Goal: Task Accomplishment & Management: Manage account settings

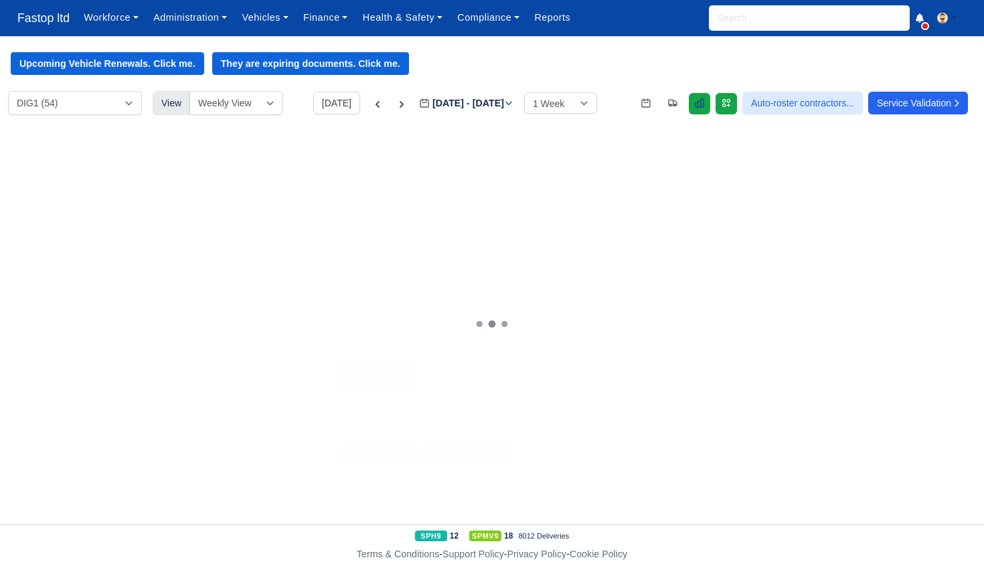
click at [691, 104] on link at bounding box center [699, 103] width 21 height 21
click at [371, 106] on icon at bounding box center [377, 104] width 13 height 13
type input "2025-08-26"
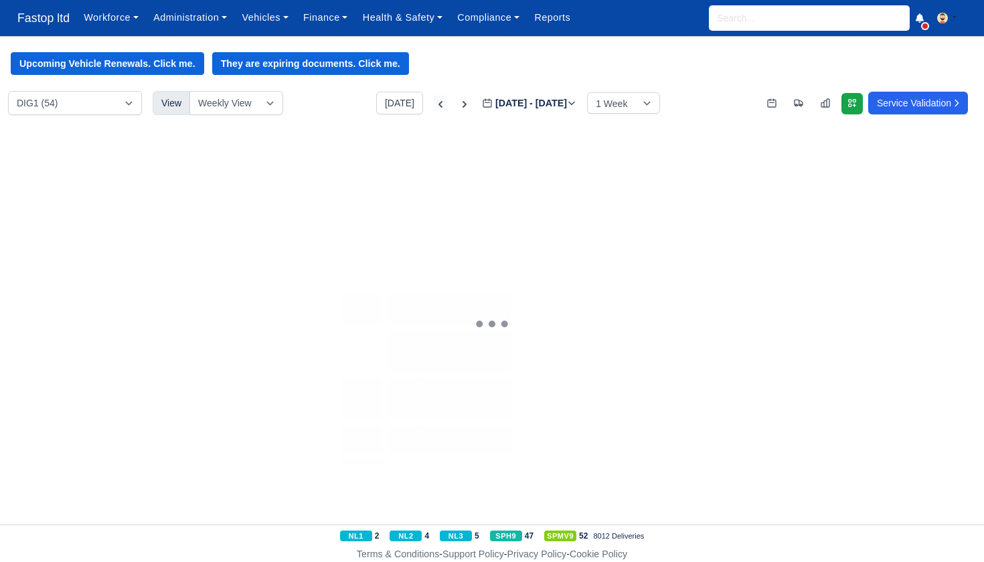
click at [434, 103] on icon at bounding box center [440, 104] width 13 height 13
type input "2025-08-19"
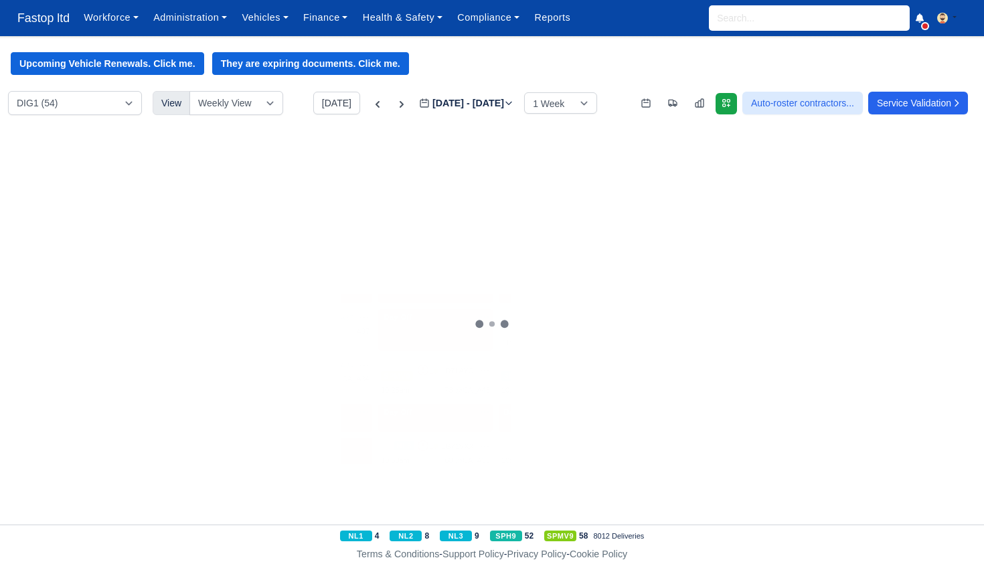
click at [898, 222] on div "+" at bounding box center [942, 223] width 117 height 22
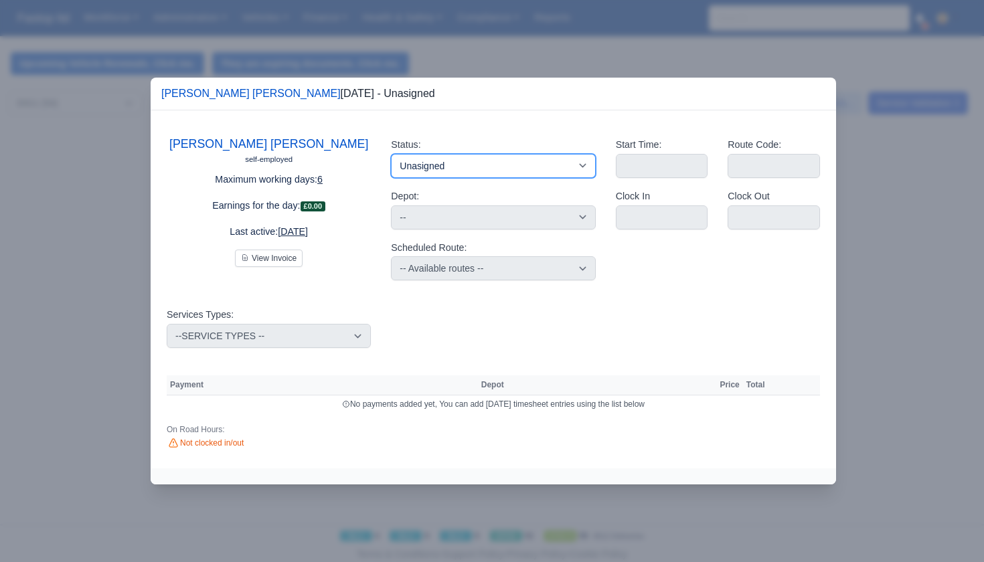
select select "Day Off"
select select
select select "na"
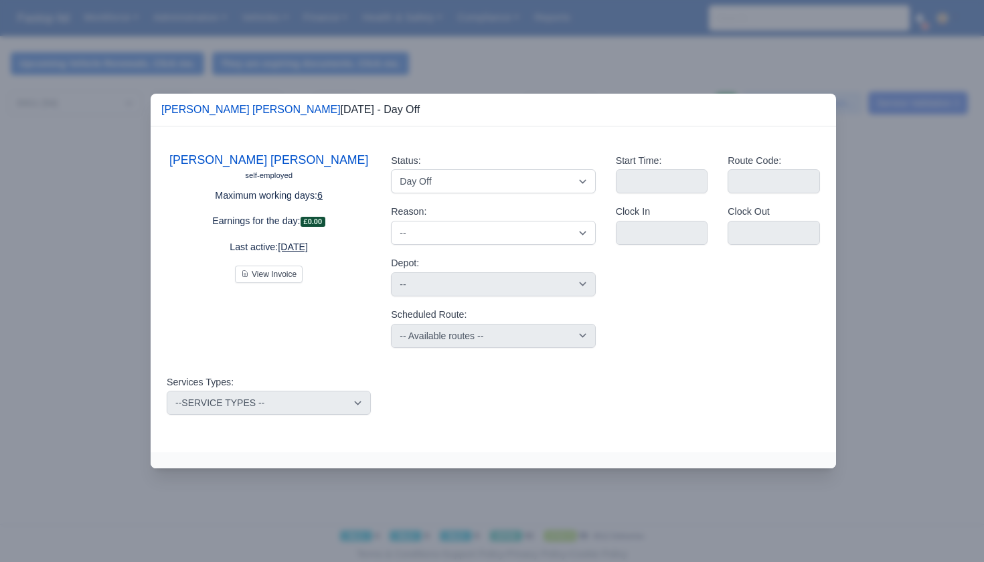
click at [867, 284] on div at bounding box center [492, 281] width 984 height 562
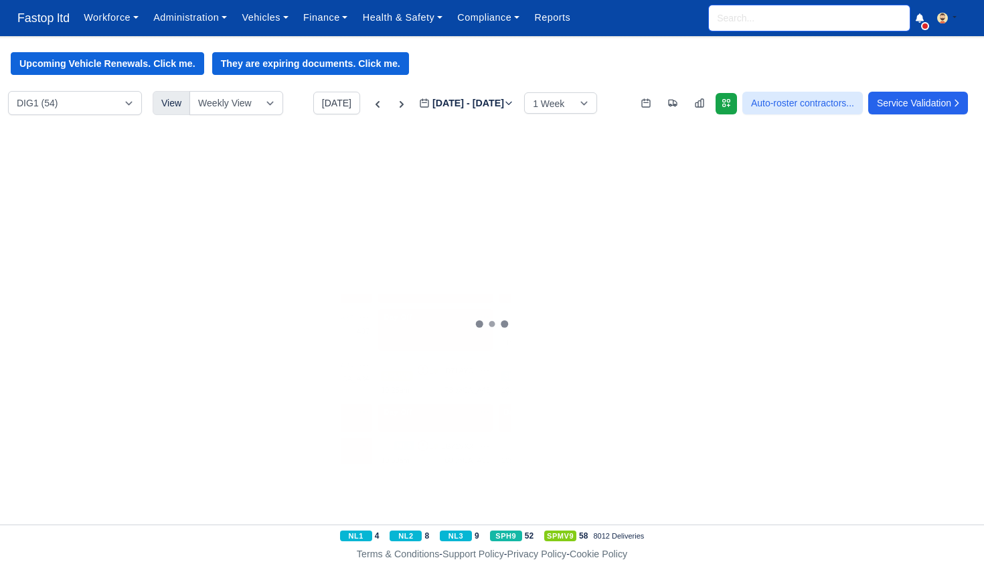
click at [782, 26] on input "search" at bounding box center [809, 17] width 201 height 25
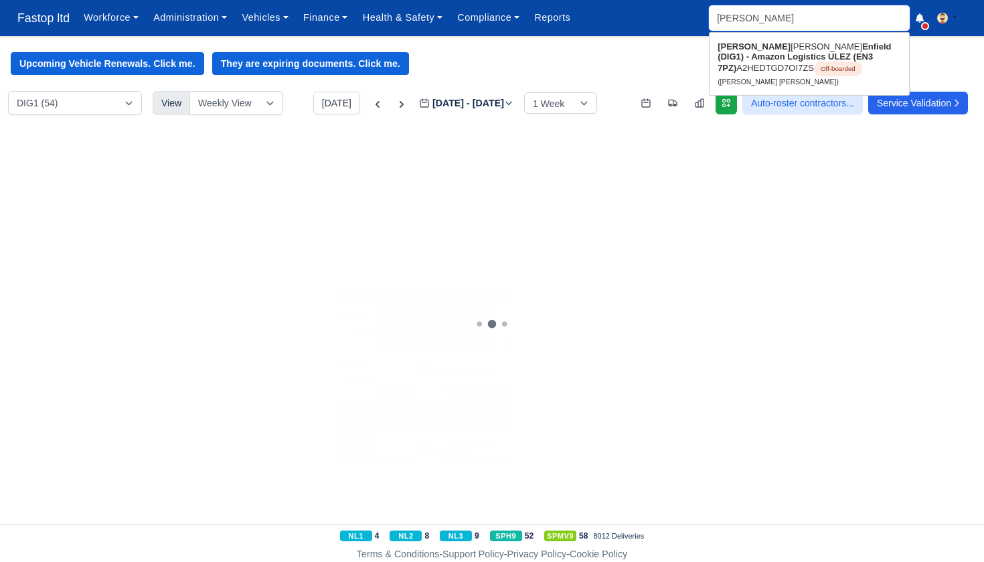
type input "Ahmad"
drag, startPoint x: 782, startPoint y: 25, endPoint x: 788, endPoint y: 58, distance: 33.3
click at [788, 58] on strong "Enfield (DIG1) - Amazon Logistics ULEZ (EN3 7PZ)" at bounding box center [803, 56] width 173 height 31
type input "Ahmad Taha Shakir"
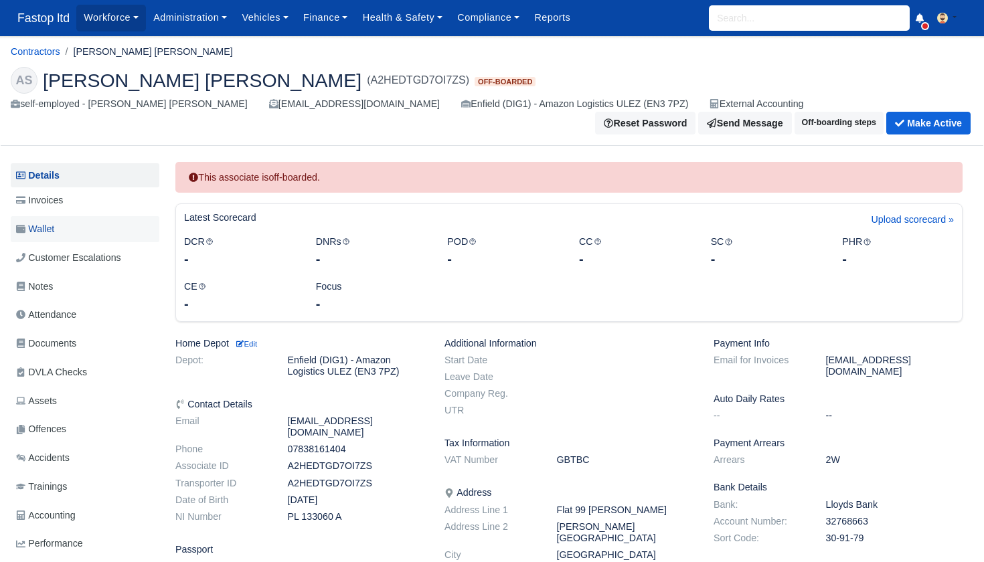
click at [65, 224] on link "Wallet" at bounding box center [85, 229] width 149 height 26
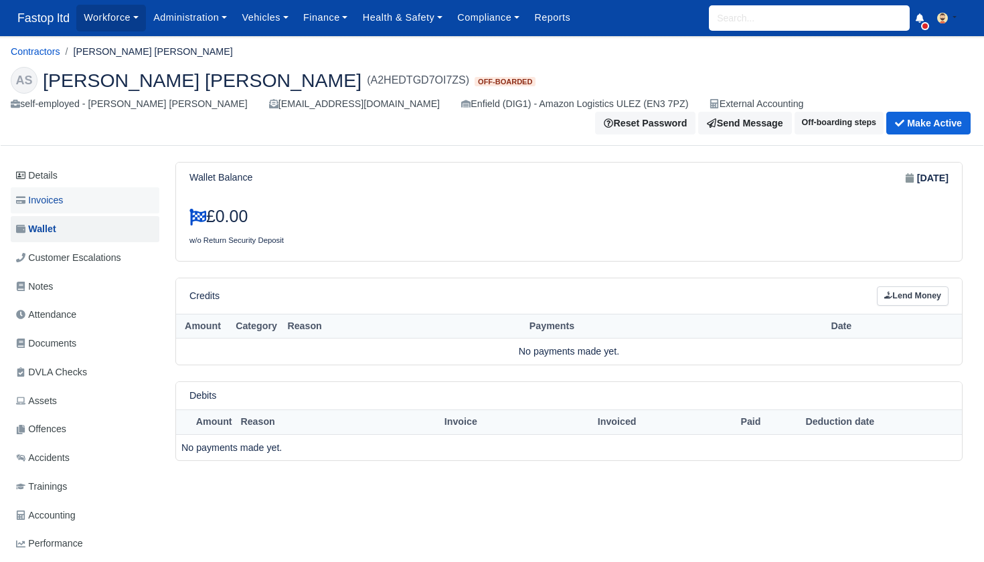
click at [52, 193] on span "Invoices" at bounding box center [39, 200] width 47 height 15
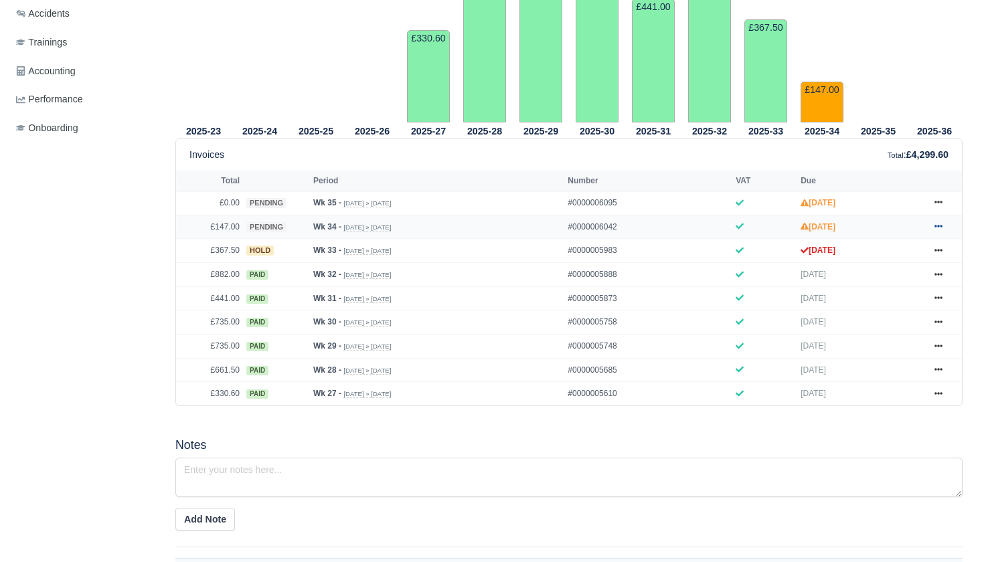
scroll to position [444, 1]
click at [942, 236] on link at bounding box center [938, 228] width 20 height 17
click at [877, 315] on link "Hold" at bounding box center [887, 308] width 119 height 28
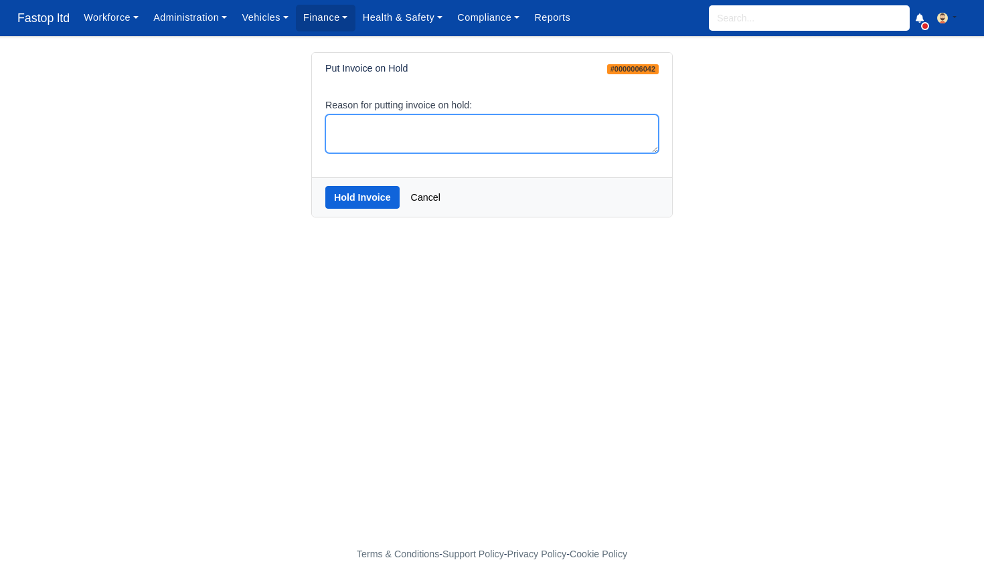
scroll to position [0, 1]
click at [427, 147] on textarea "Reason for putting invoice on hold:" at bounding box center [491, 133] width 333 height 39
type textarea "hold"
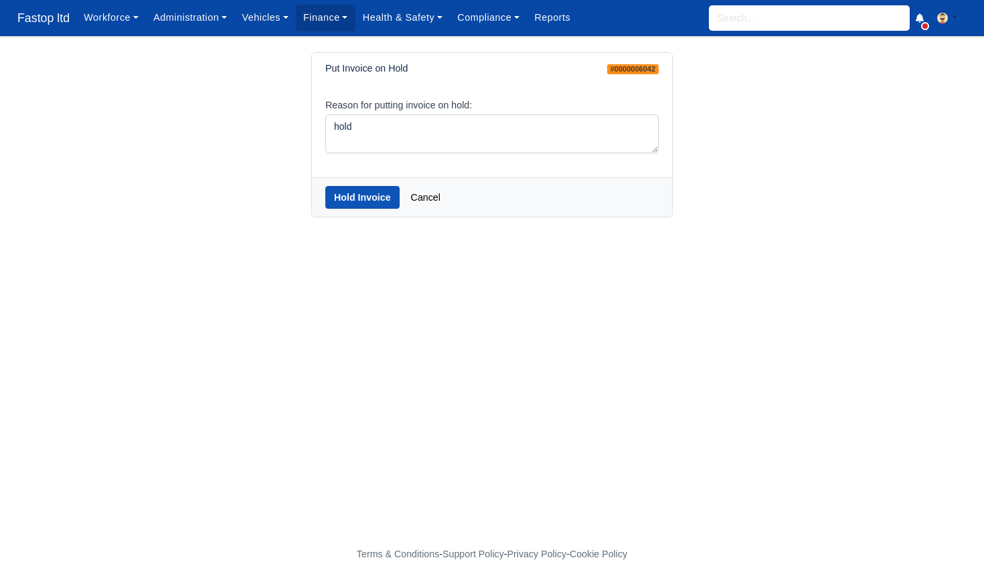
click at [375, 192] on button "Hold Invoice" at bounding box center [362, 197] width 74 height 23
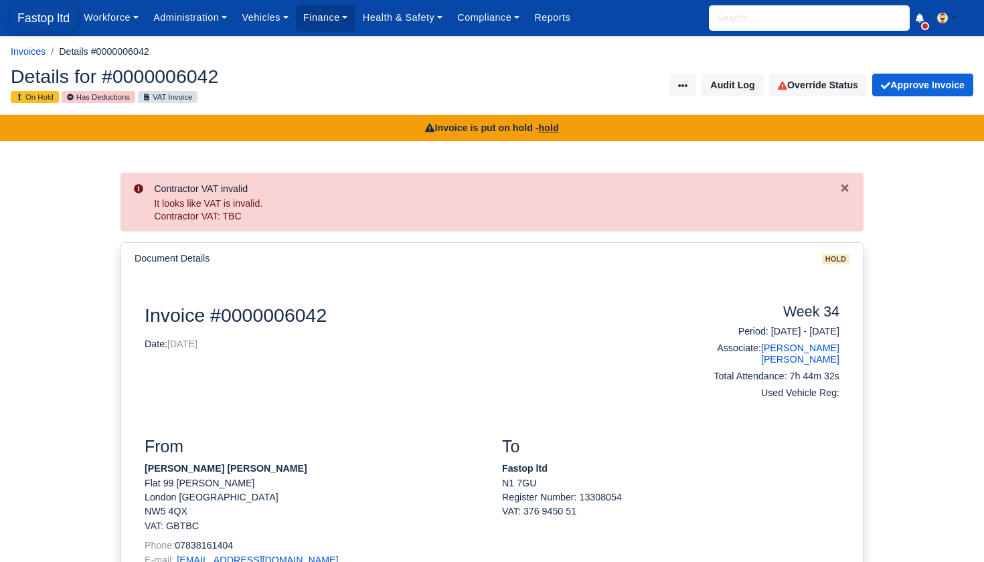
click at [52, 19] on span "Fastop ltd" at bounding box center [44, 18] width 66 height 27
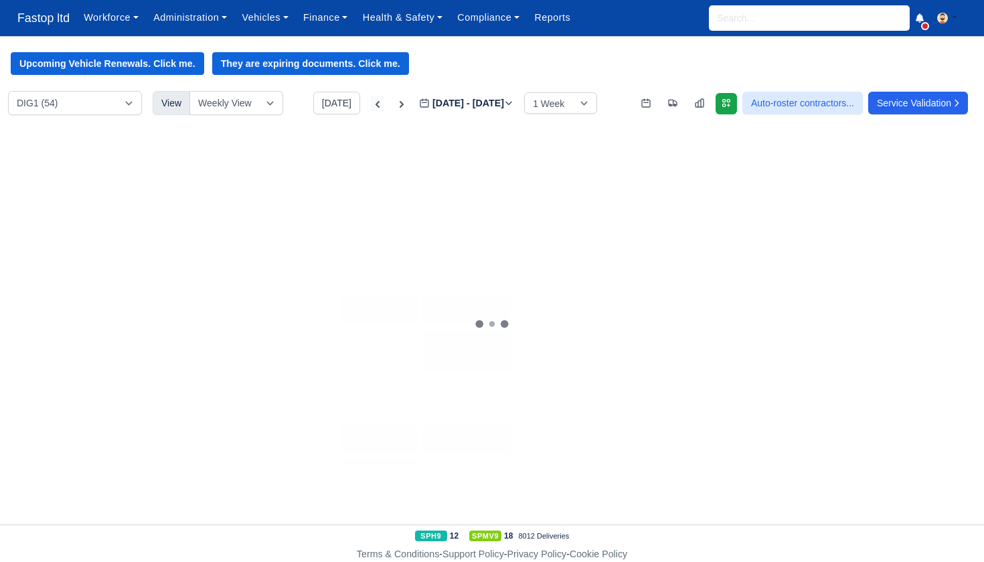
click at [371, 103] on icon at bounding box center [377, 104] width 13 height 13
type input "2025-08-26"
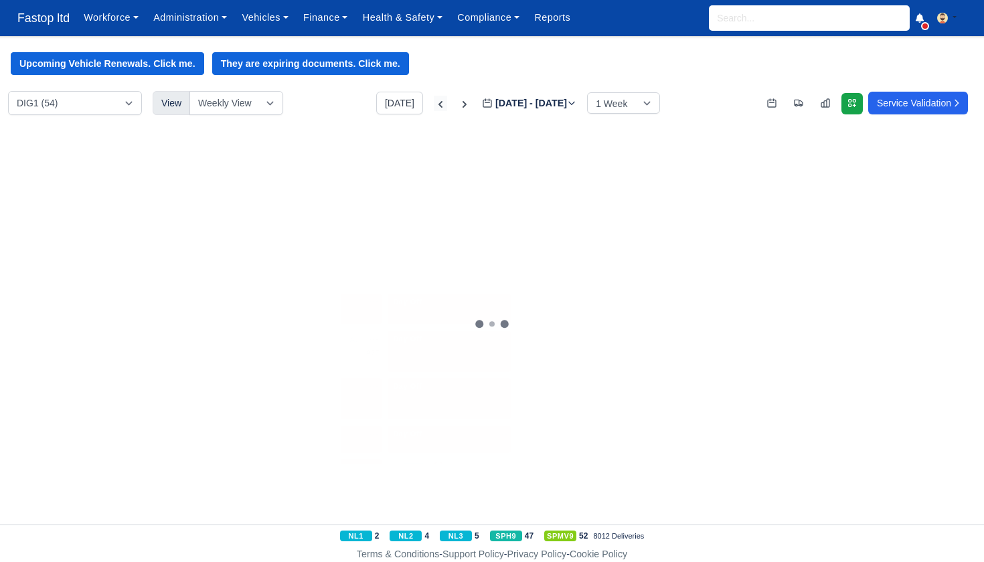
click at [348, 103] on div "DIG1 (54) Fleet-DIG1 (0) View Weekly View Wave times Daily Roster Today Aug 24 …" at bounding box center [492, 107] width 984 height 32
click at [434, 103] on icon at bounding box center [440, 104] width 13 height 13
type input "2025-08-19"
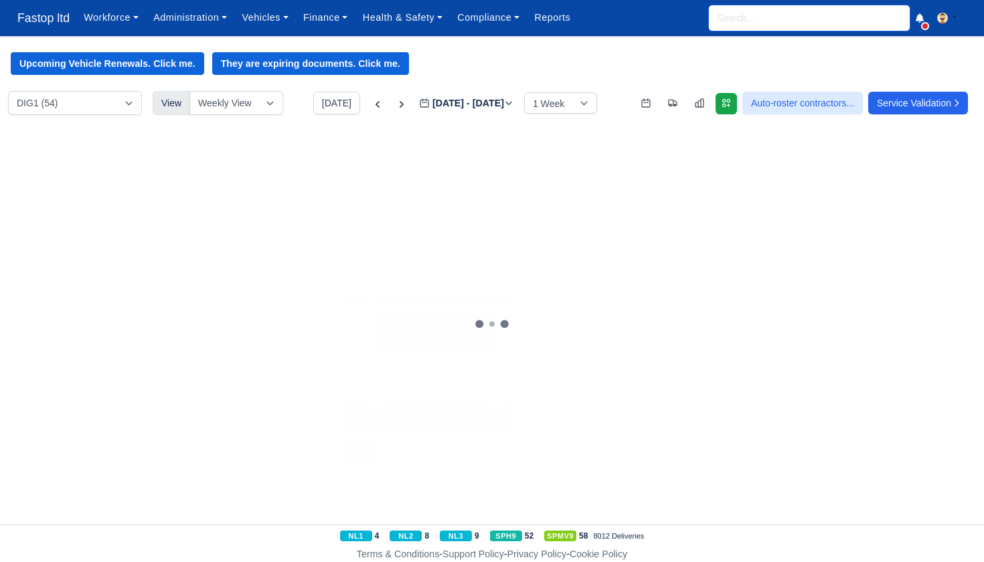
click at [728, 19] on input "search" at bounding box center [809, 17] width 201 height 25
type input "amira"
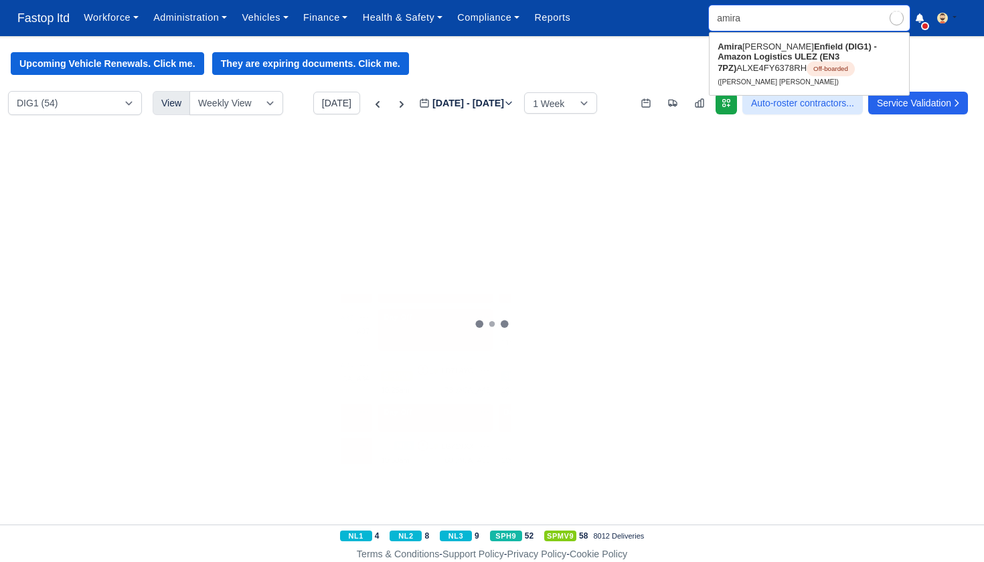
type input "amira Destini Aarons martin"
type input "Amira"
drag, startPoint x: 714, startPoint y: 41, endPoint x: 734, endPoint y: 60, distance: 27.5
click at [739, 57] on strong "Enfield (DIG1) - Amazon Logistics ULEZ (EN3 7PZ)" at bounding box center [796, 56] width 159 height 31
type input "Amira Destini Aarons martin"
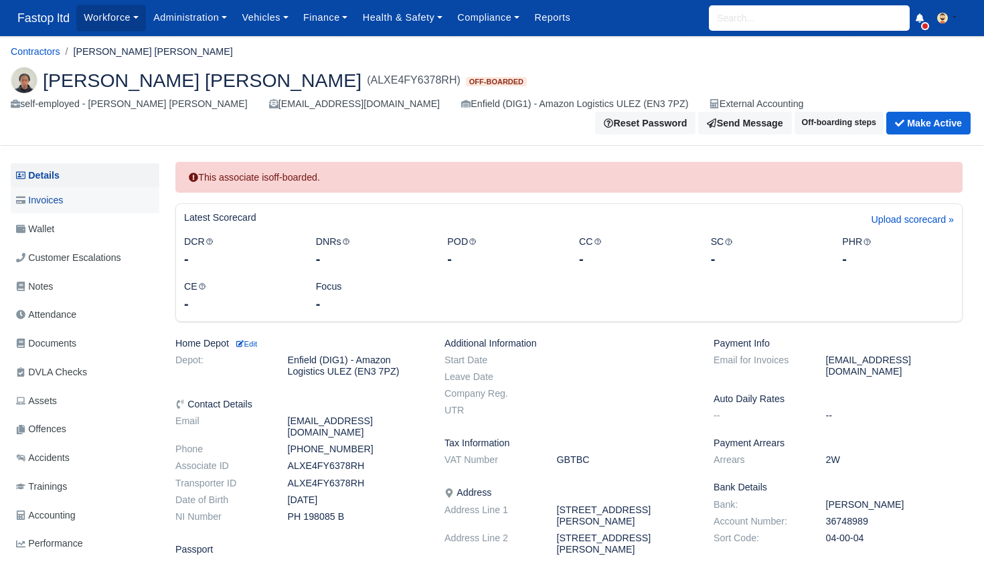
click at [73, 195] on link "Invoices" at bounding box center [85, 200] width 149 height 26
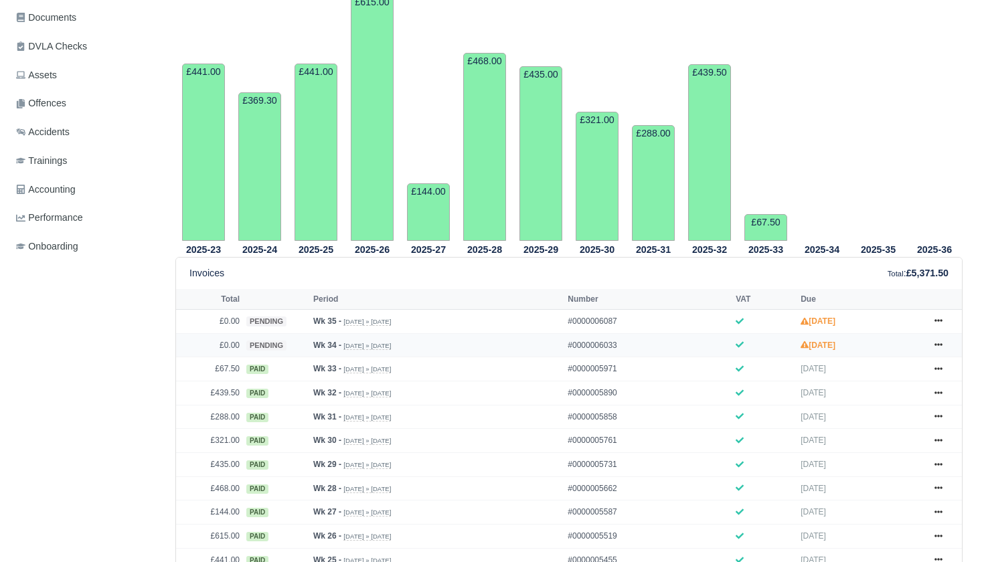
scroll to position [327, 0]
click at [940, 348] on icon at bounding box center [938, 344] width 8 height 8
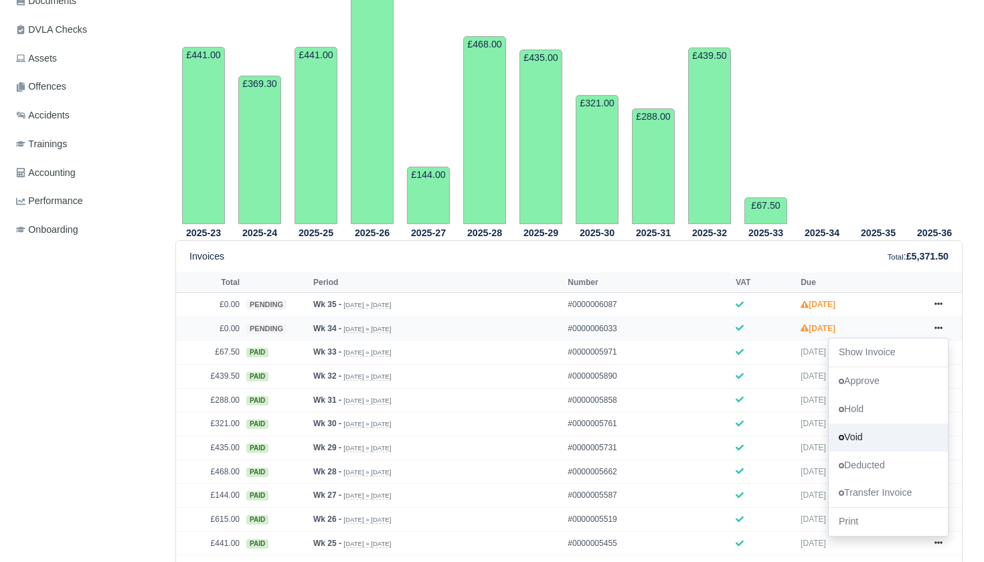
scroll to position [343, 0]
click at [874, 448] on link "Void" at bounding box center [887, 436] width 119 height 28
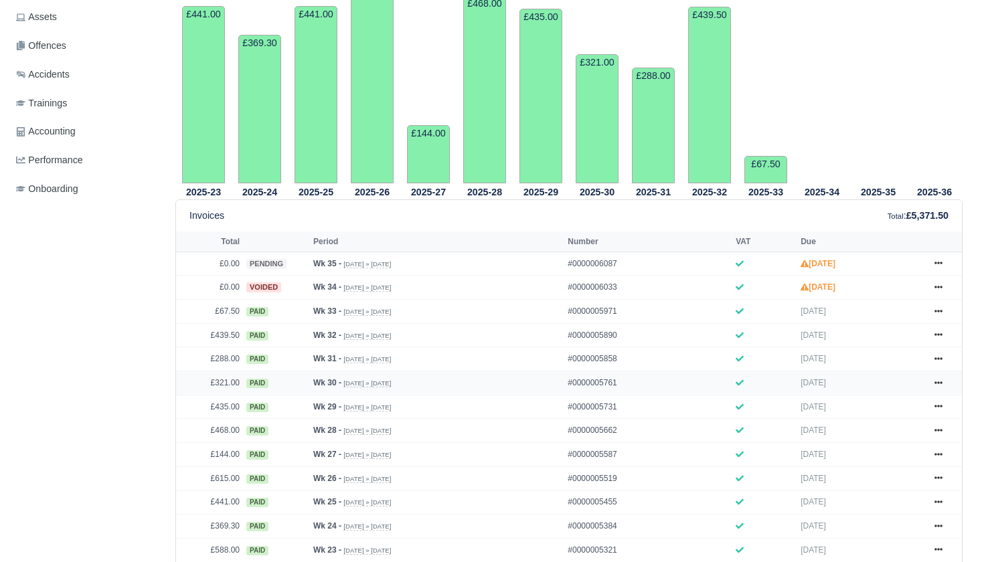
scroll to position [410, 0]
click at [936, 266] on icon at bounding box center [938, 262] width 8 height 8
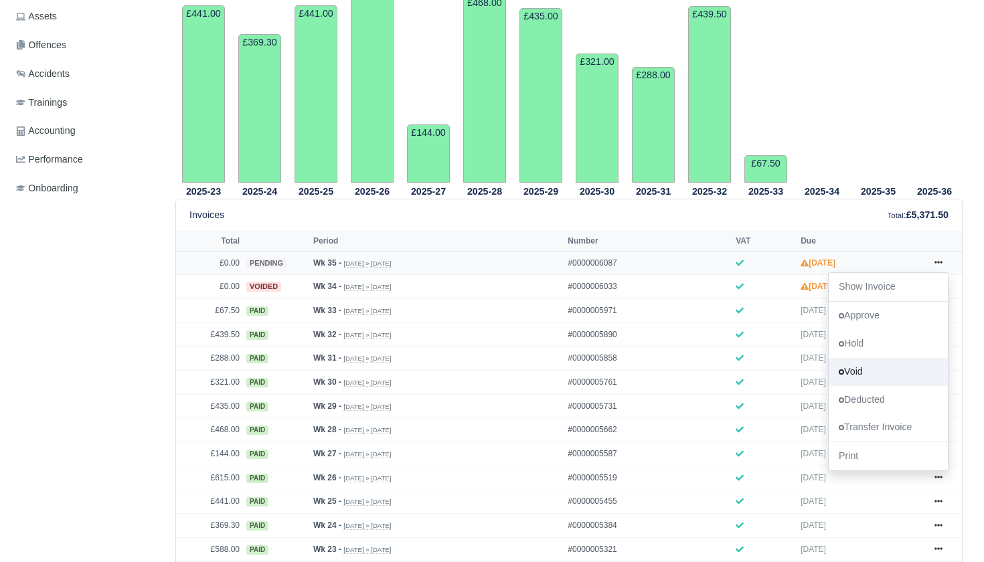
click at [875, 384] on link "Void" at bounding box center [887, 371] width 119 height 28
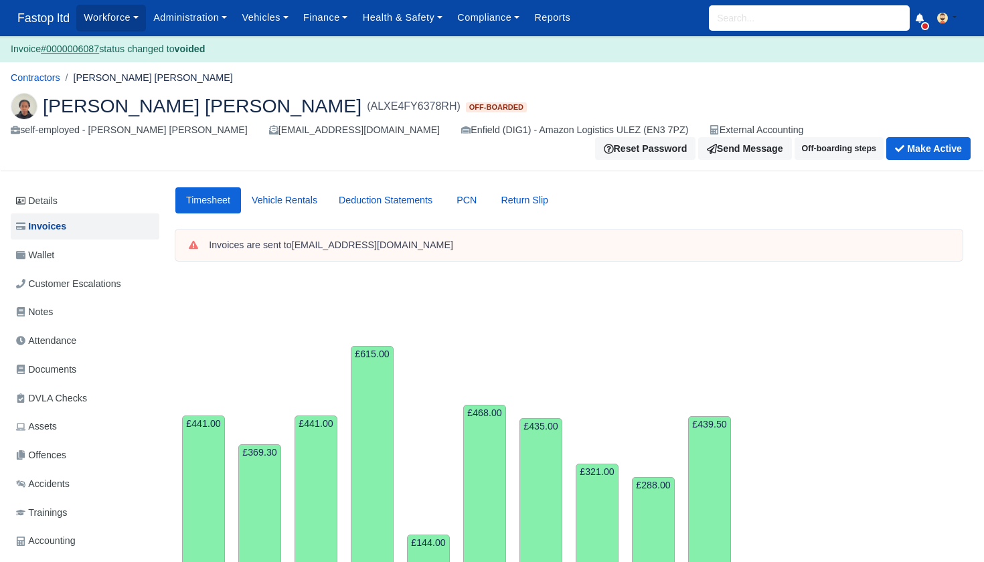
scroll to position [0, 1]
drag, startPoint x: 559, startPoint y: 23, endPoint x: 559, endPoint y: 116, distance: 93.0
click at [559, 23] on link "Reports" at bounding box center [552, 18] width 51 height 26
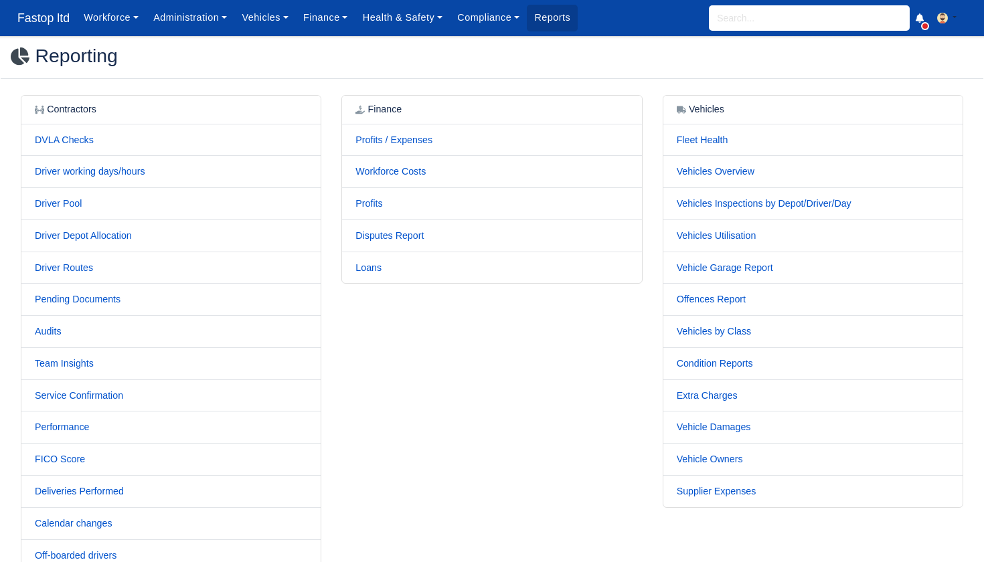
scroll to position [0, 1]
click at [367, 271] on td "Loans" at bounding box center [491, 267] width 299 height 31
click at [366, 270] on td "Loans" at bounding box center [491, 267] width 299 height 31
click at [364, 262] on link "Loans" at bounding box center [368, 267] width 26 height 11
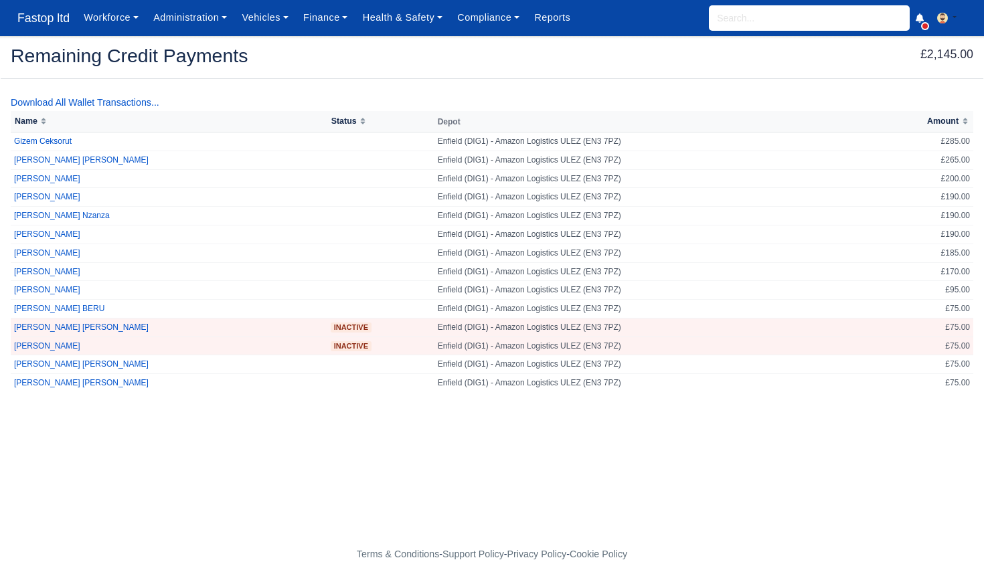
scroll to position [0, 1]
click at [798, 19] on input "search" at bounding box center [809, 17] width 201 height 25
type input "amira"
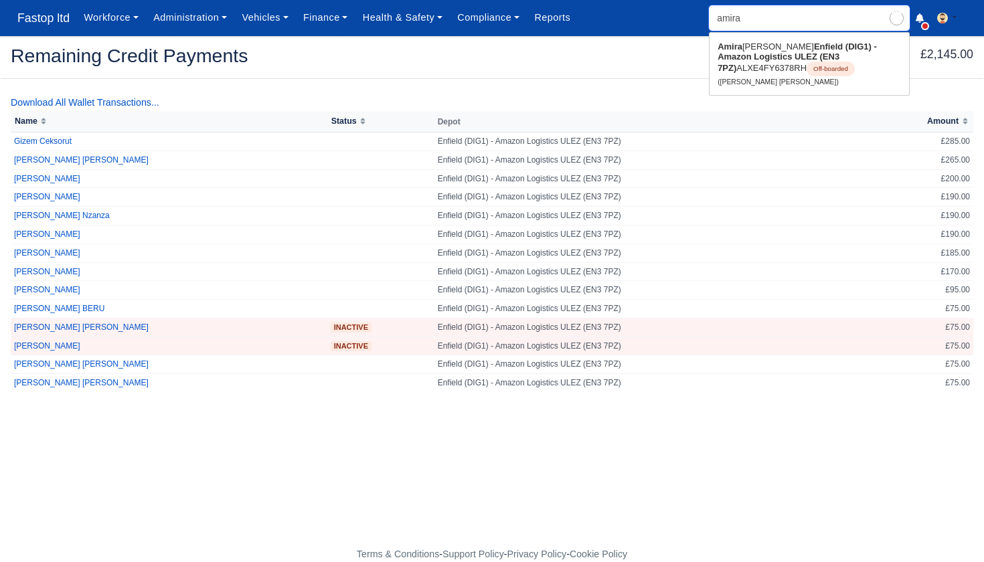
type input "amira Destini Aarons martin"
type input "Amira"
drag, startPoint x: 798, startPoint y: 19, endPoint x: 768, endPoint y: 61, distance: 51.8
click at [768, 61] on strong "Enfield (DIG1) - Amazon Logistics ULEZ (EN3 7PZ)" at bounding box center [796, 56] width 159 height 31
type input "[PERSON_NAME] [PERSON_NAME]"
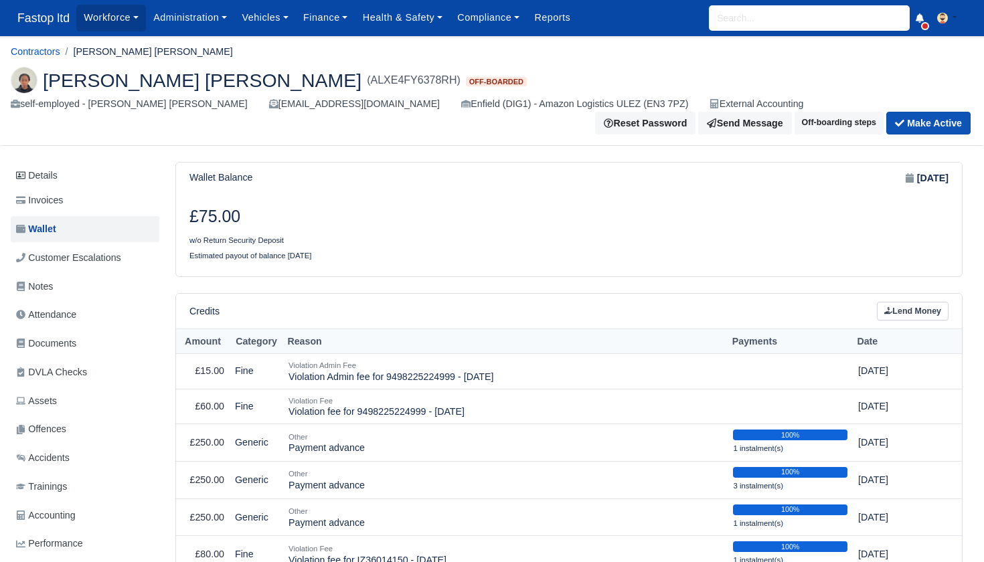
click at [942, 112] on button "Make Active" at bounding box center [928, 123] width 84 height 23
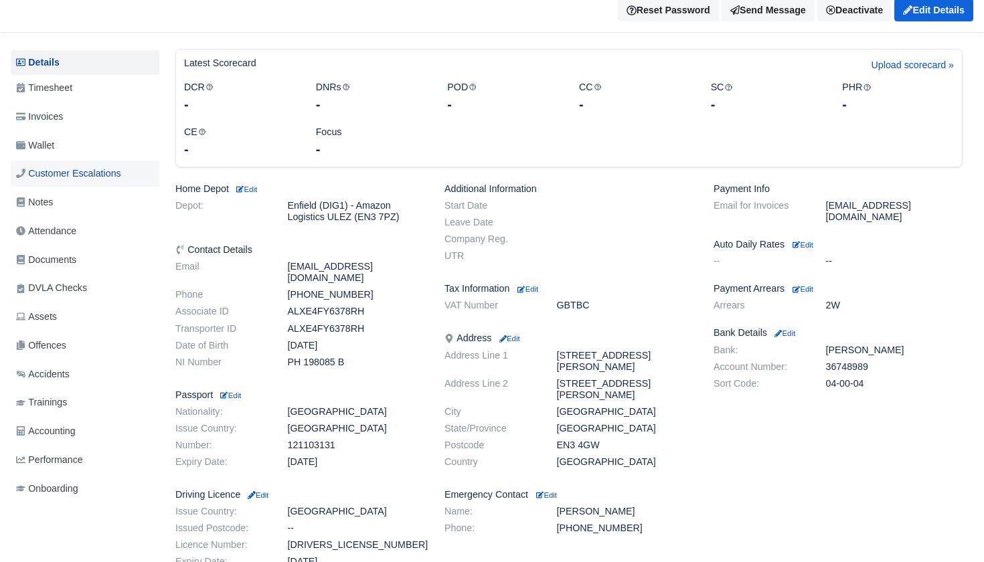
scroll to position [115, 0]
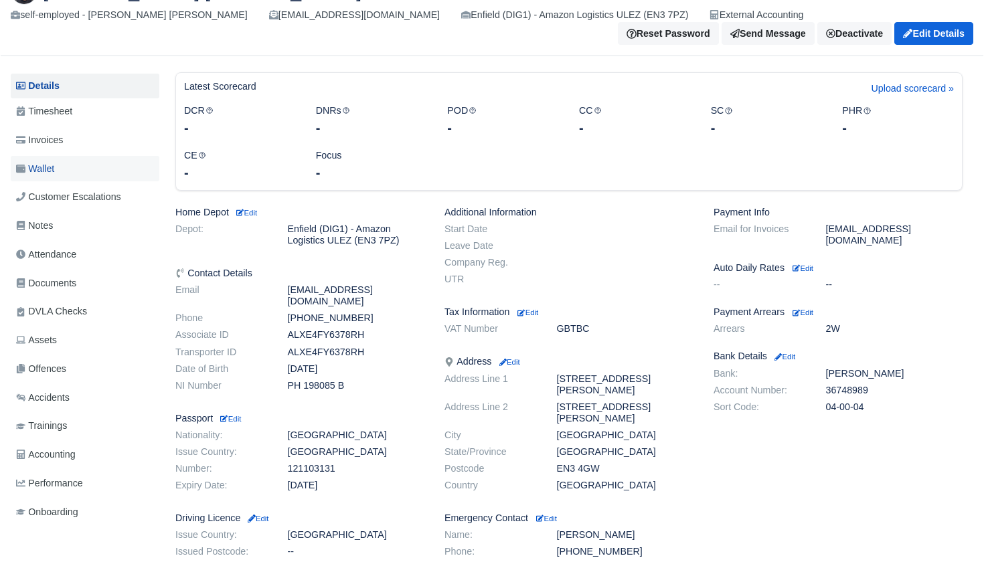
click at [60, 162] on link "Wallet" at bounding box center [85, 169] width 149 height 26
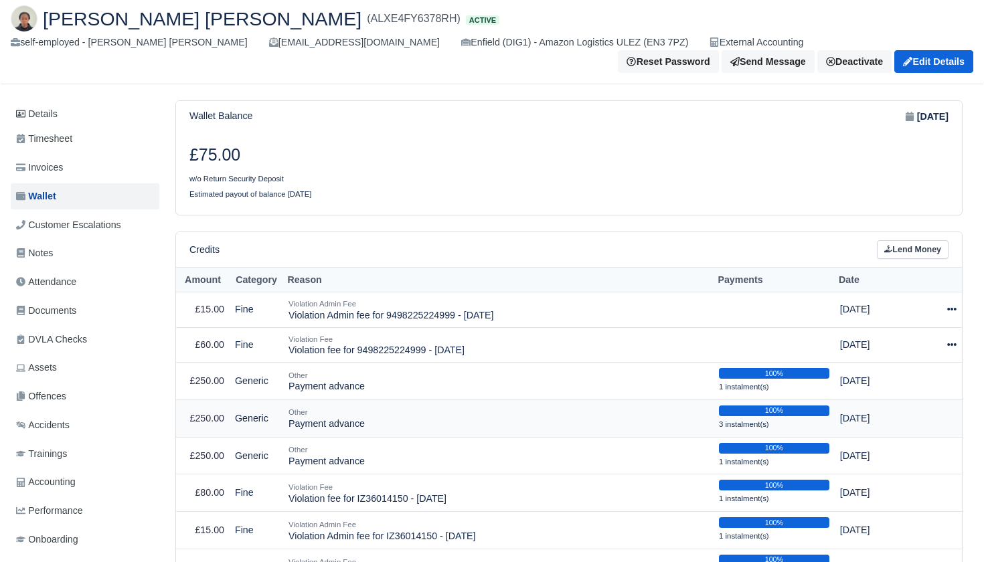
scroll to position [157, 0]
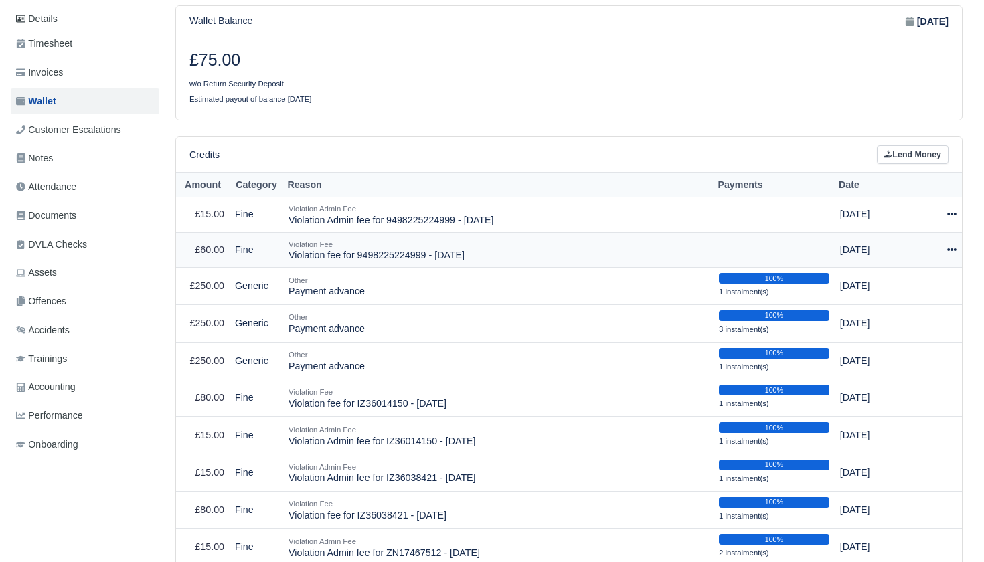
click at [948, 245] on icon at bounding box center [951, 249] width 9 height 9
click at [920, 280] on button "Make Payment" at bounding box center [892, 290] width 119 height 21
select select "2269"
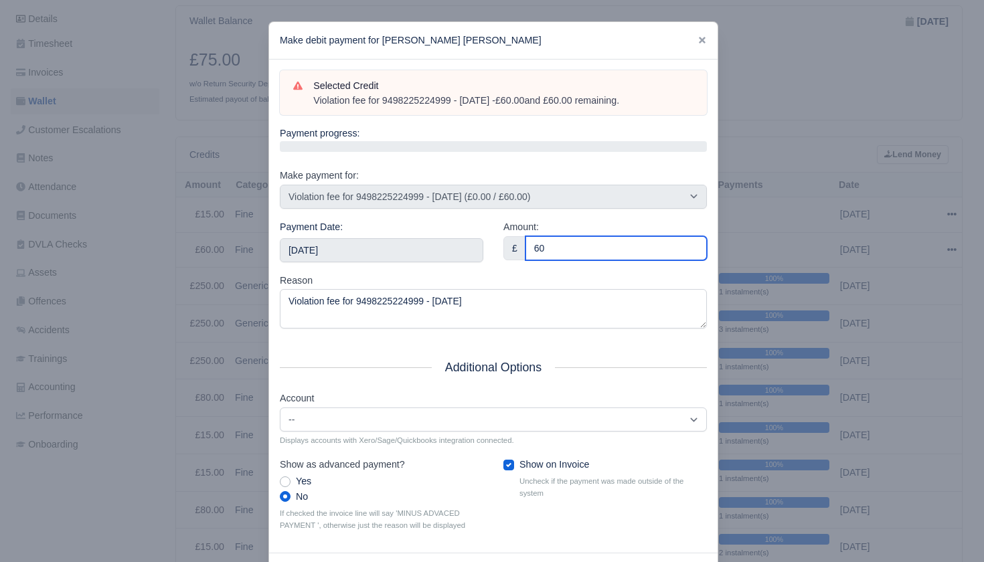
type input "60"
drag, startPoint x: 527, startPoint y: 264, endPoint x: 520, endPoint y: 273, distance: 11.4
click at [527, 264] on div "Amount: £ 60" at bounding box center [605, 247] width 224 height 54
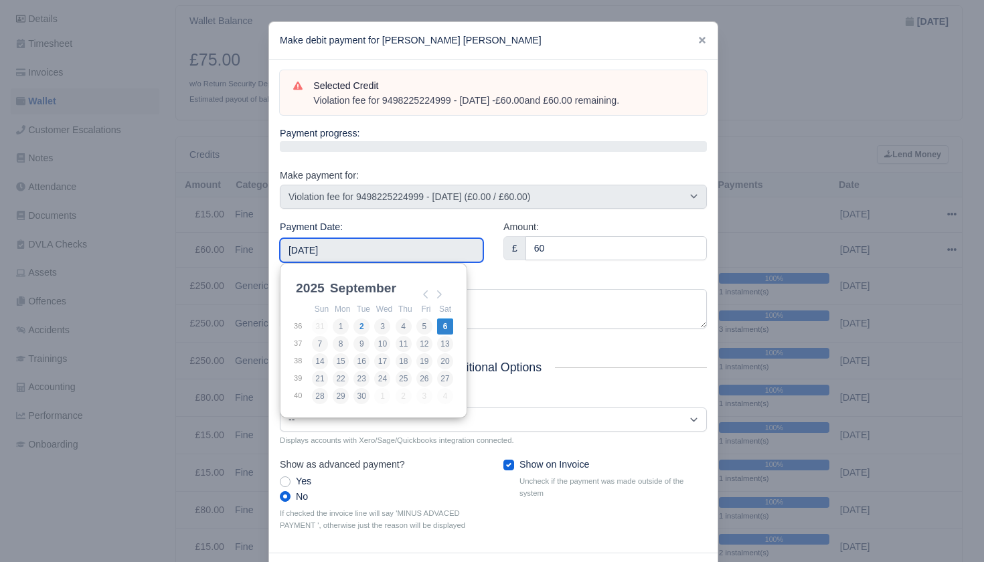
click at [378, 250] on input "[DATE]" at bounding box center [381, 250] width 203 height 24
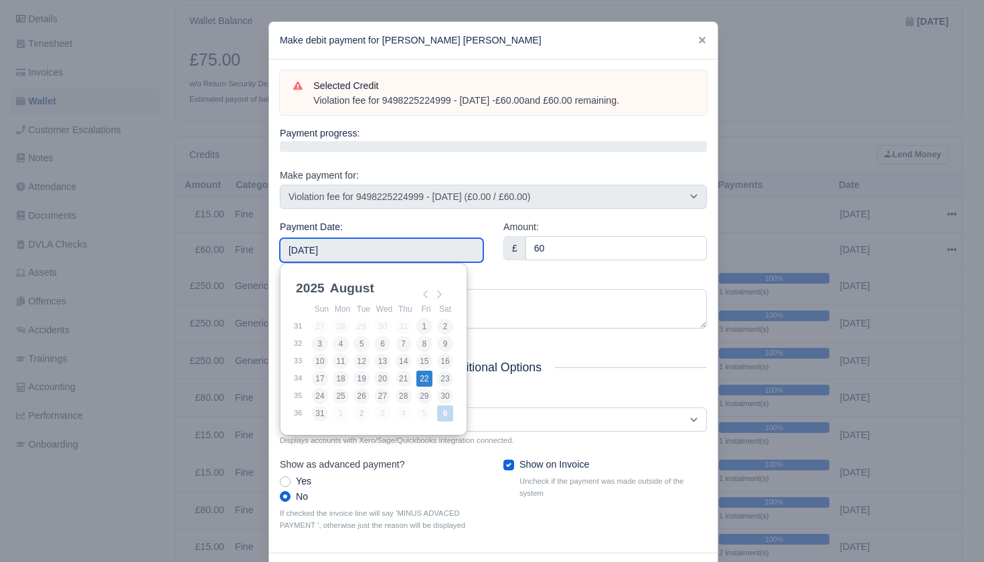
type input "2025-08-22"
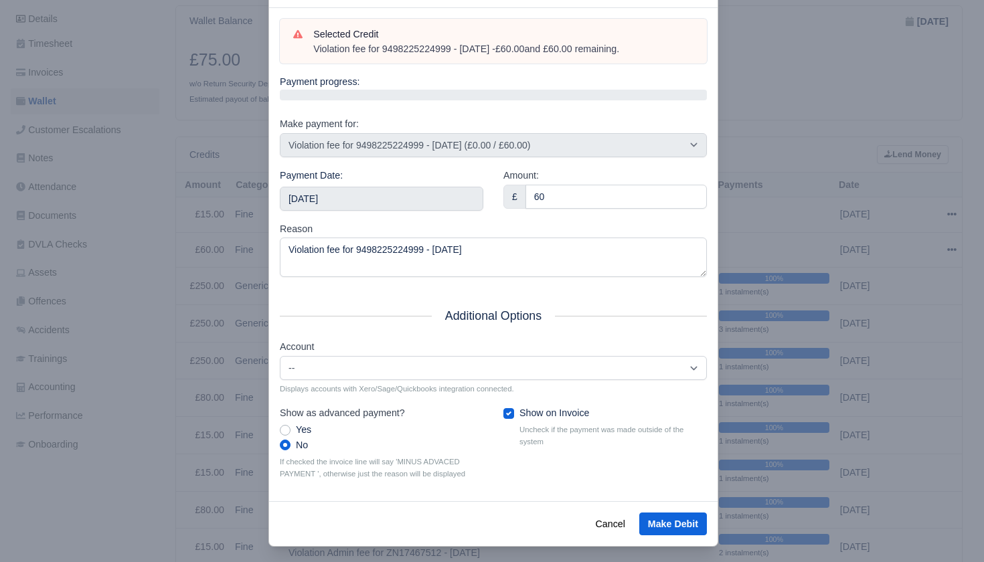
scroll to position [51, 0]
drag, startPoint x: 511, startPoint y: 406, endPoint x: 559, endPoint y: 448, distance: 64.5
click at [519, 407] on label "Show on Invoice" at bounding box center [554, 413] width 70 height 15
click at [511, 407] on input "Show on Invoice" at bounding box center [508, 411] width 11 height 11
checkbox input "false"
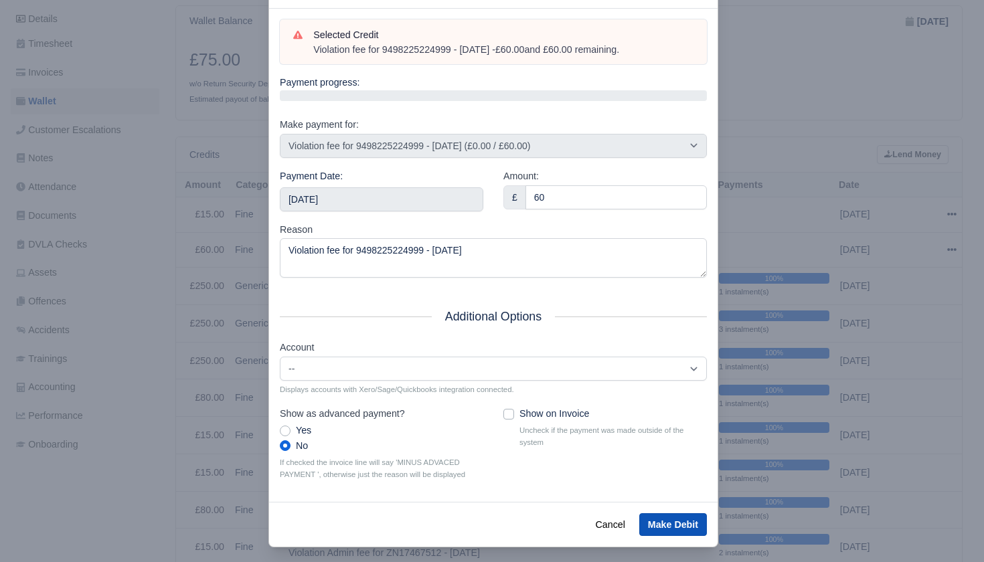
click at [673, 518] on button "Make Debit" at bounding box center [673, 524] width 68 height 23
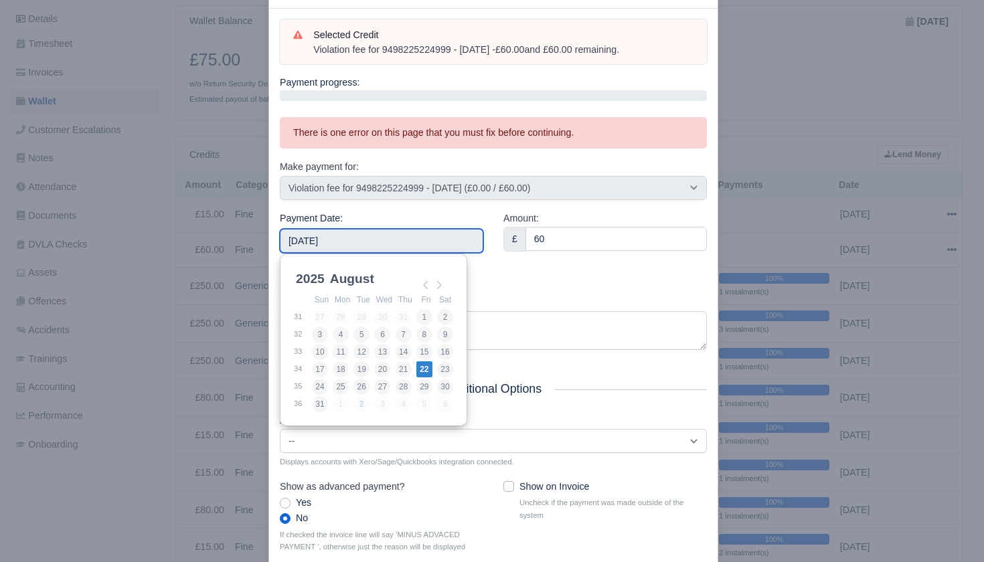
click at [375, 234] on input "2025-08-22" at bounding box center [381, 241] width 203 height 24
type input "2025-08-29"
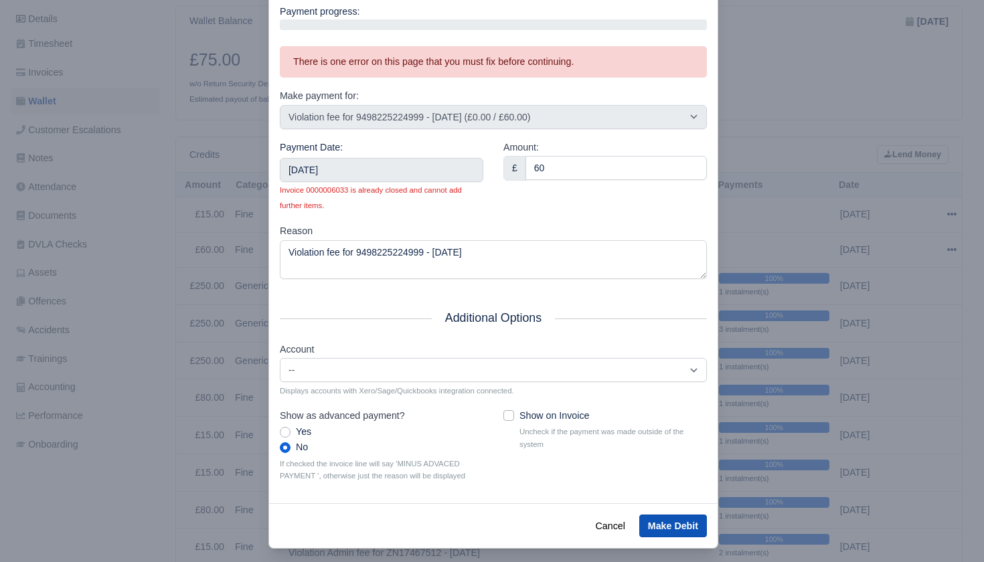
scroll to position [157, 1]
click at [674, 517] on button "Make Debit" at bounding box center [673, 526] width 68 height 23
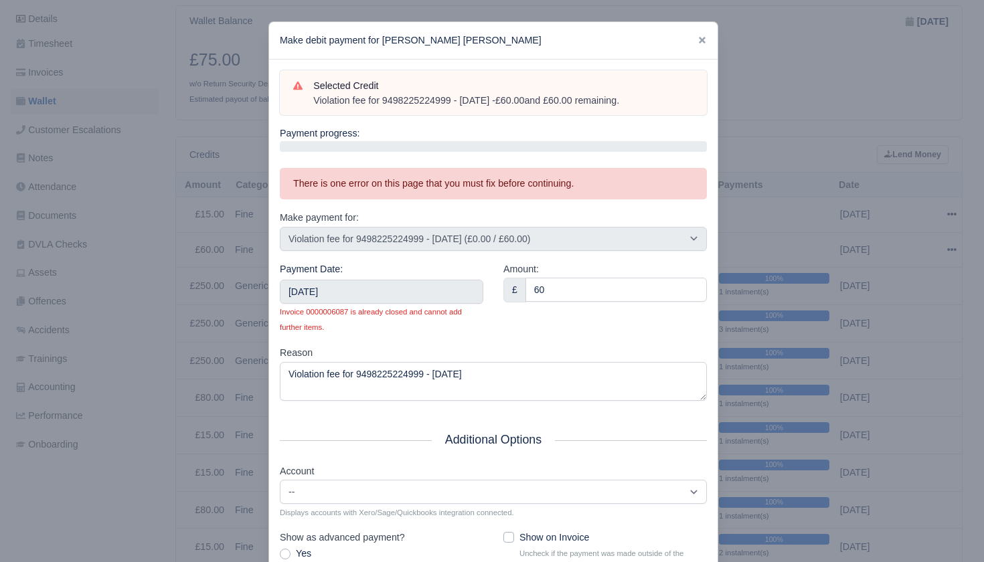
scroll to position [137, 0]
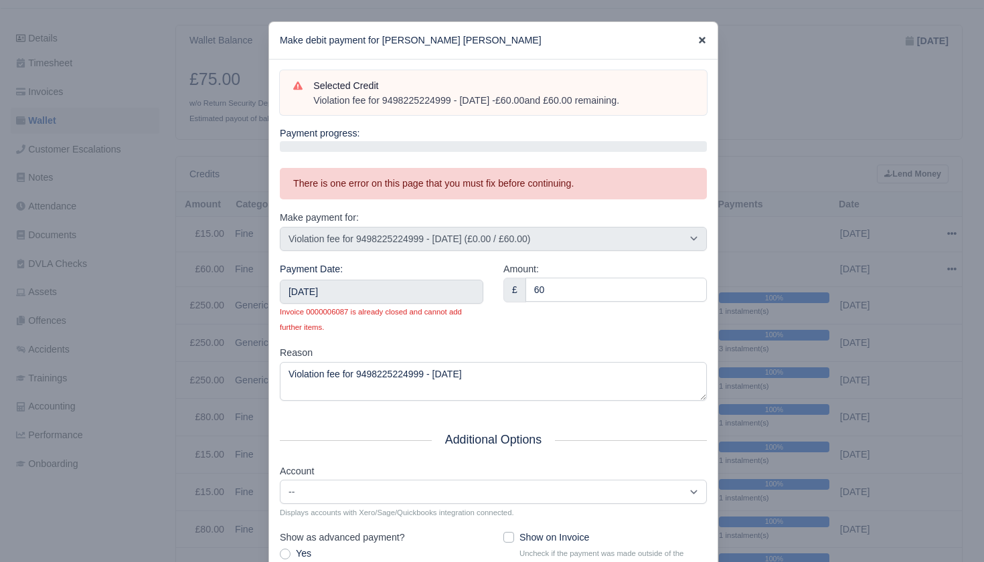
click at [700, 37] on icon at bounding box center [702, 40] width 7 height 7
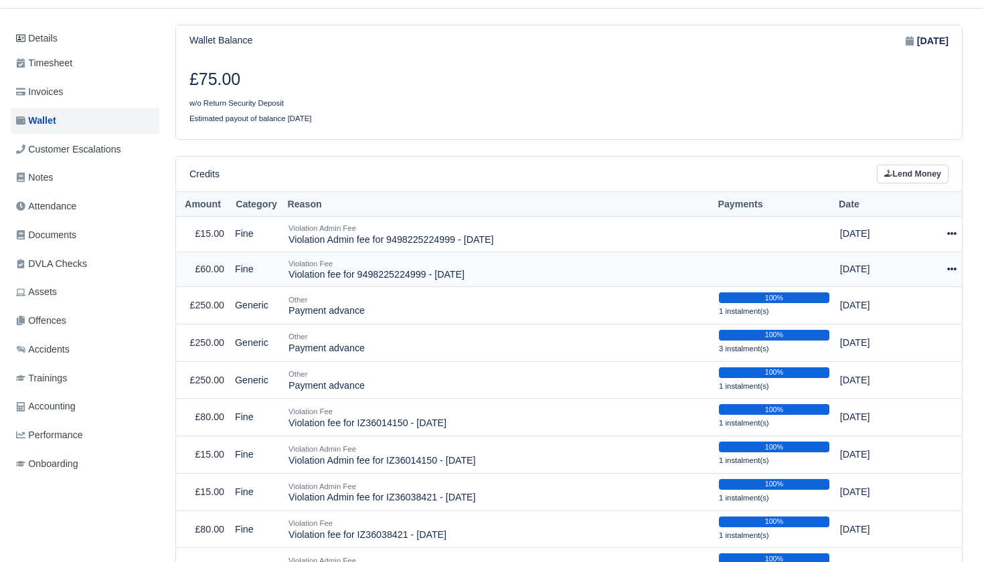
click at [949, 264] on icon at bounding box center [951, 268] width 9 height 9
click at [894, 300] on button "Make Payment" at bounding box center [892, 309] width 119 height 21
select select "2269"
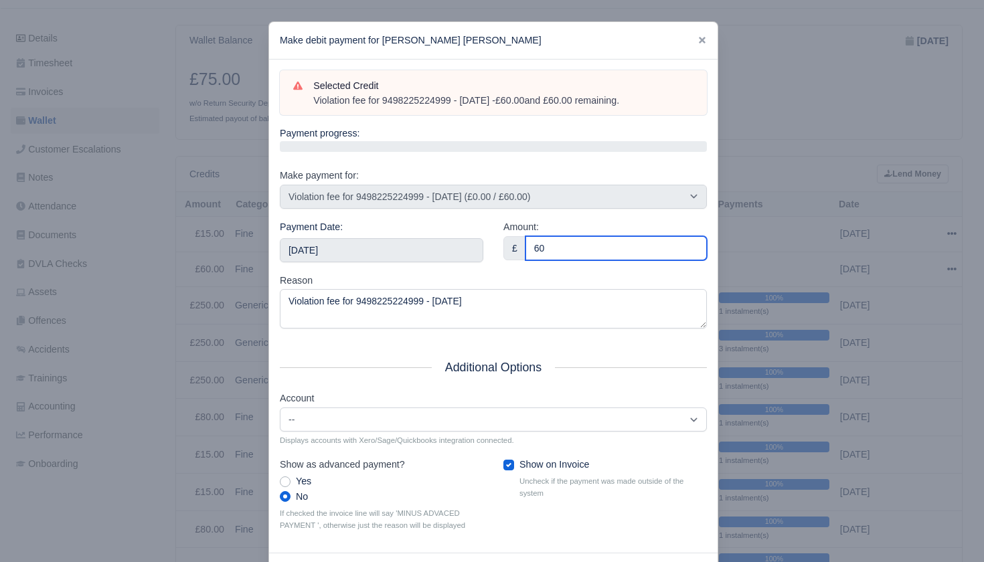
type input "60"
click at [535, 350] on div "Selected Credit Violation fee for 9498225224999 - 12/08/2025 - £60.00 and £60.0…" at bounding box center [493, 306] width 448 height 493
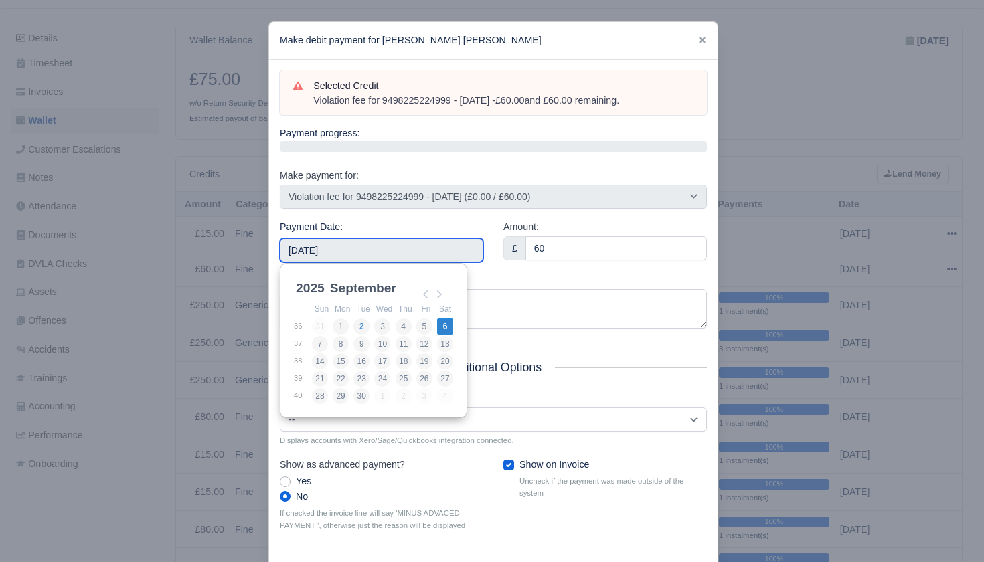
drag, startPoint x: 358, startPoint y: 238, endPoint x: 375, endPoint y: 252, distance: 22.4
click at [358, 238] on input "2025-09-06" at bounding box center [381, 250] width 203 height 24
type input "2025-09-05"
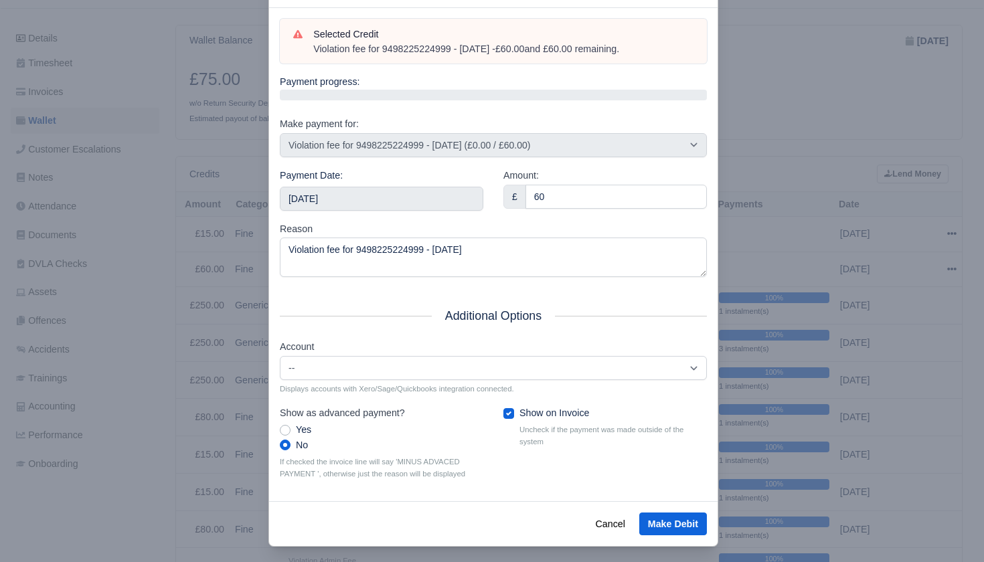
scroll to position [51, 0]
drag, startPoint x: 508, startPoint y: 412, endPoint x: 545, endPoint y: 443, distance: 48.9
click at [519, 412] on label "Show on Invoice" at bounding box center [554, 413] width 70 height 15
click at [507, 412] on input "Show on Invoice" at bounding box center [508, 411] width 11 height 11
checkbox input "false"
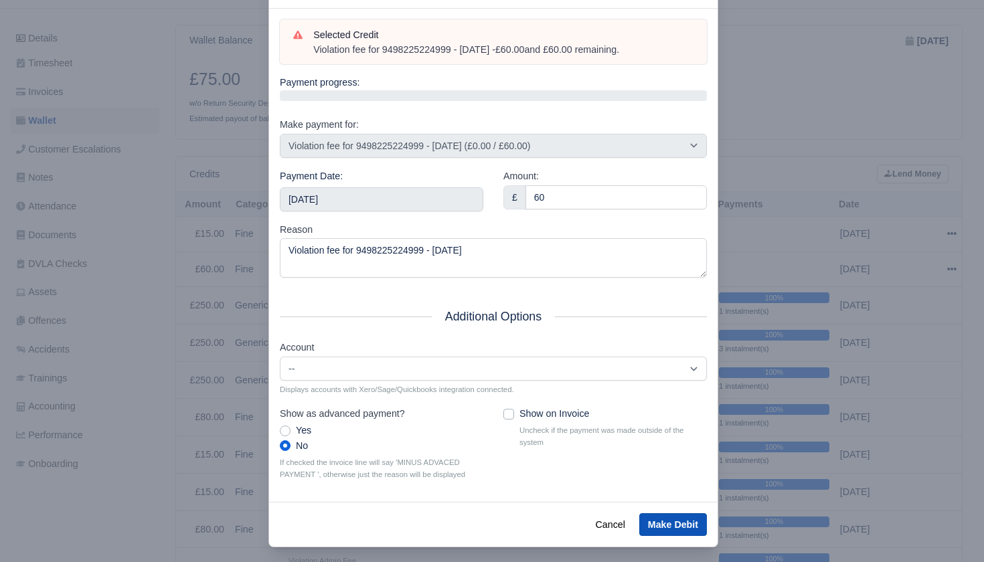
click at [665, 514] on button "Make Debit" at bounding box center [673, 524] width 68 height 23
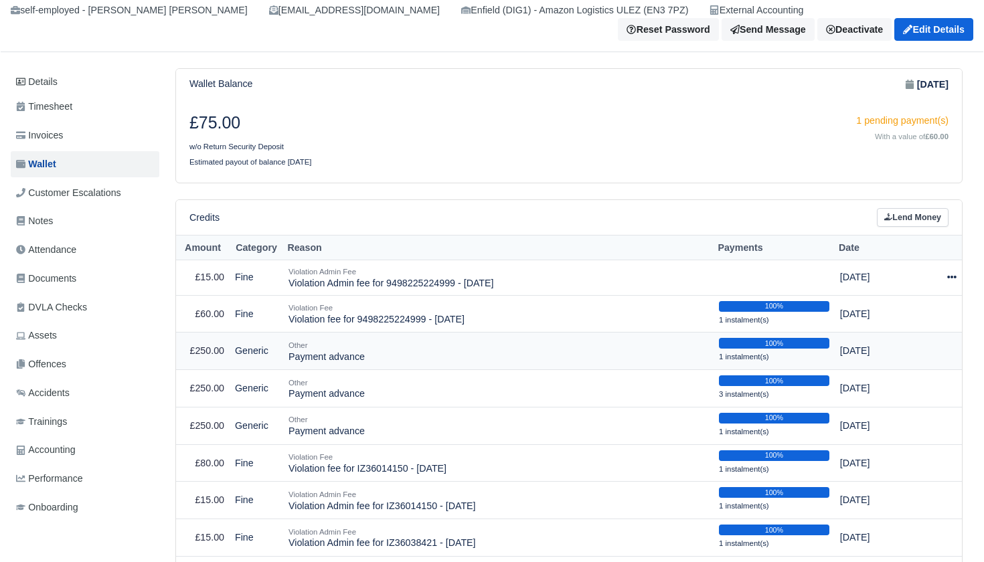
scroll to position [97, 0]
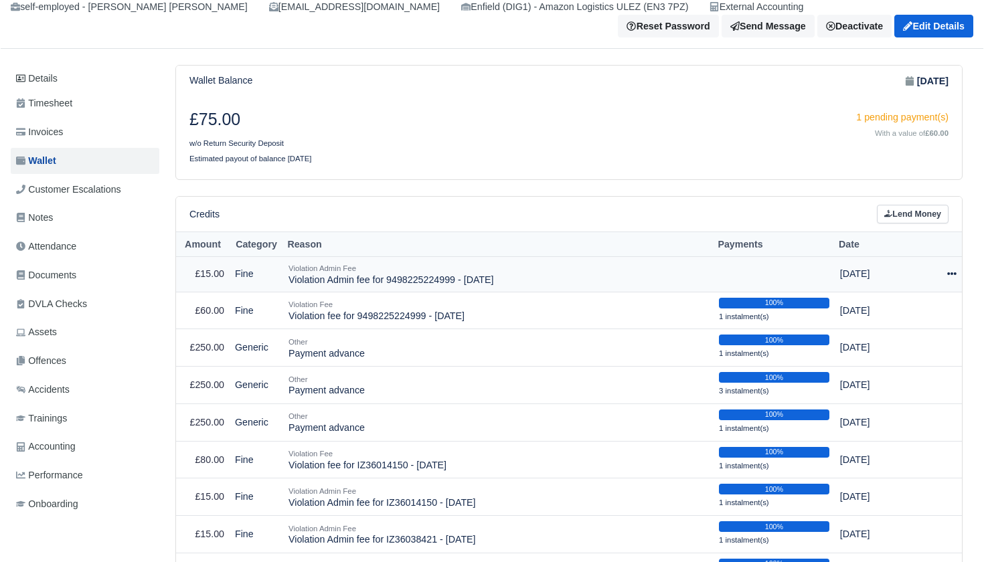
click at [950, 269] on icon at bounding box center [951, 273] width 9 height 9
click at [917, 304] on button "Make Payment" at bounding box center [892, 314] width 119 height 21
select select "2270"
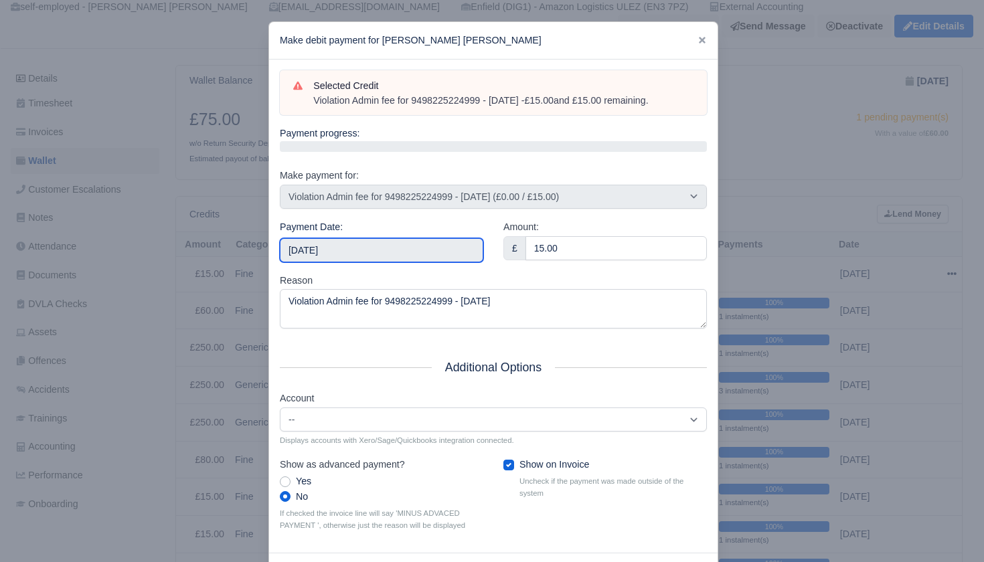
click at [378, 243] on input "[DATE]" at bounding box center [381, 250] width 203 height 24
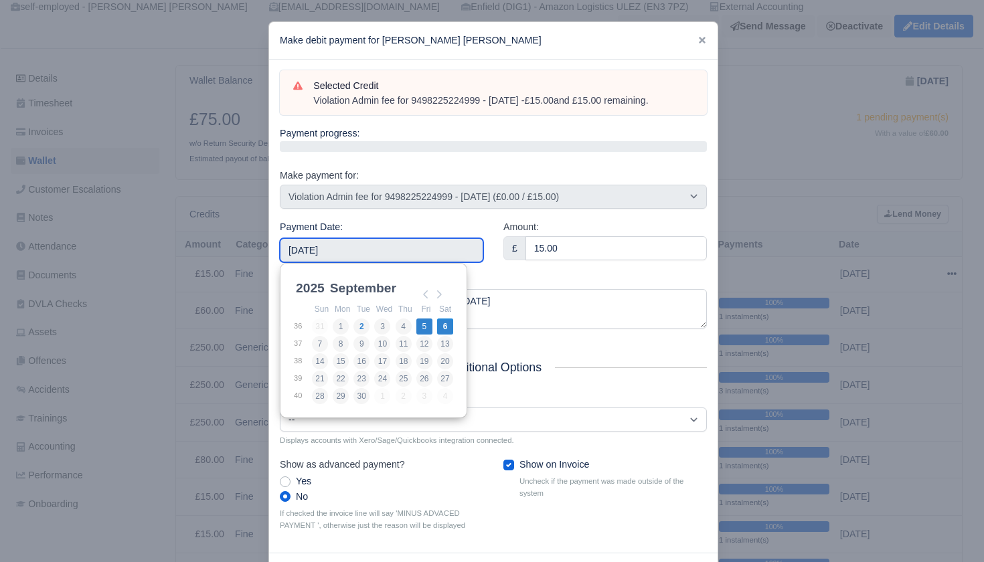
type input "[DATE]"
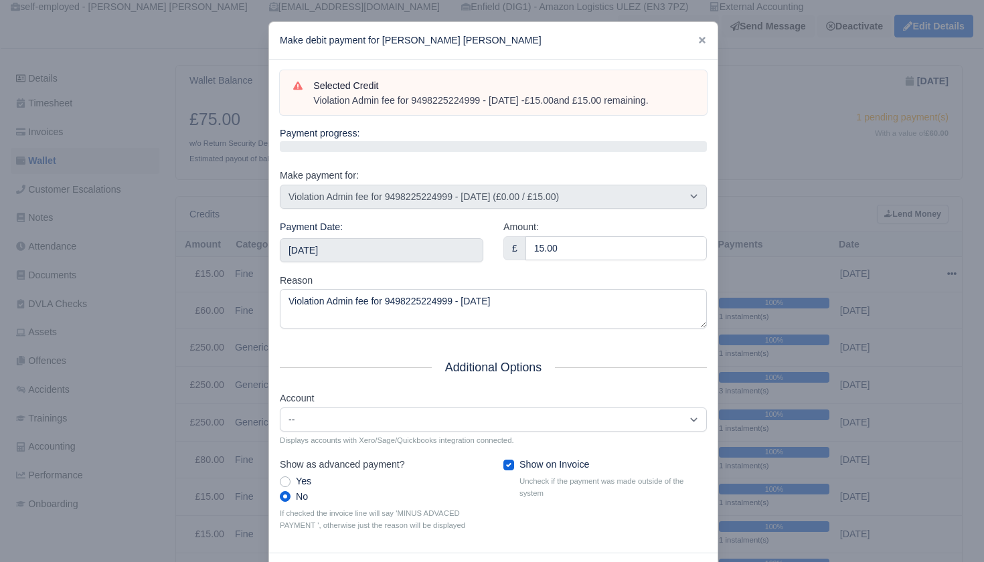
drag, startPoint x: 428, startPoint y: 325, endPoint x: 573, endPoint y: 332, distance: 145.4
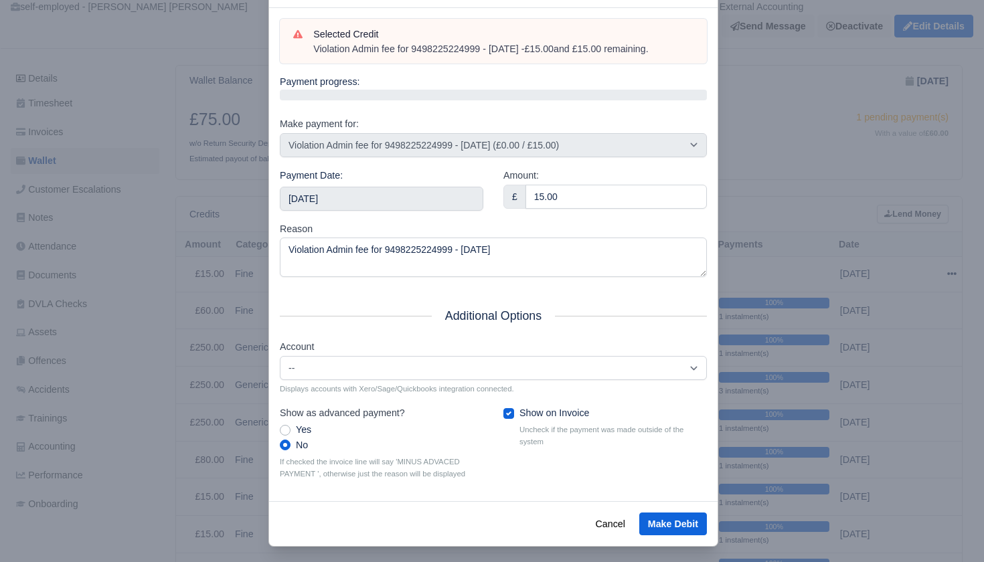
scroll to position [51, 0]
click at [519, 410] on label "Show on Invoice" at bounding box center [554, 413] width 70 height 15
click at [507, 410] on input "Show on Invoice" at bounding box center [508, 411] width 11 height 11
checkbox input "false"
click at [656, 513] on button "Make Debit" at bounding box center [673, 524] width 68 height 23
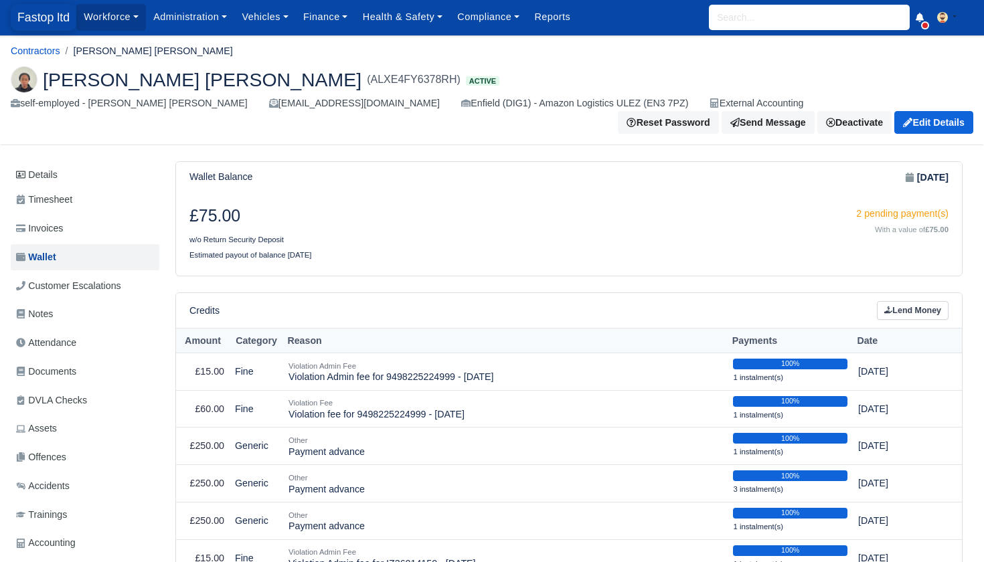
scroll to position [0, 1]
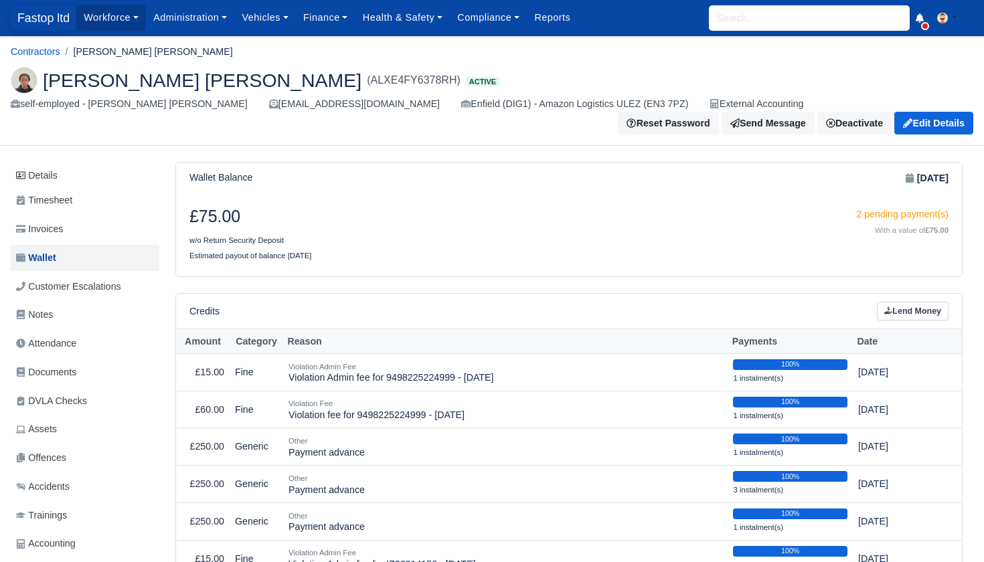
click at [56, 21] on span "Fastop ltd" at bounding box center [44, 18] width 66 height 27
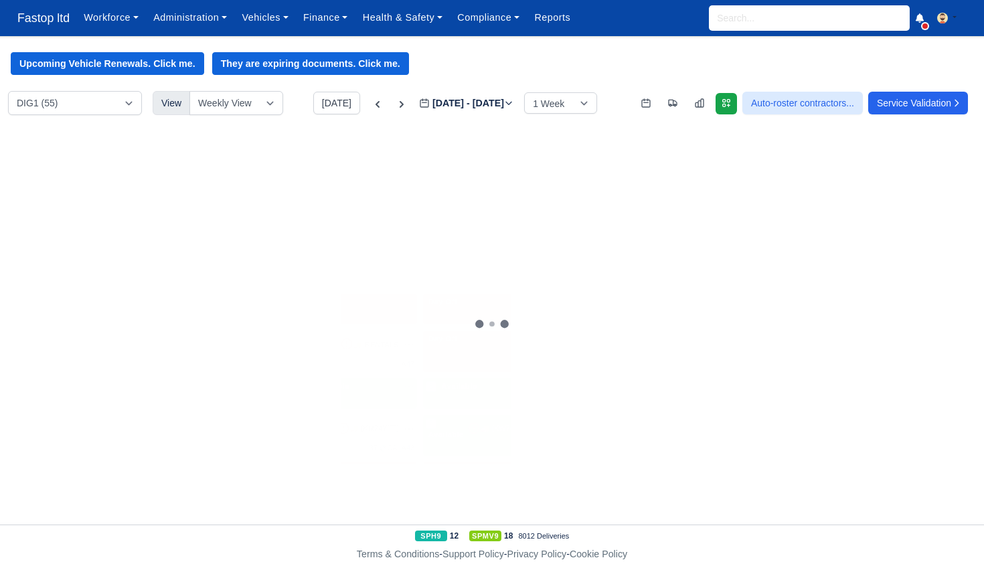
scroll to position [0, 1]
click at [371, 104] on icon at bounding box center [377, 104] width 13 height 13
type input "2025-08-26"
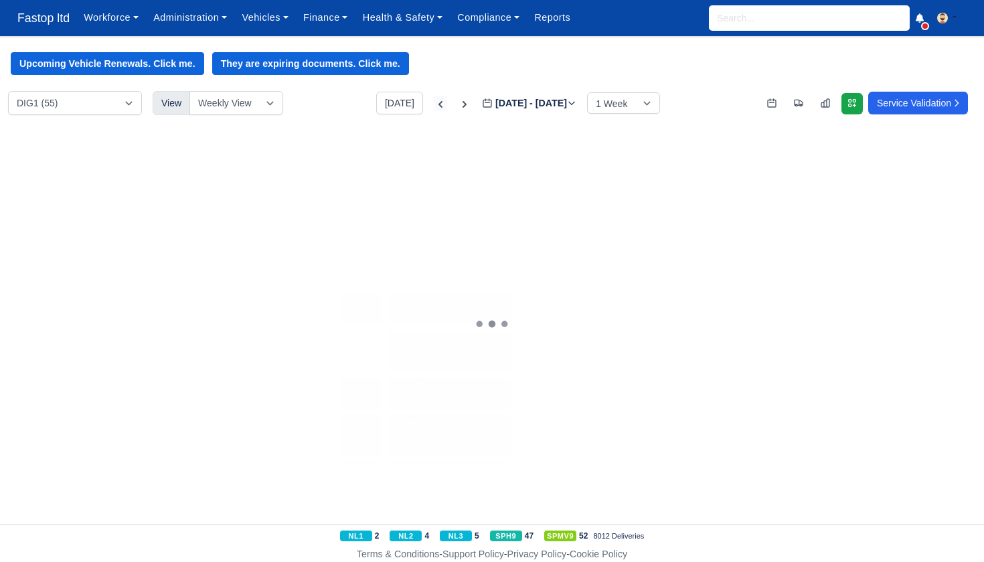
click at [347, 103] on div "DIG1 (55) Fleet-DIG1 (0) View Weekly View Wave times Daily Roster Today Aug 24 …" at bounding box center [492, 107] width 984 height 32
click at [434, 107] on icon at bounding box center [440, 104] width 13 height 13
type input "[DATE]"
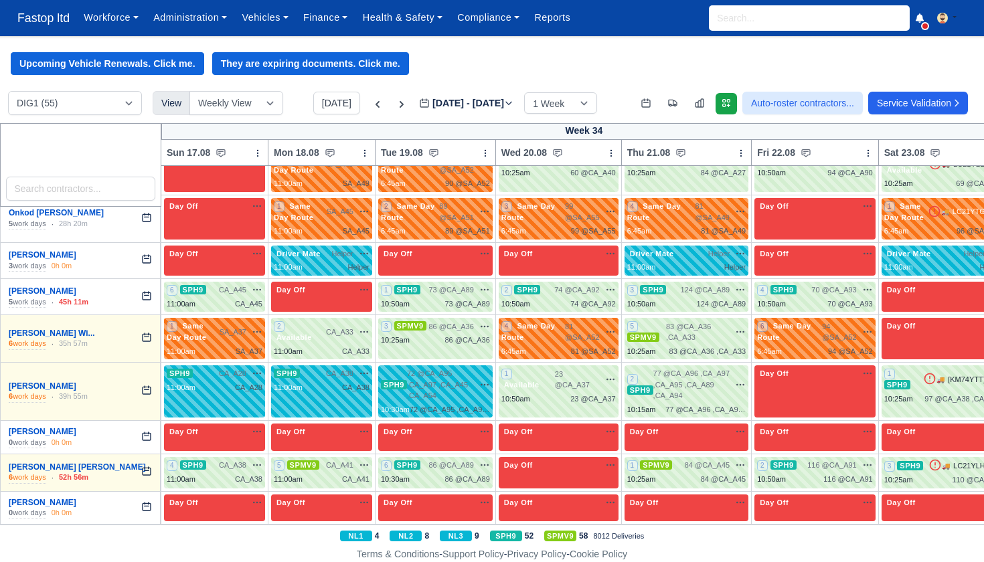
scroll to position [1924, 0]
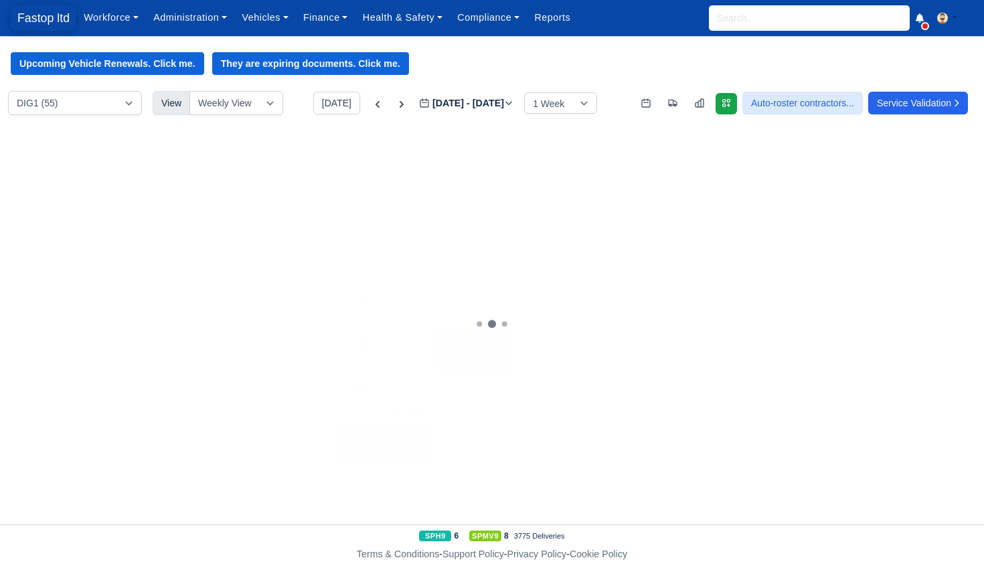
click at [31, 17] on span "Fastop ltd" at bounding box center [44, 18] width 66 height 27
click at [737, 21] on input "search" at bounding box center [809, 17] width 201 height 25
type input "MOHAM"
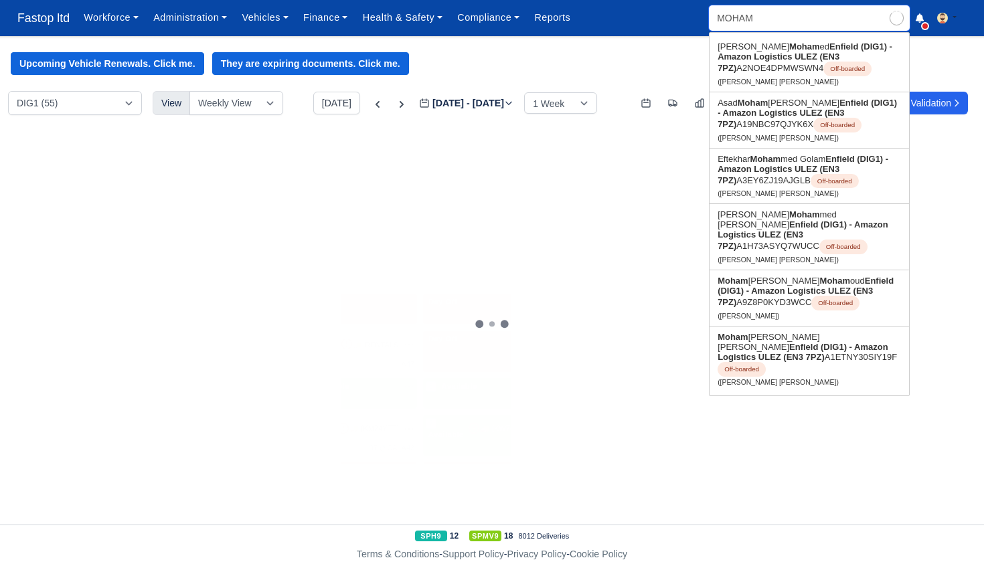
type input "MOHAMed Abdiwali Mohamoud"
type input "MOHAMM"
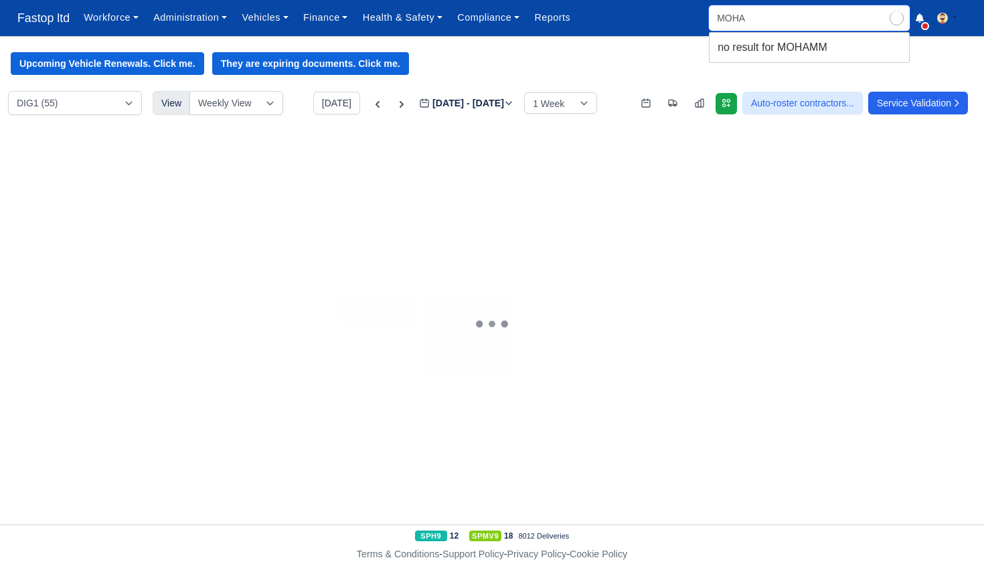
type input "MOH"
type input "MOHamed Abdiwali Mohamoud"
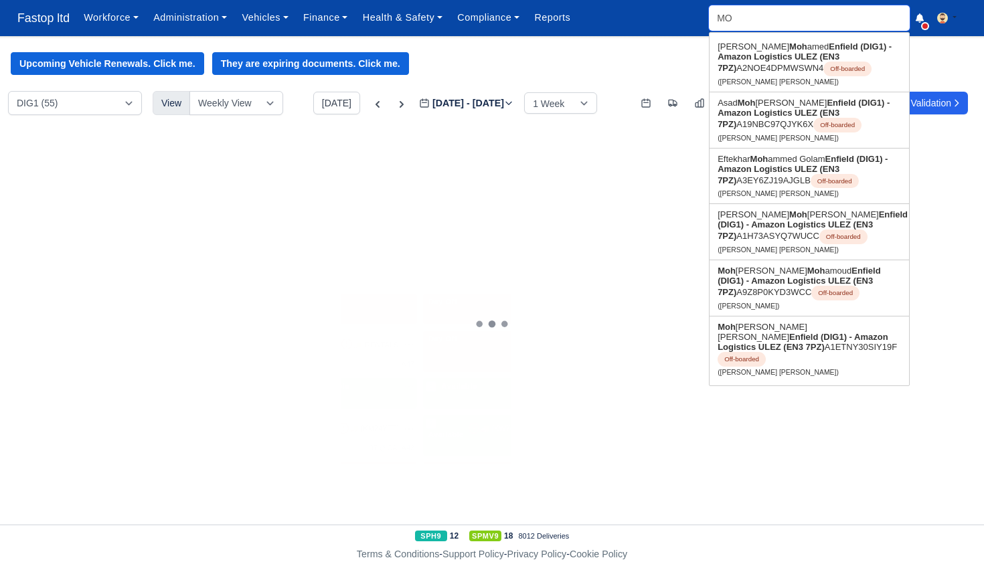
type input "M"
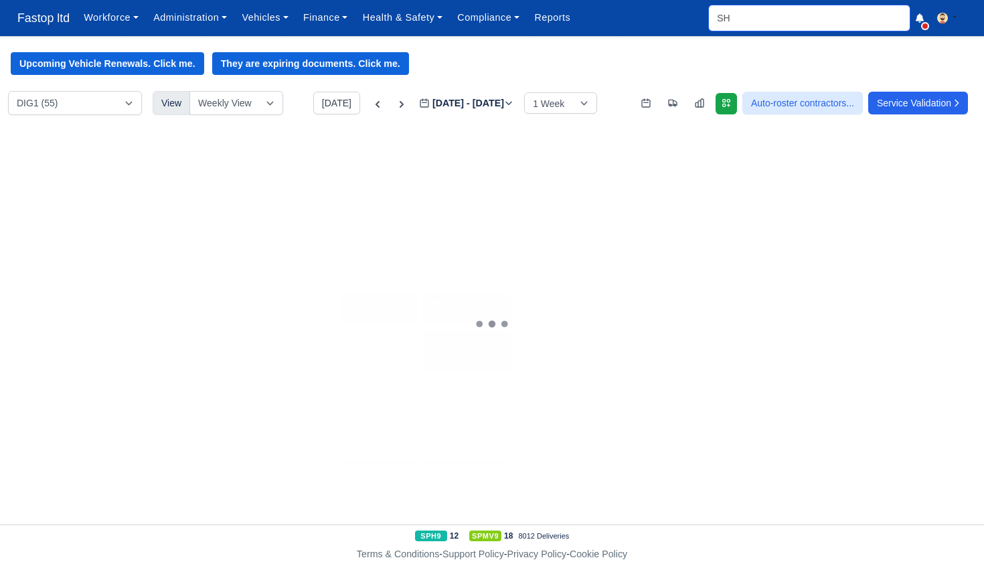
type input "SHE"
type input "SHEeraz Khan"
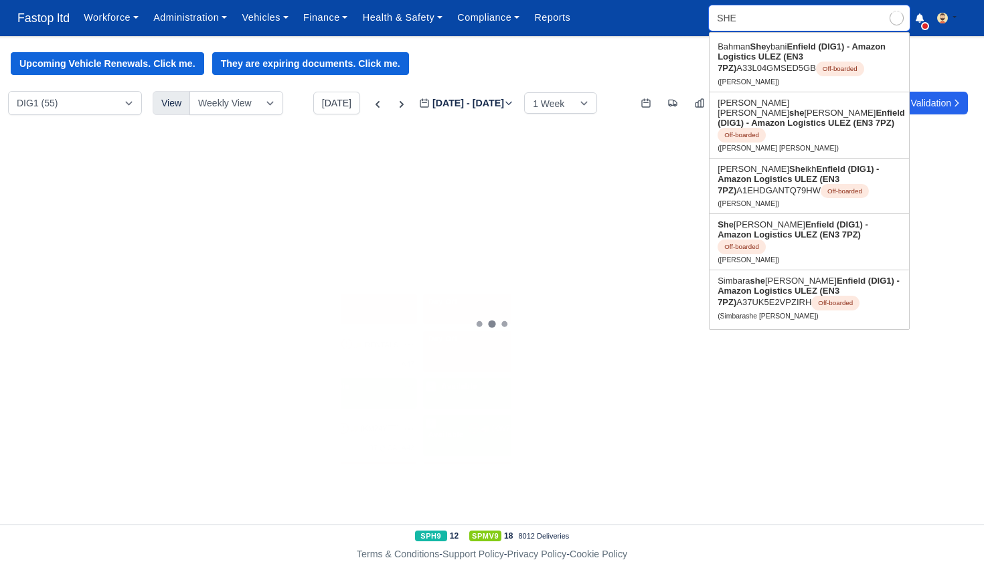
type input "SHEI"
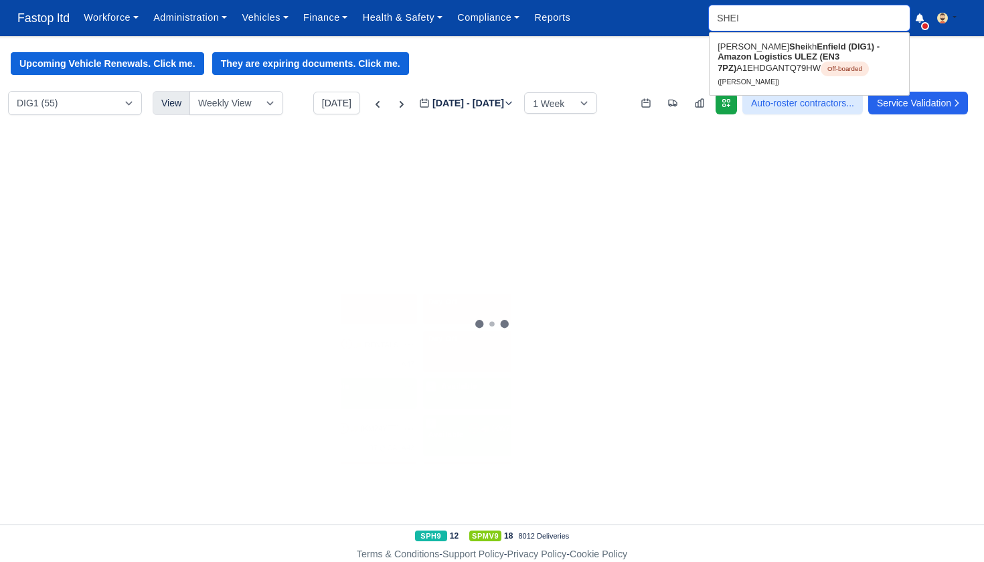
scroll to position [1, 0]
click at [759, 48] on link "Mohammed Ali Shei kh Enfield (DIG1) - Amazon Logistics ULEZ (EN3 7PZ) A1EHDGANT…" at bounding box center [808, 64] width 199 height 56
type input "Mohammed Ali Sheikh"
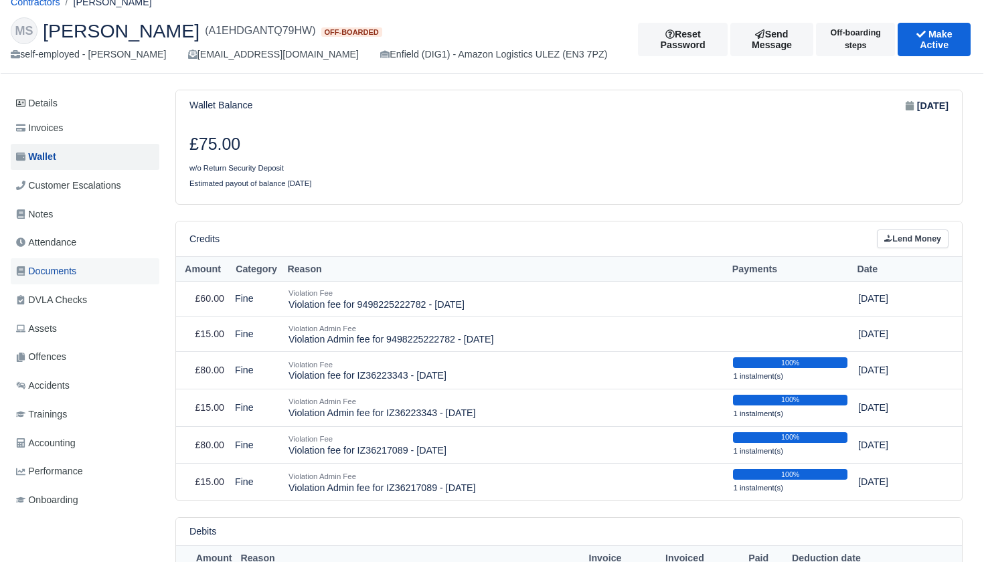
scroll to position [50, 0]
click at [52, 128] on span "Invoices" at bounding box center [39, 127] width 47 height 15
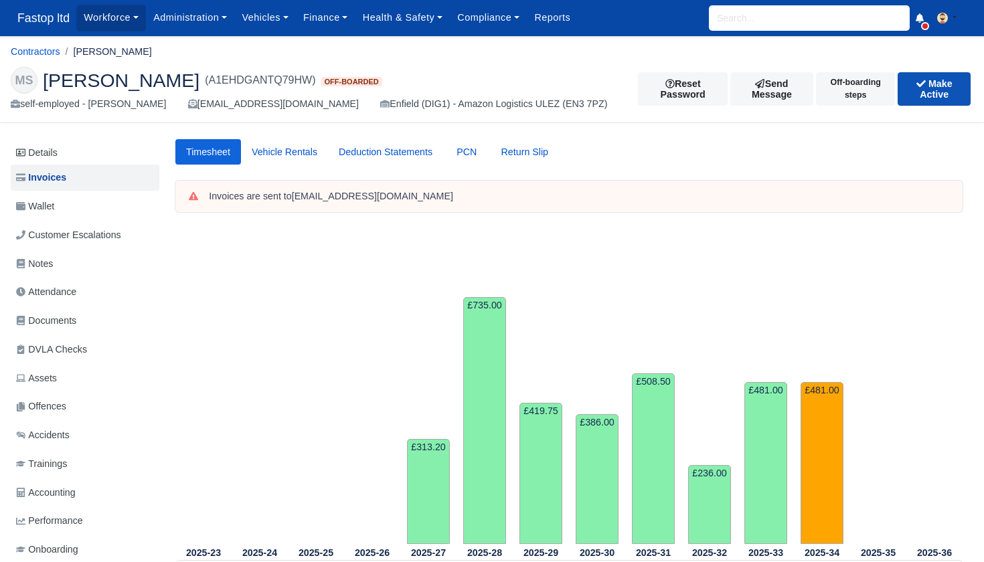
scroll to position [0, 1]
click at [918, 89] on button "Make Active" at bounding box center [933, 88] width 73 height 33
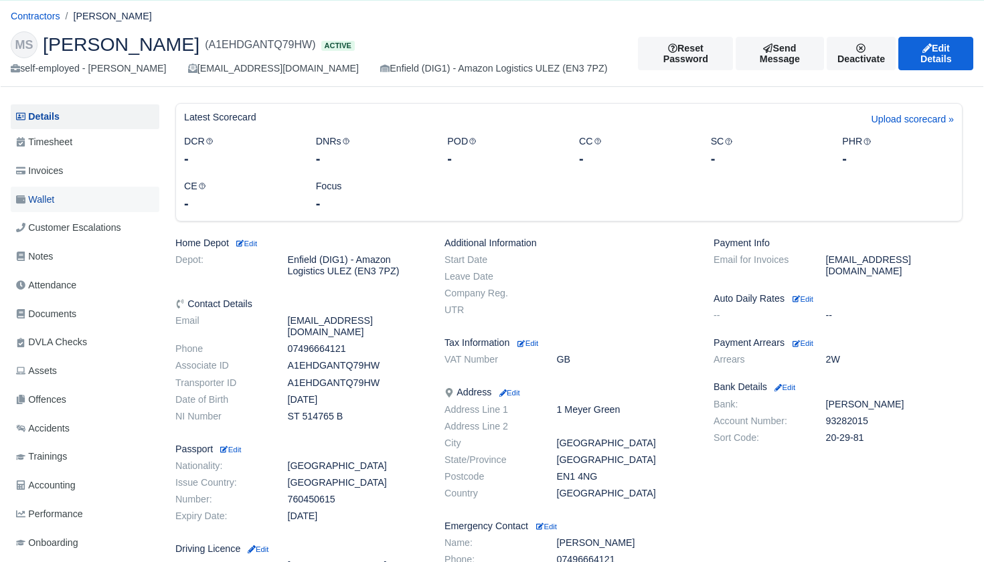
scroll to position [63, 0]
click at [50, 194] on span "Wallet" at bounding box center [35, 198] width 38 height 15
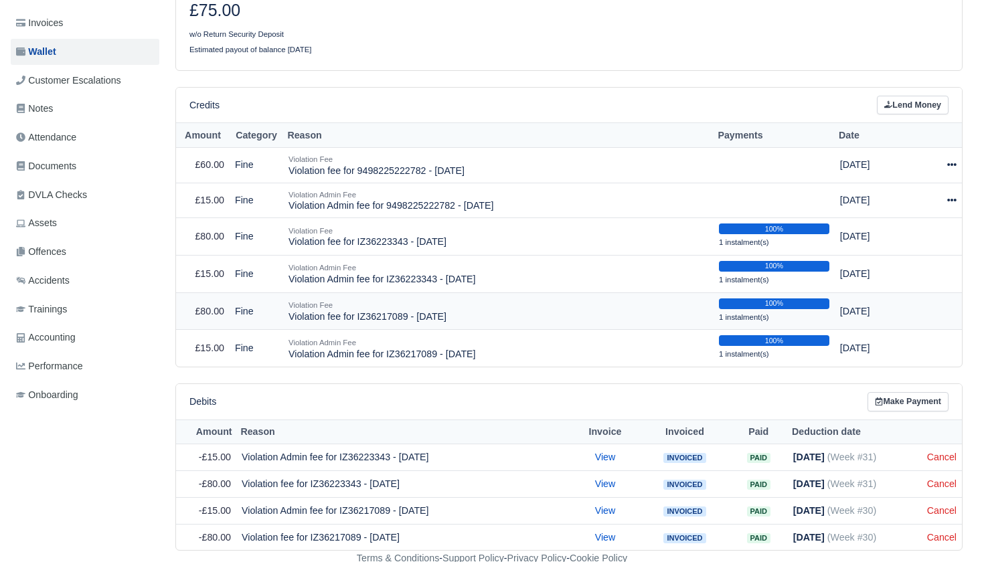
scroll to position [130, 0]
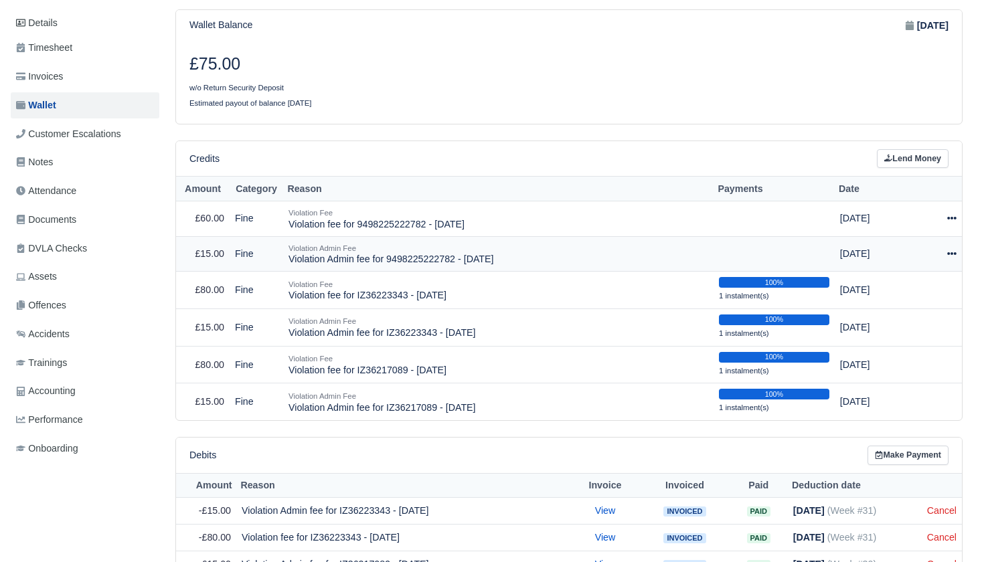
click at [950, 252] on icon at bounding box center [951, 253] width 9 height 3
click at [917, 284] on button "Make Payment" at bounding box center [892, 294] width 119 height 21
select select "2264"
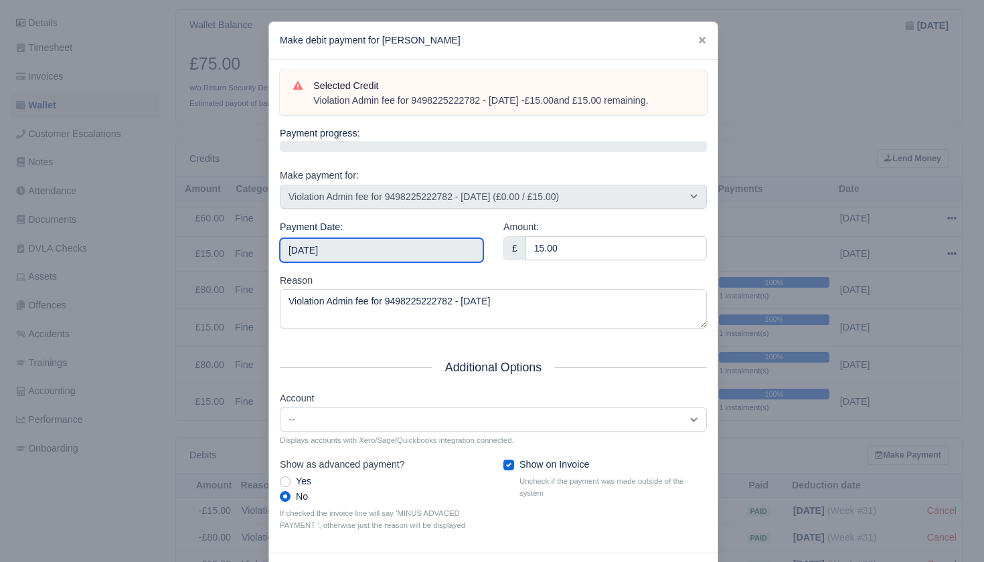
click at [412, 245] on input "[DATE]" at bounding box center [381, 250] width 203 height 24
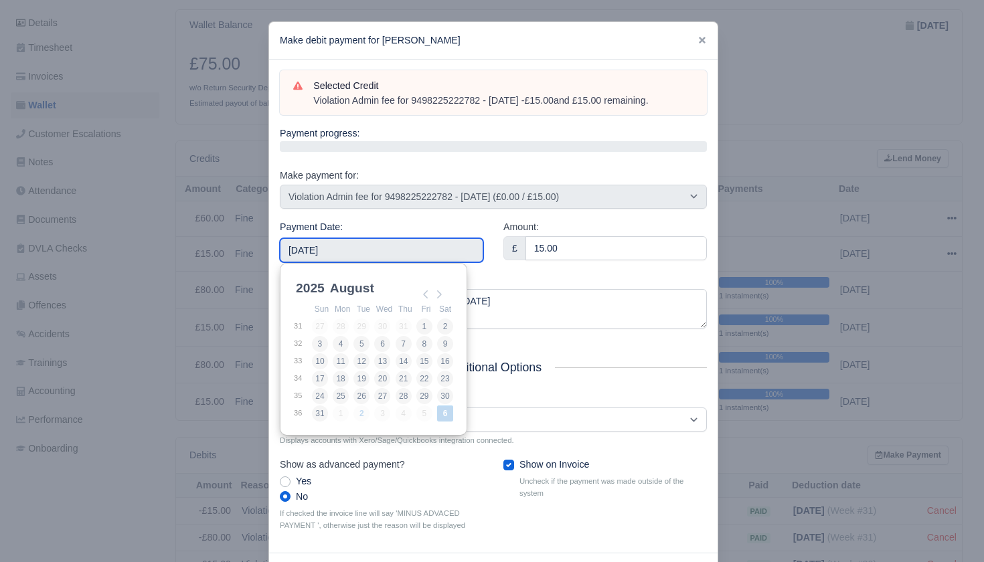
drag, startPoint x: 428, startPoint y: 300, endPoint x: 429, endPoint y: 310, distance: 10.1
type input "[DATE]"
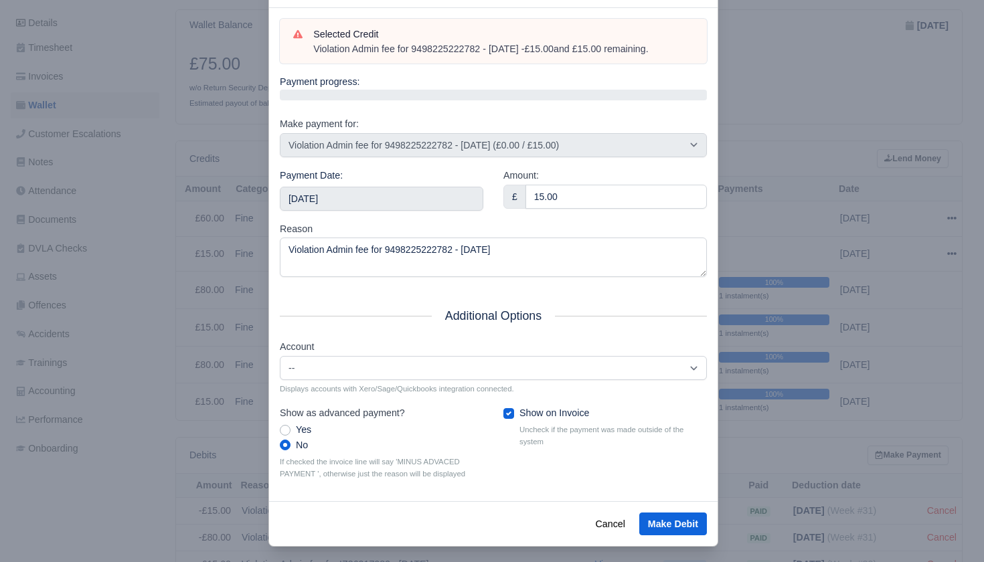
scroll to position [51, 0]
click at [683, 520] on button "Make Debit" at bounding box center [673, 524] width 68 height 23
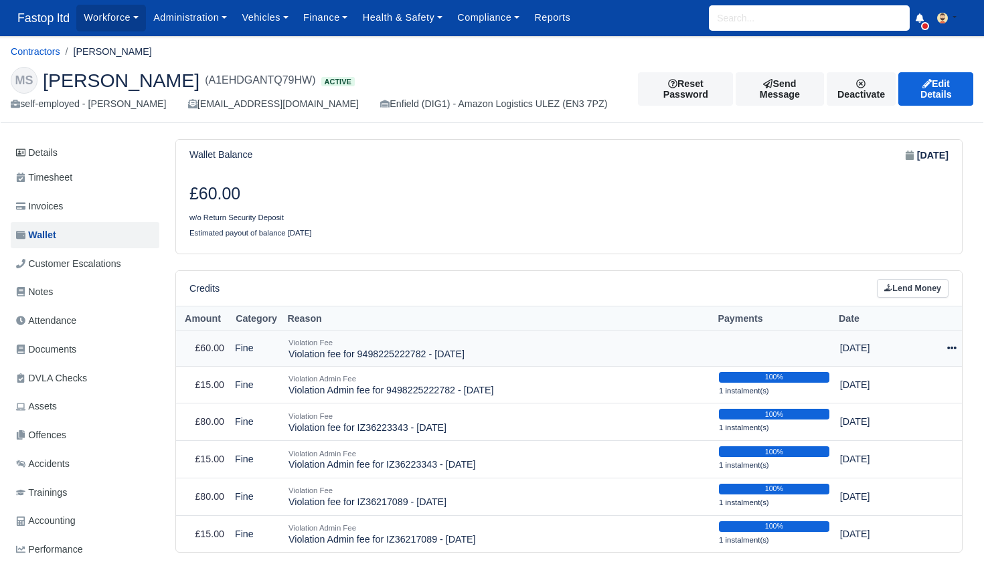
click at [951, 347] on icon at bounding box center [951, 348] width 9 height 3
click at [909, 381] on button "Make Payment" at bounding box center [892, 388] width 119 height 21
select select "2263"
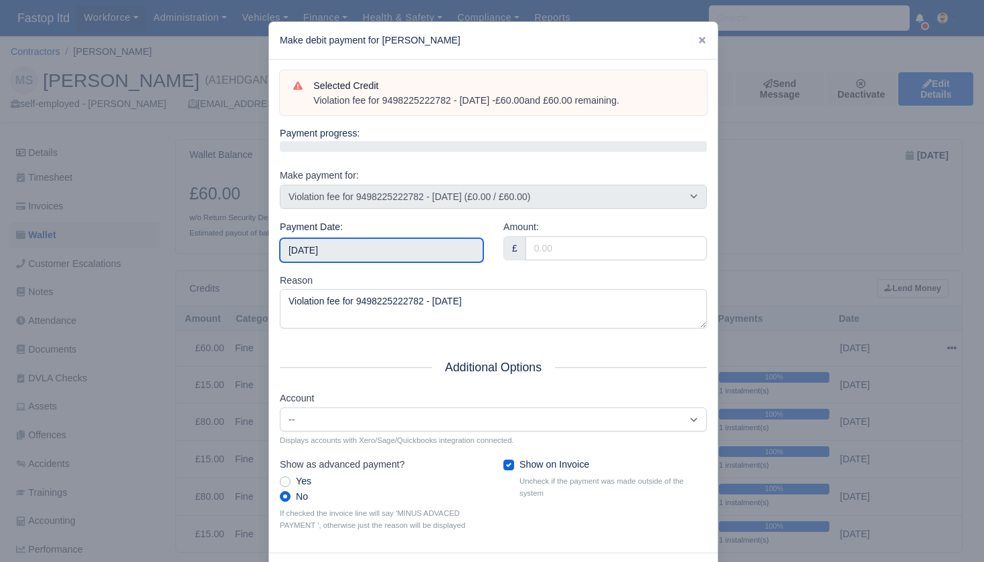
click at [438, 255] on input "[DATE]" at bounding box center [381, 250] width 203 height 24
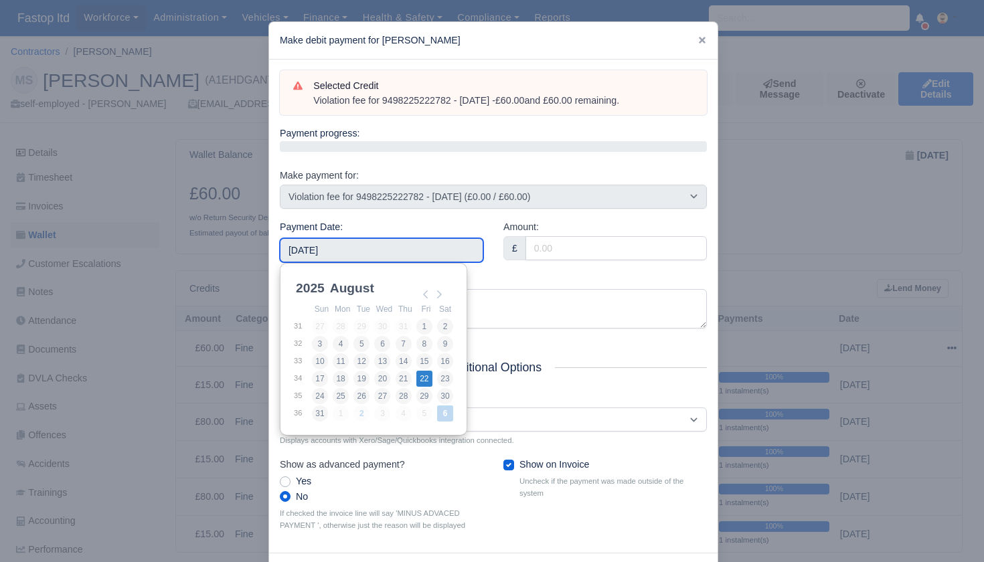
type input "2025-08-22"
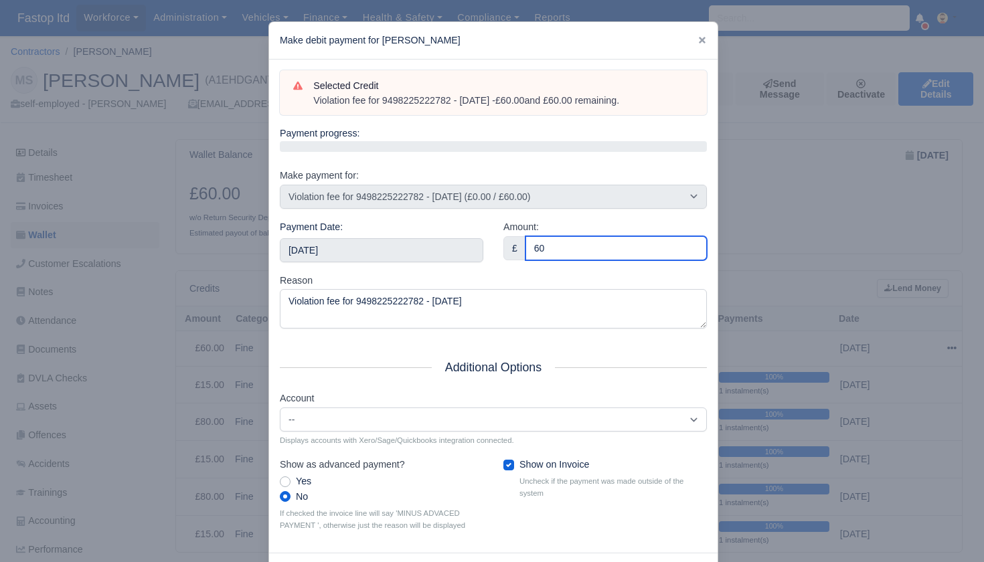
scroll to position [0, 1]
type input "60"
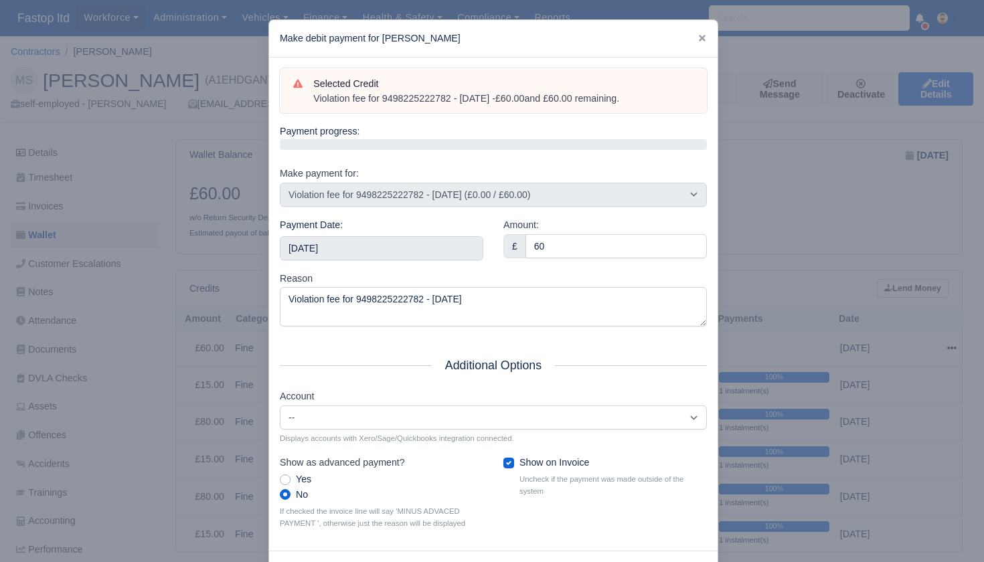
click at [543, 280] on div "Reason Violation fee for 9498225222782 - 10/08/2025" at bounding box center [493, 299] width 427 height 56
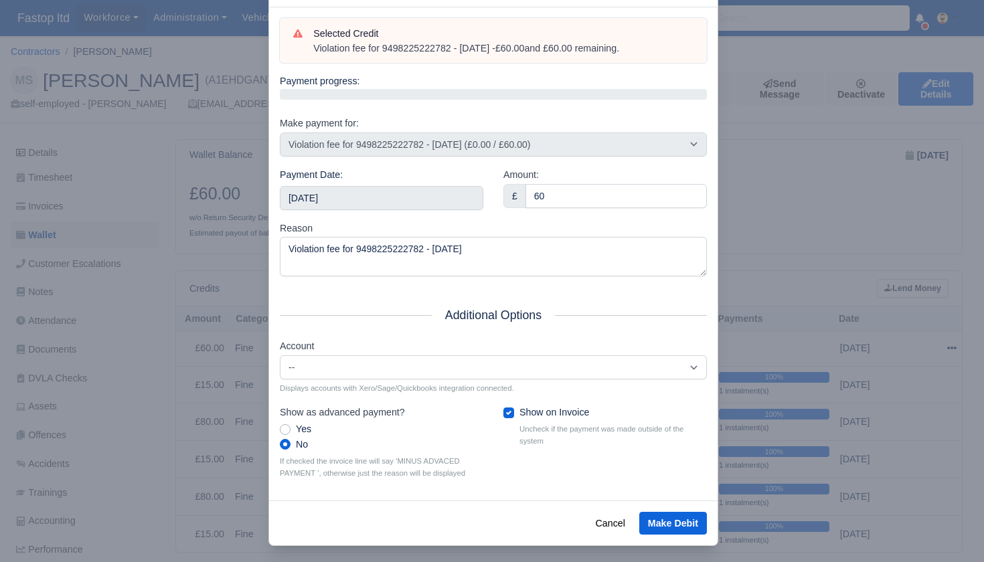
scroll to position [51, 0]
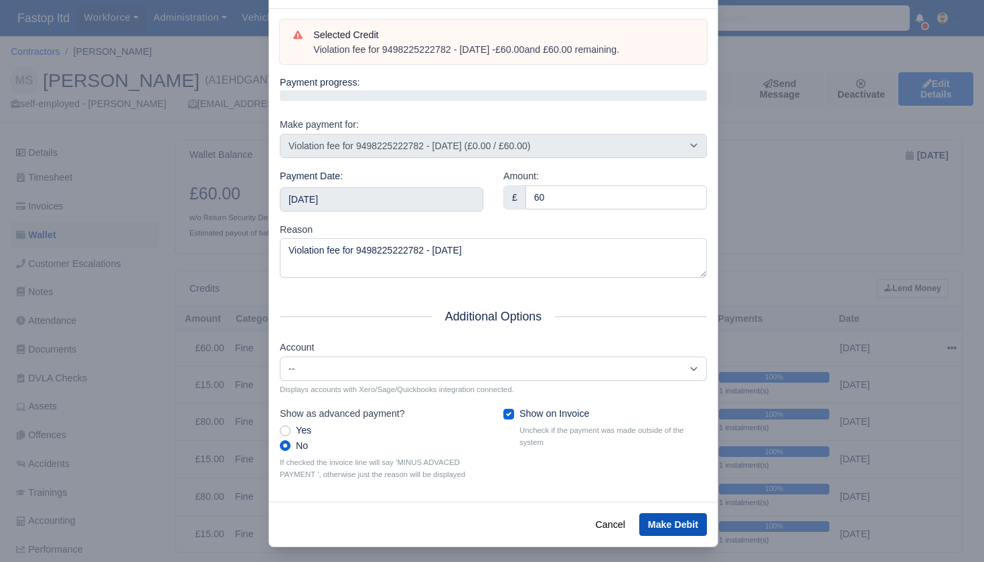
click at [679, 519] on button "Make Debit" at bounding box center [673, 524] width 68 height 23
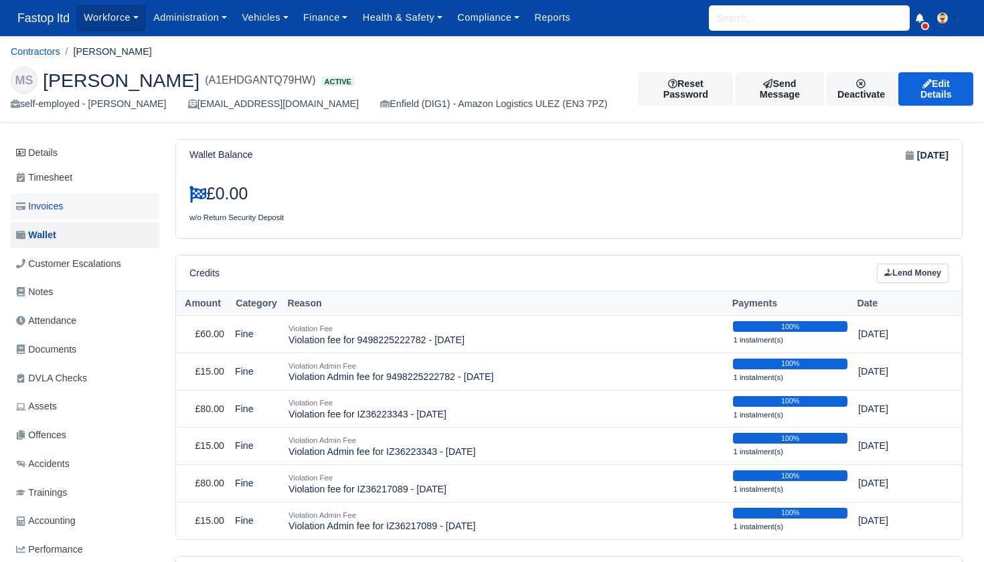
click at [74, 205] on link "Invoices" at bounding box center [85, 206] width 149 height 26
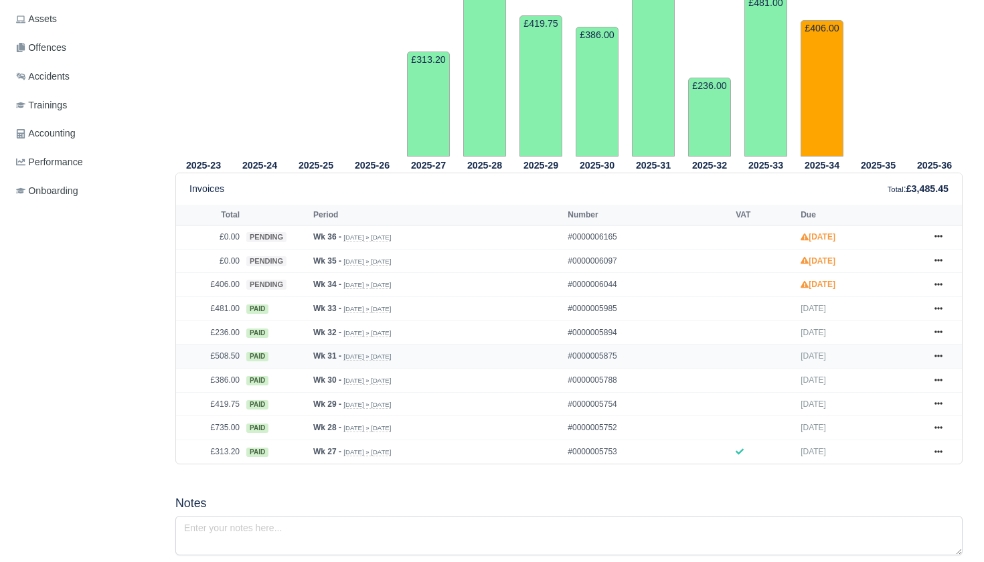
scroll to position [388, 0]
click at [937, 288] on icon at bounding box center [938, 284] width 8 height 8
click at [879, 379] on link "Hold" at bounding box center [887, 365] width 119 height 28
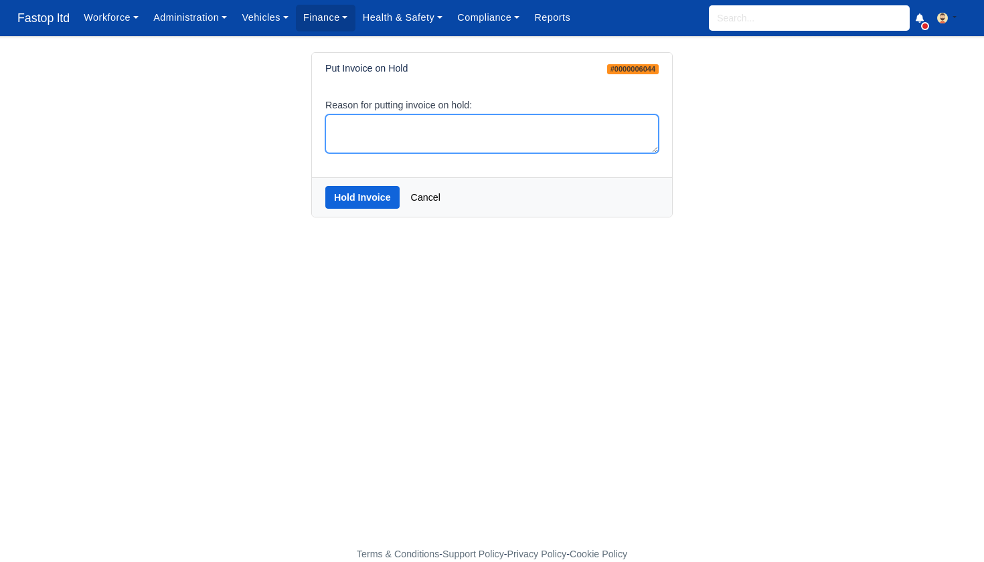
click at [413, 143] on textarea "Reason for putting invoice on hold:" at bounding box center [491, 133] width 333 height 39
type textarea "HOLD"
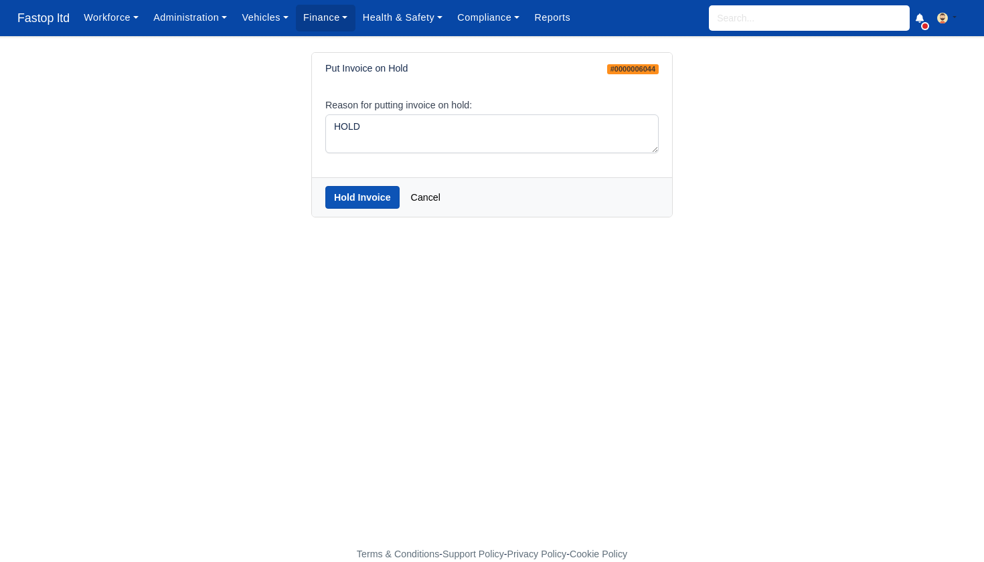
click at [372, 193] on button "Hold Invoice" at bounding box center [362, 197] width 74 height 23
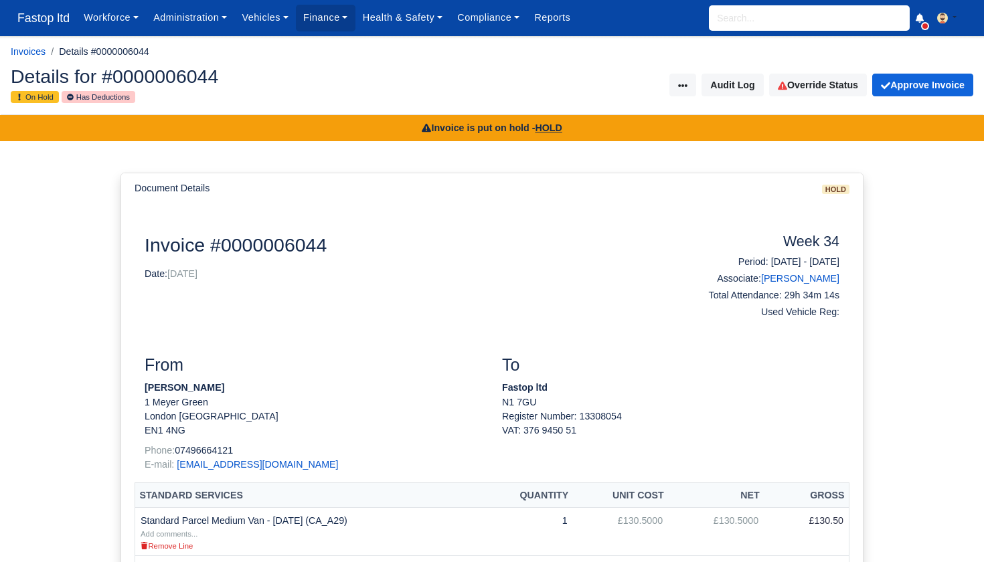
scroll to position [1, 0]
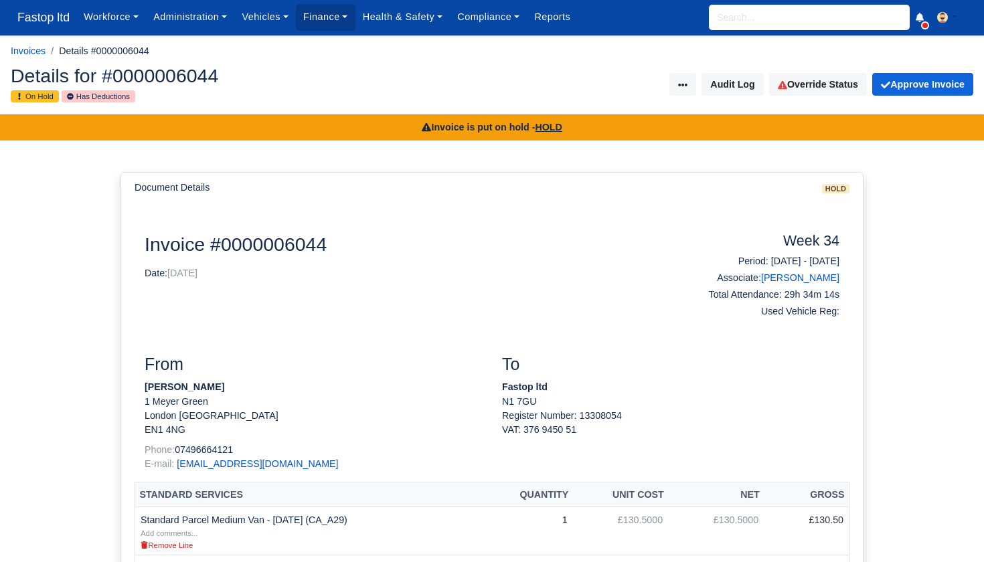
click at [754, 15] on input "search" at bounding box center [809, 17] width 201 height 25
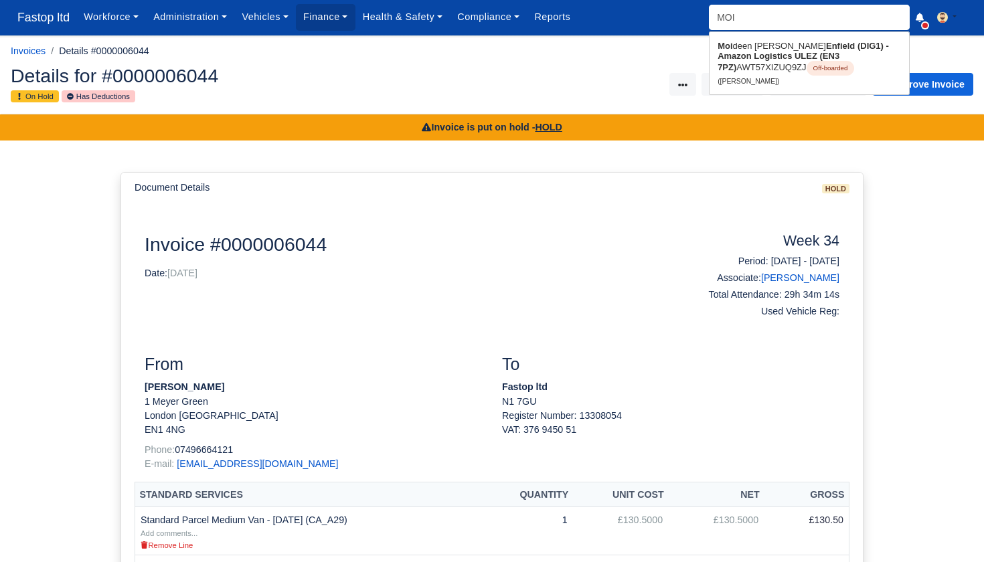
type input "MOID"
type input "MOIDeen Ahdil Abbas"
type input "MOIDE"
type input "MOIDEE"
type input "MOIDEEn Ahdil Abbas"
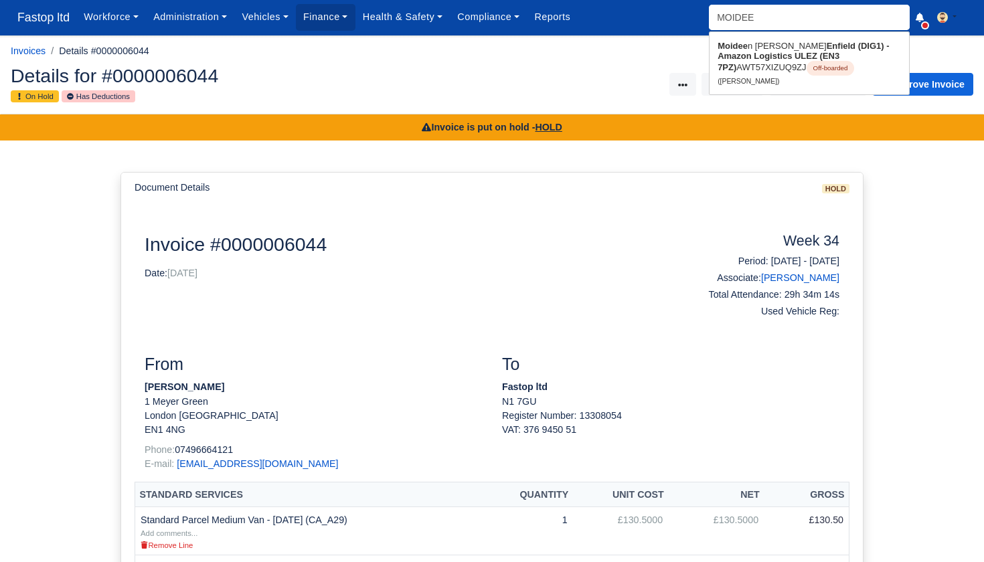
type input "MOIDEEN"
type input "MOIDEEN Ahdil Abbas"
click at [756, 62] on strong "Enfield (DIG1) - Amazon Logistics ULEZ (EN3 7PZ)" at bounding box center [802, 56] width 170 height 31
type input "[PERSON_NAME]"
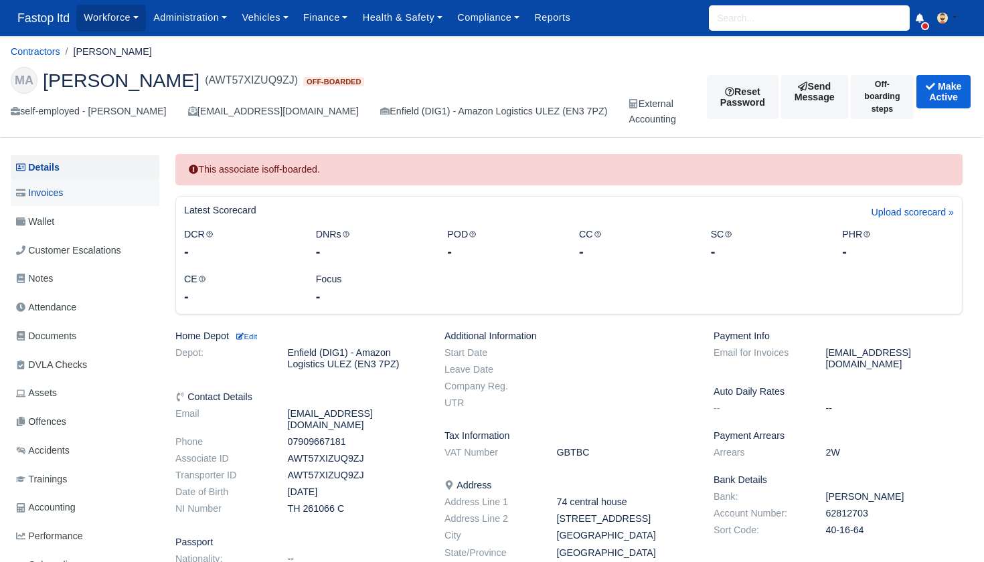
click at [61, 195] on span "Invoices" at bounding box center [39, 192] width 47 height 15
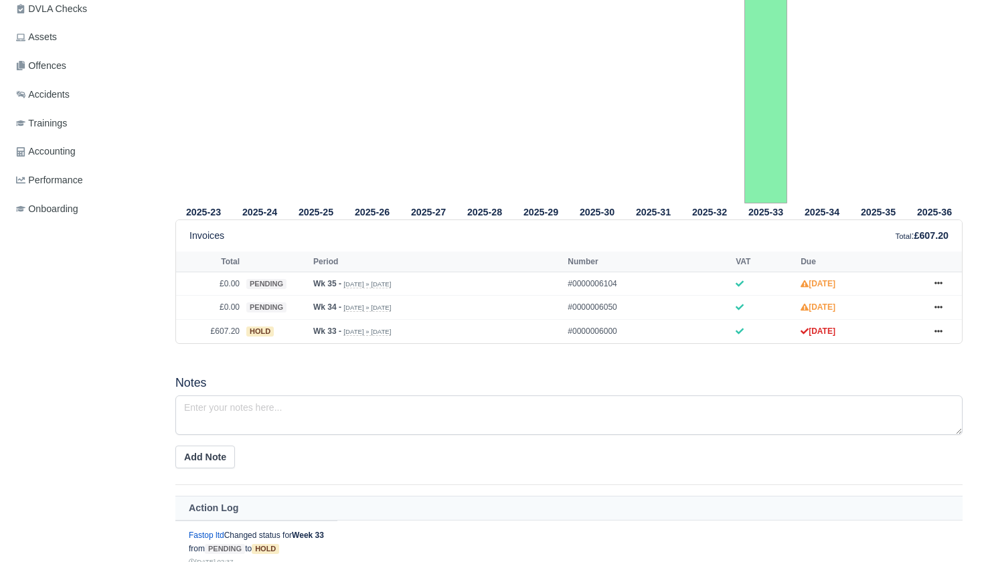
scroll to position [365, 0]
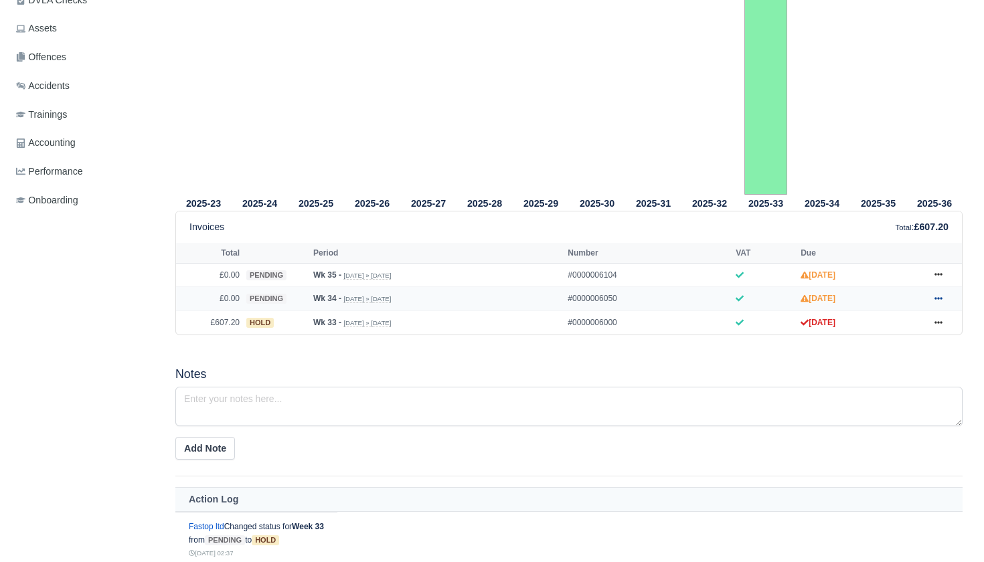
click at [937, 302] on icon at bounding box center [938, 298] width 8 height 8
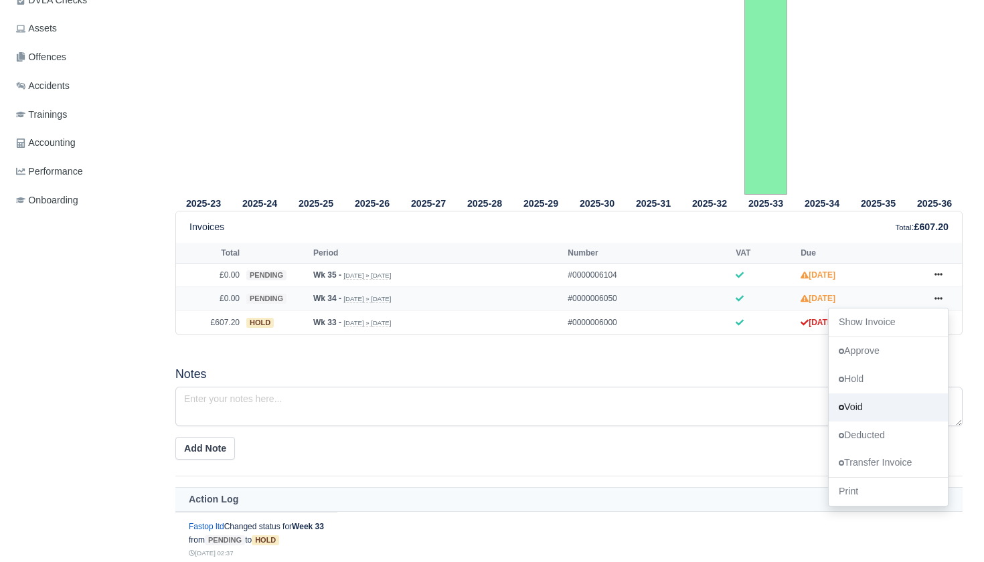
click at [871, 422] on link "Void" at bounding box center [887, 407] width 119 height 28
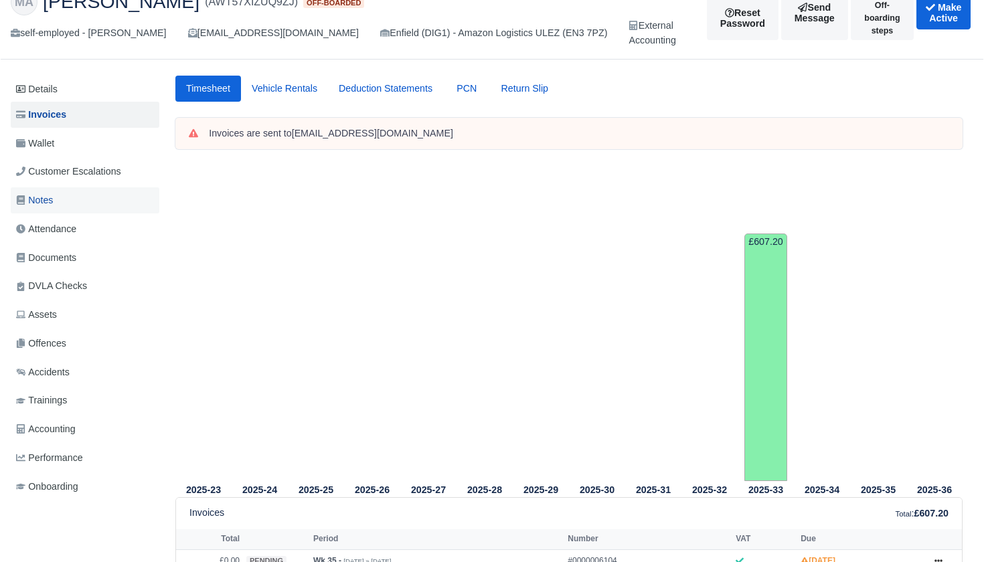
scroll to position [98, 0]
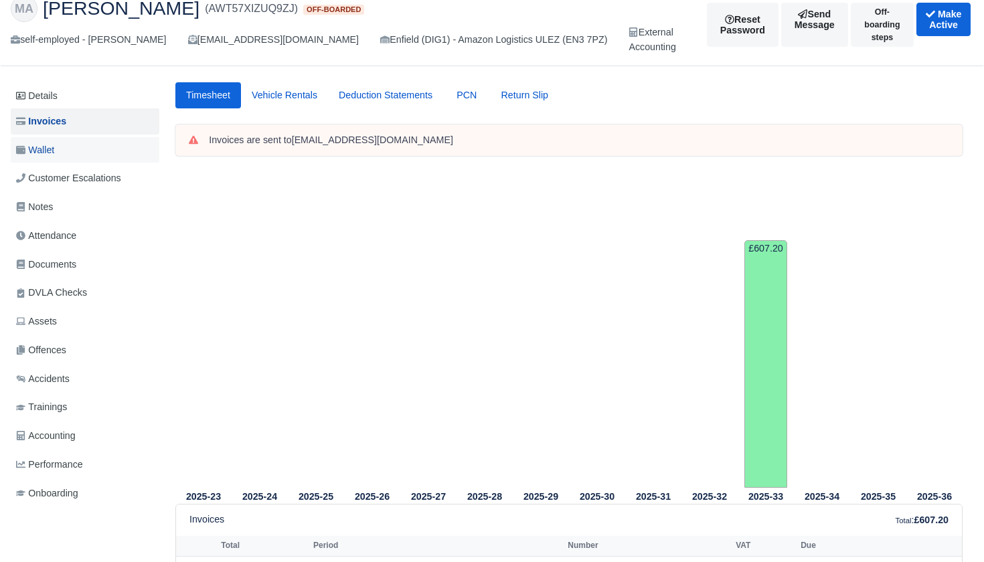
click at [50, 147] on span "Wallet" at bounding box center [35, 150] width 38 height 15
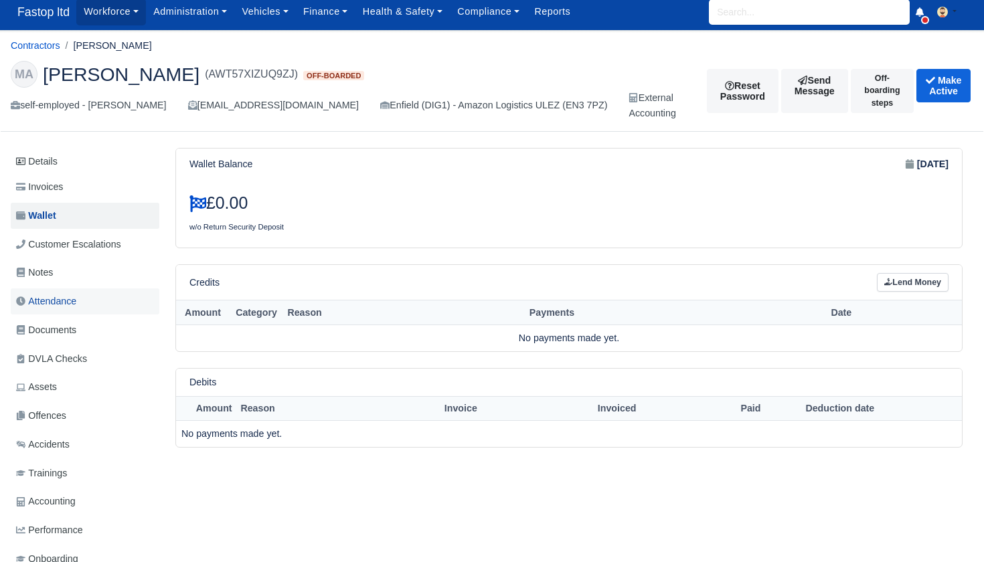
scroll to position [7, 0]
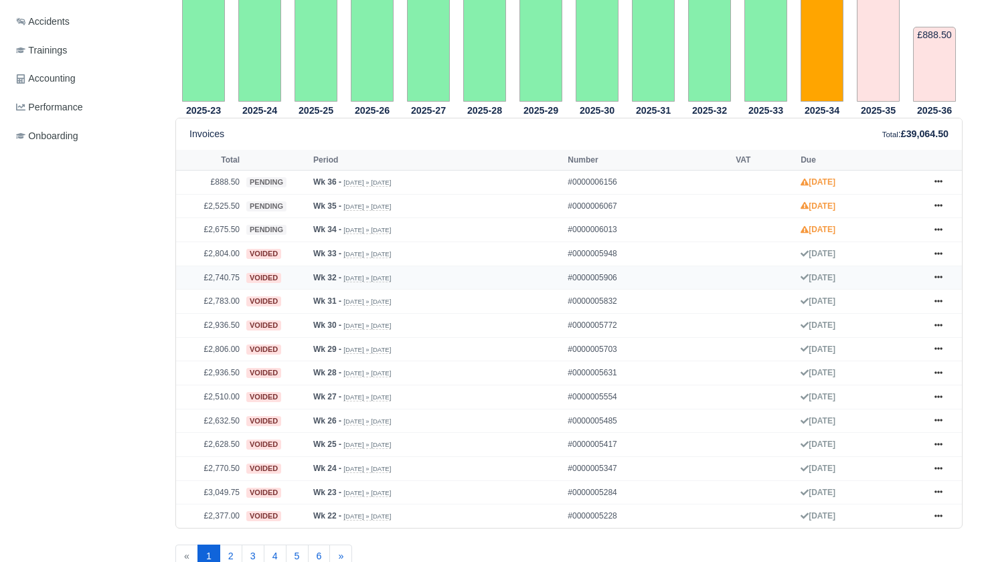
scroll to position [437, 0]
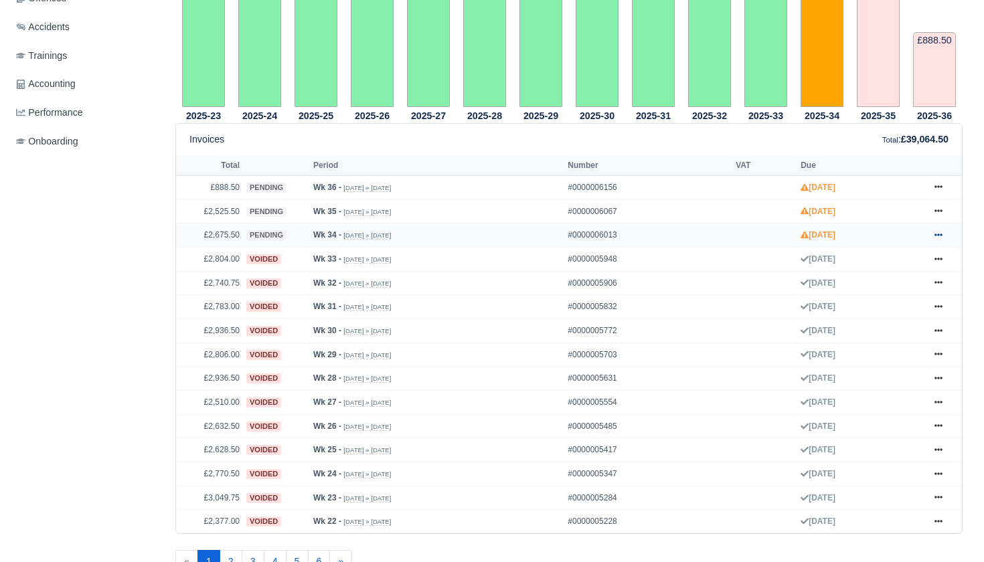
click at [942, 239] on icon at bounding box center [938, 235] width 8 height 8
click at [885, 273] on link "Show Invoice" at bounding box center [887, 259] width 119 height 28
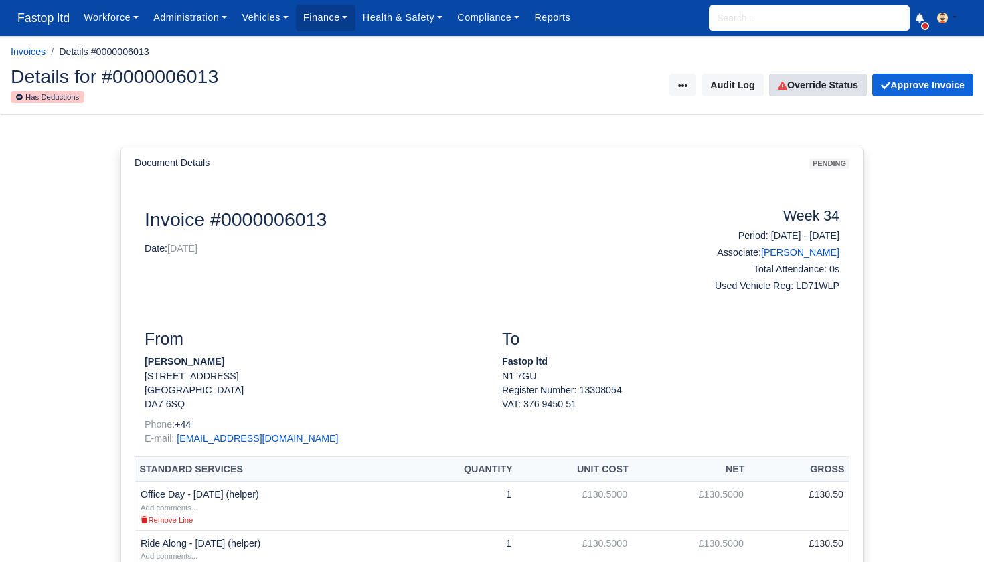
click at [821, 86] on link "Override Status" at bounding box center [818, 85] width 98 height 23
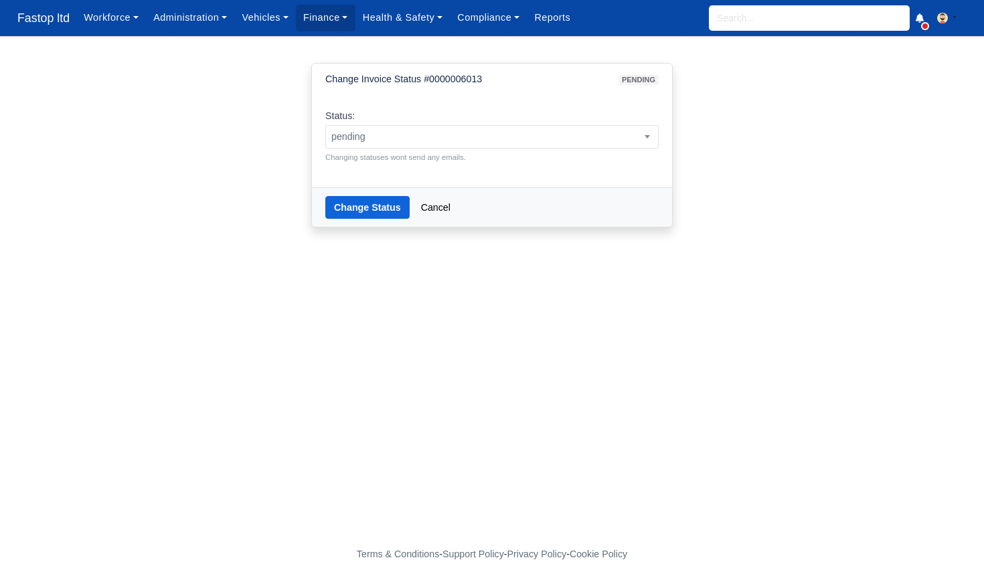
click at [538, 151] on small "Changing statuses wont send any emails." at bounding box center [491, 157] width 333 height 12
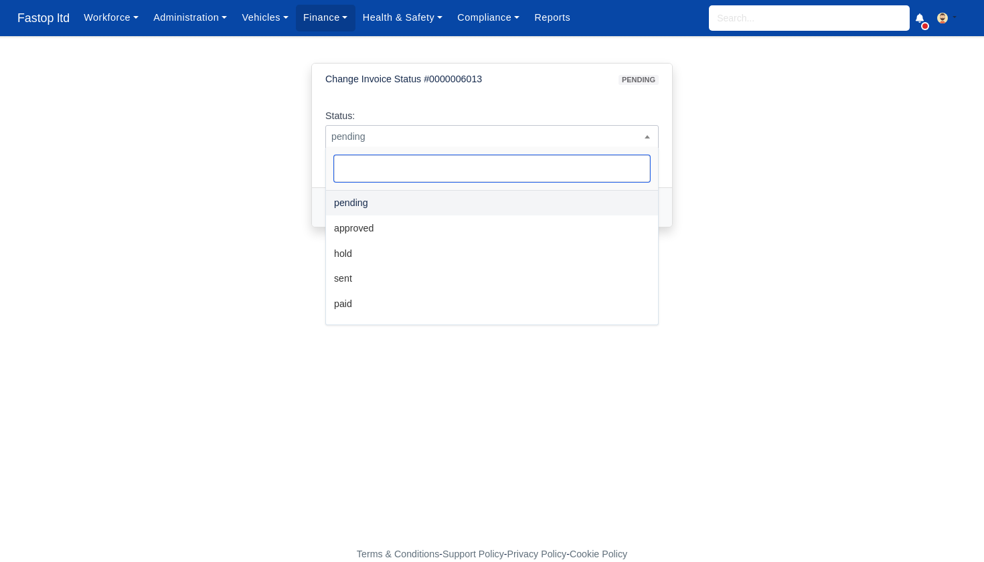
click at [531, 143] on span "pending" at bounding box center [492, 136] width 332 height 17
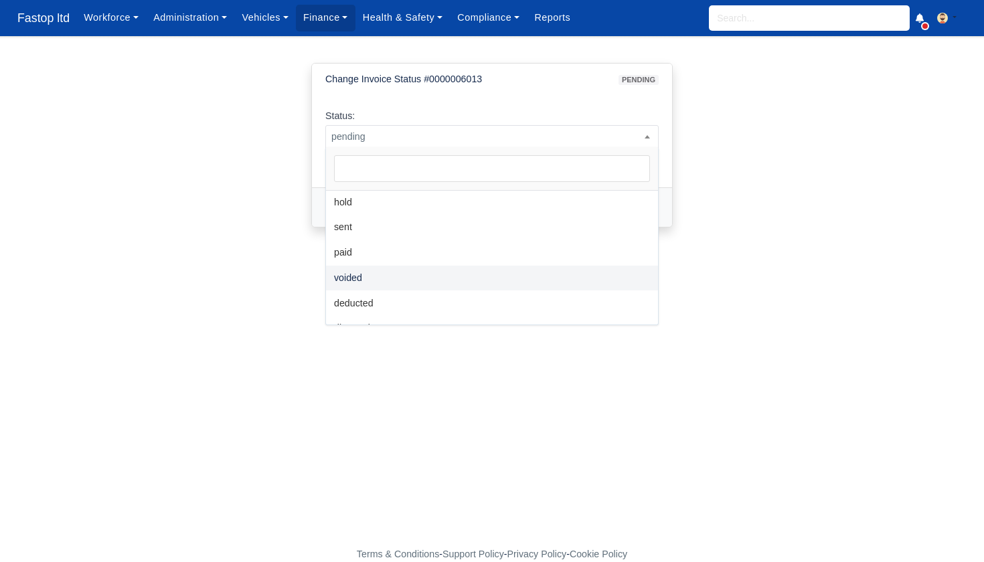
scroll to position [0, 1]
select select "voided"
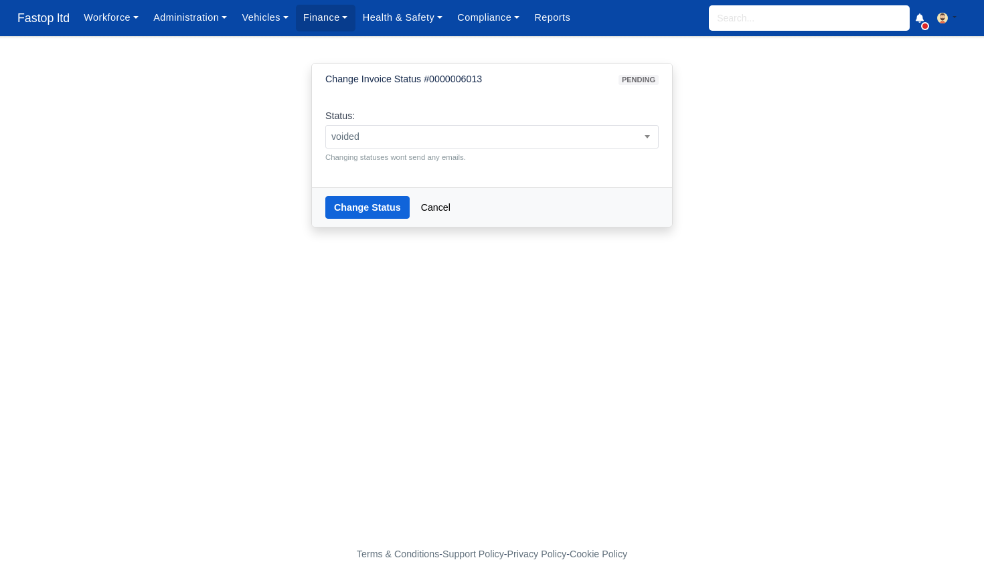
scroll to position [0, 0]
click at [367, 210] on button "Change Status" at bounding box center [367, 207] width 84 height 23
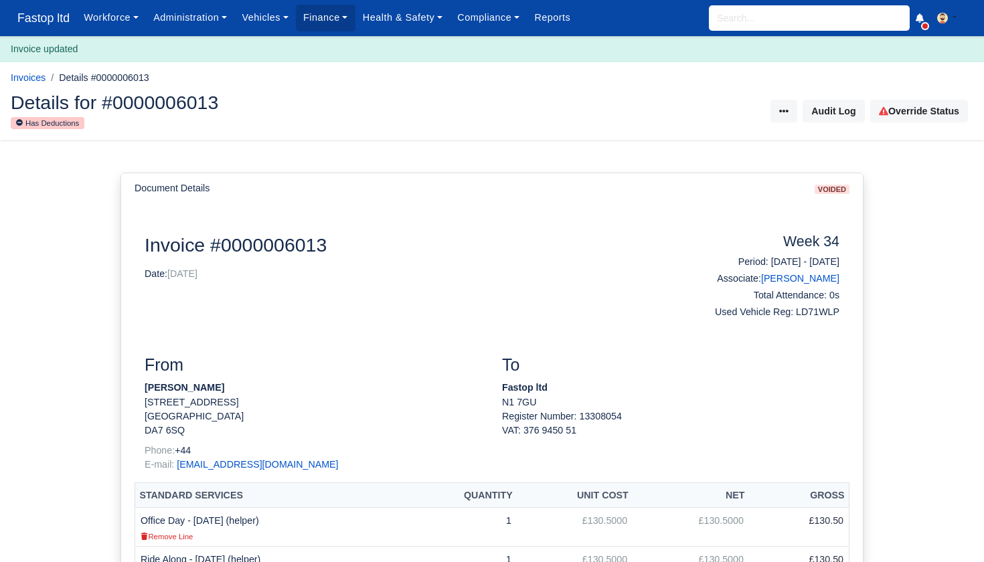
click at [752, 21] on input "search" at bounding box center [809, 17] width 201 height 25
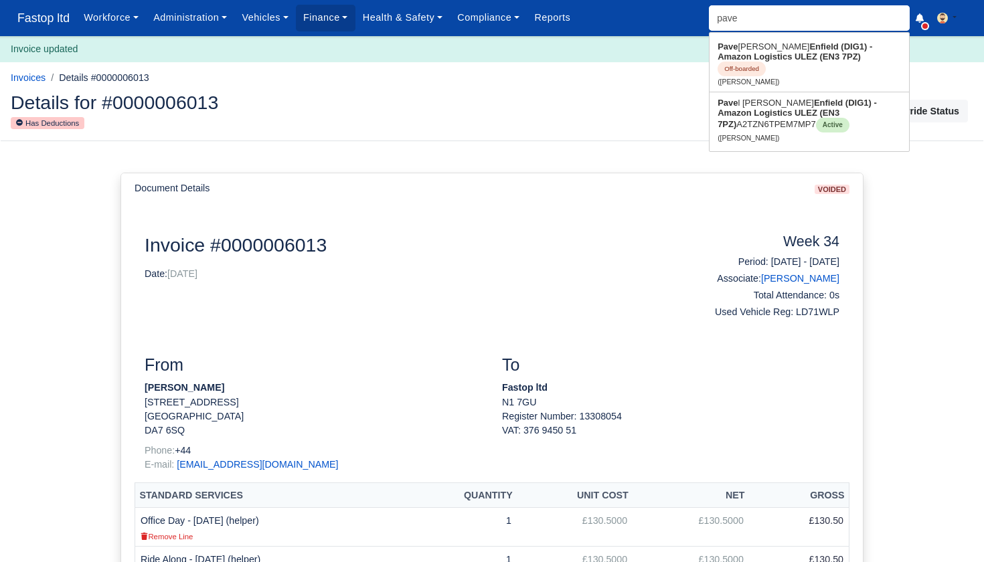
type input "[PERSON_NAME]"
click at [762, 111] on link "Pavel Marrero Reyes Enfield (DIG1) - Amazon Logistics ULEZ (EN3 7PZ) A2TZN6TPEM…" at bounding box center [808, 120] width 199 height 56
type input "[PERSON_NAME]"
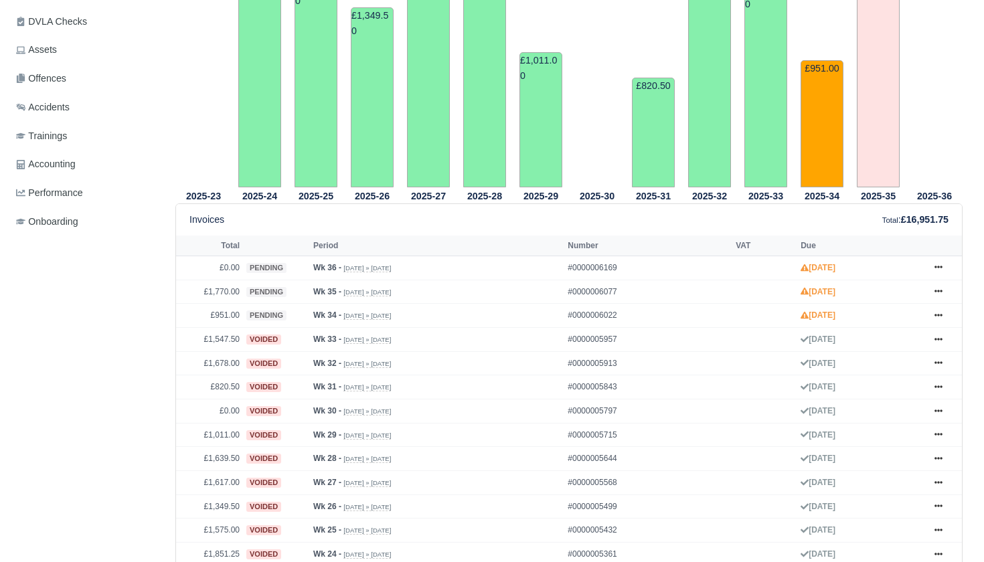
scroll to position [397, 0]
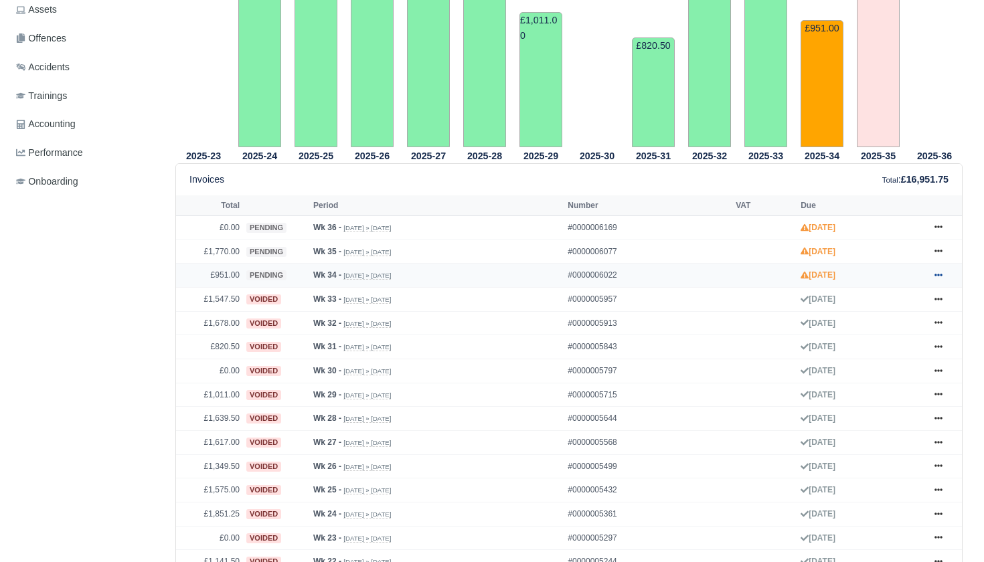
click at [938, 276] on icon at bounding box center [938, 275] width 8 height 3
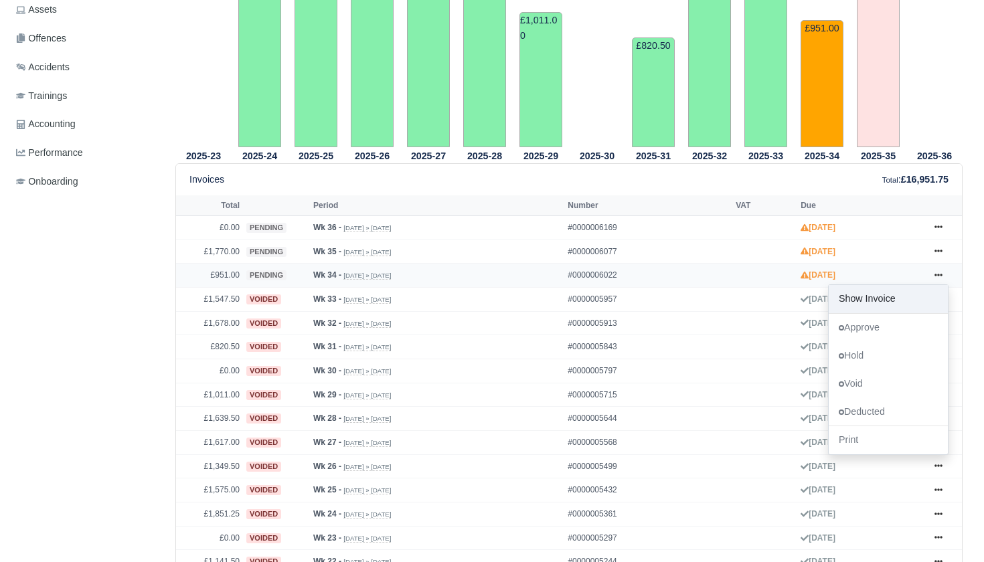
click at [898, 313] on link "Show Invoice" at bounding box center [887, 299] width 119 height 28
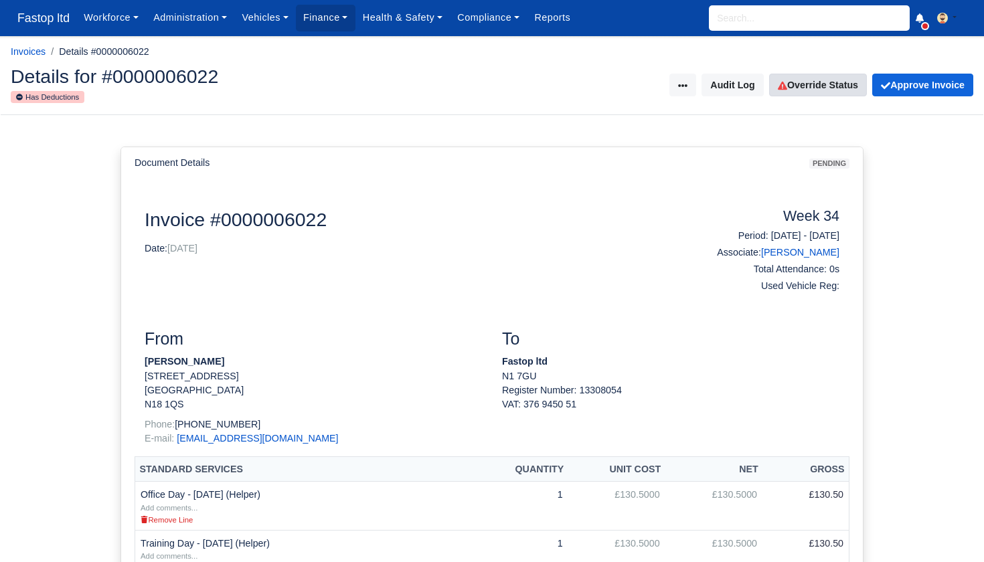
click at [817, 82] on link "Override Status" at bounding box center [818, 85] width 98 height 23
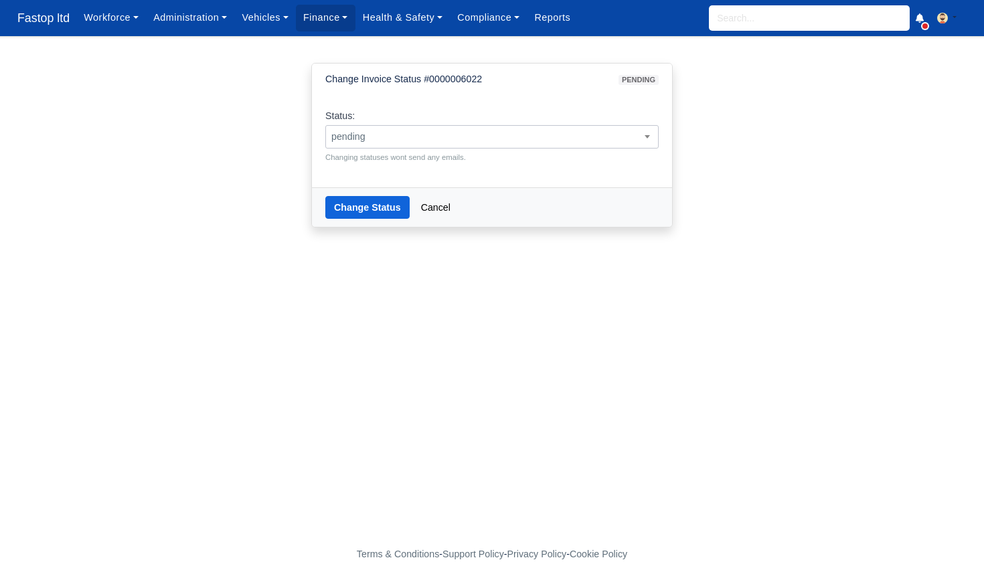
scroll to position [0, 1]
click at [510, 145] on span "pending" at bounding box center [491, 136] width 333 height 23
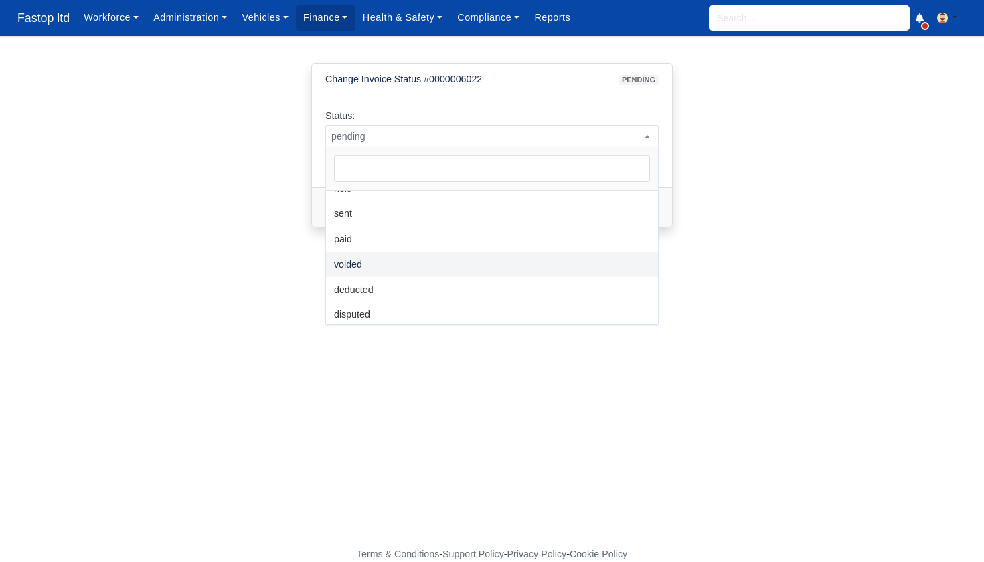
scroll to position [67, 0]
select select "voided"
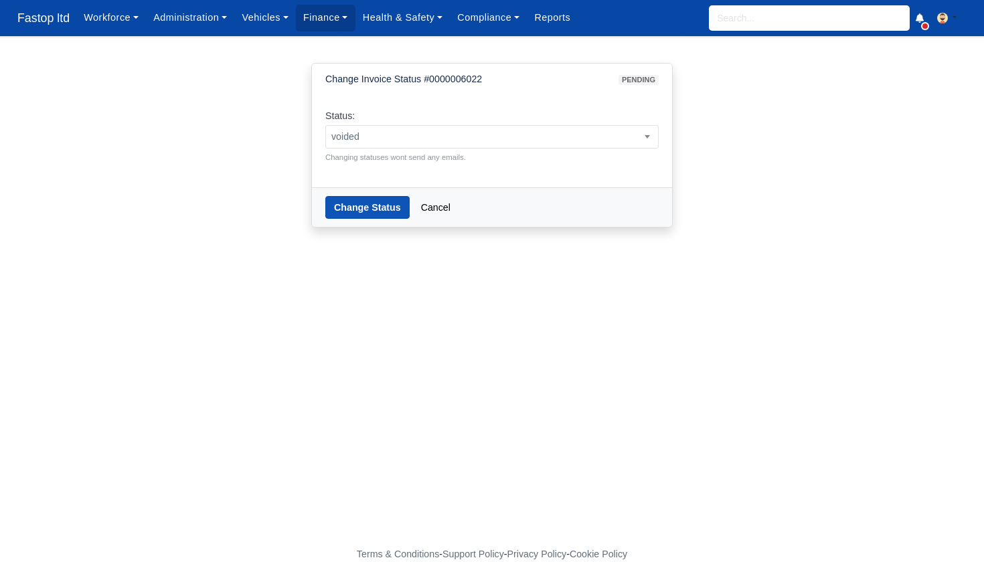
click at [369, 206] on button "Change Status" at bounding box center [367, 207] width 84 height 23
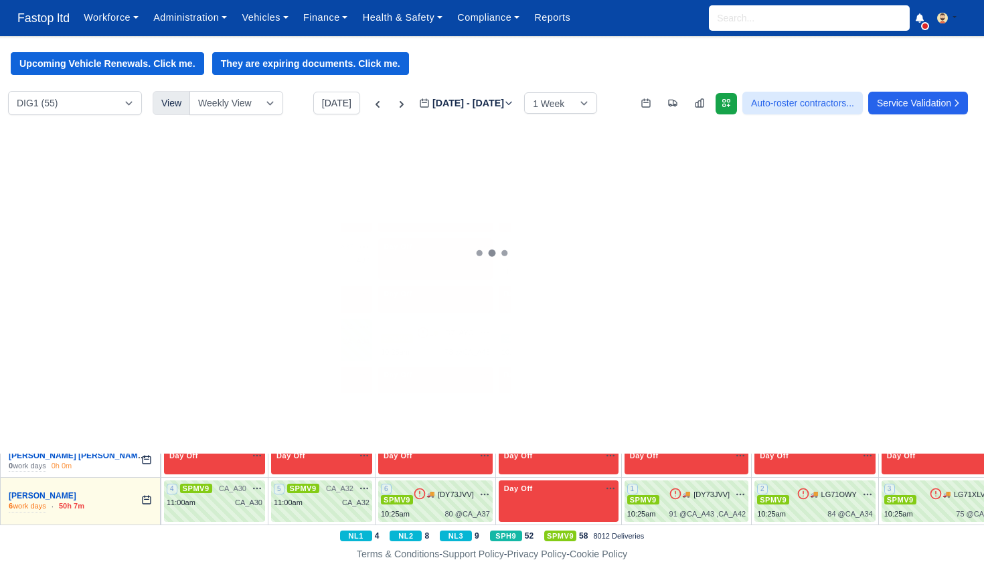
scroll to position [76, 0]
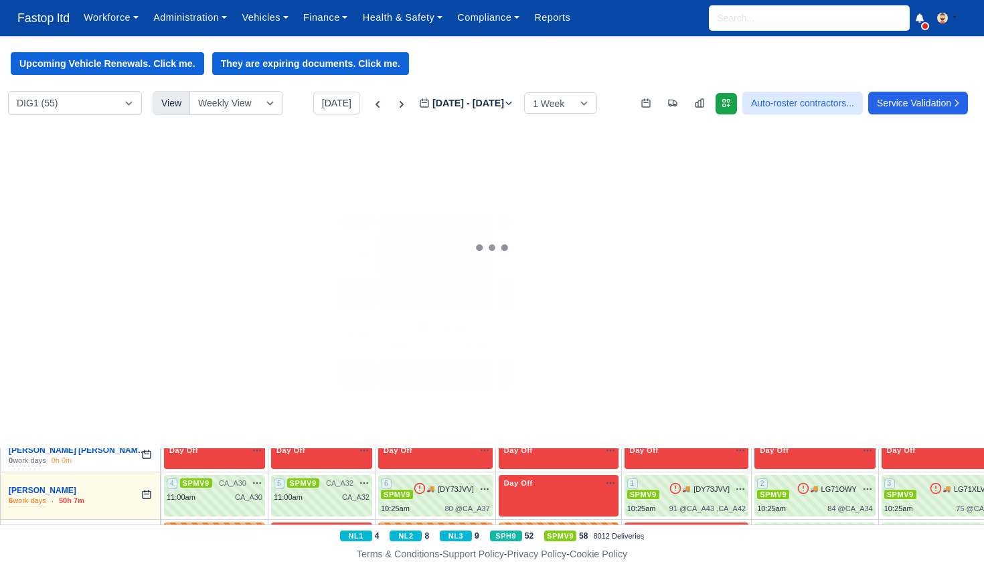
click at [250, 256] on div "A34" at bounding box center [255, 255] width 13 height 11
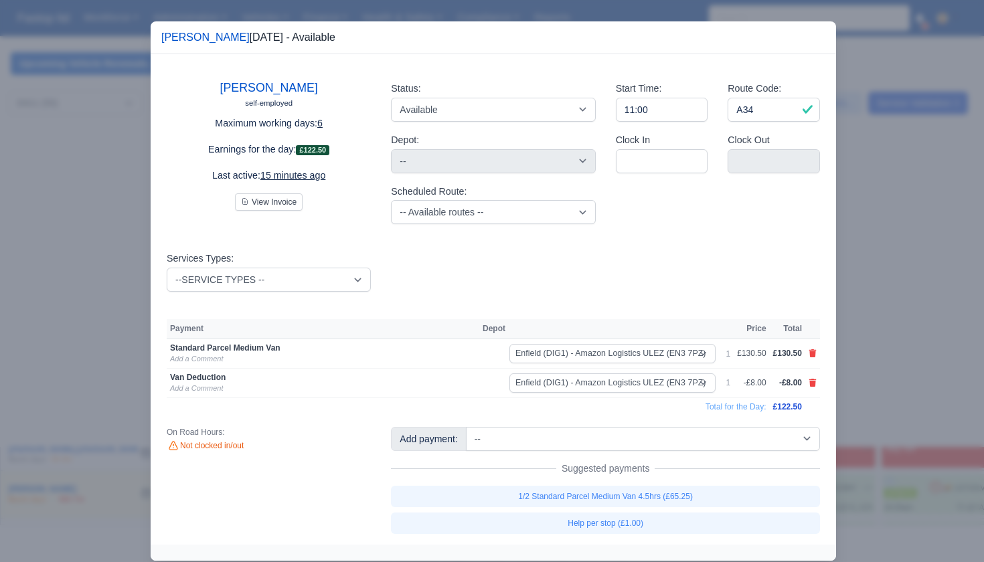
click at [880, 302] on div at bounding box center [492, 281] width 984 height 562
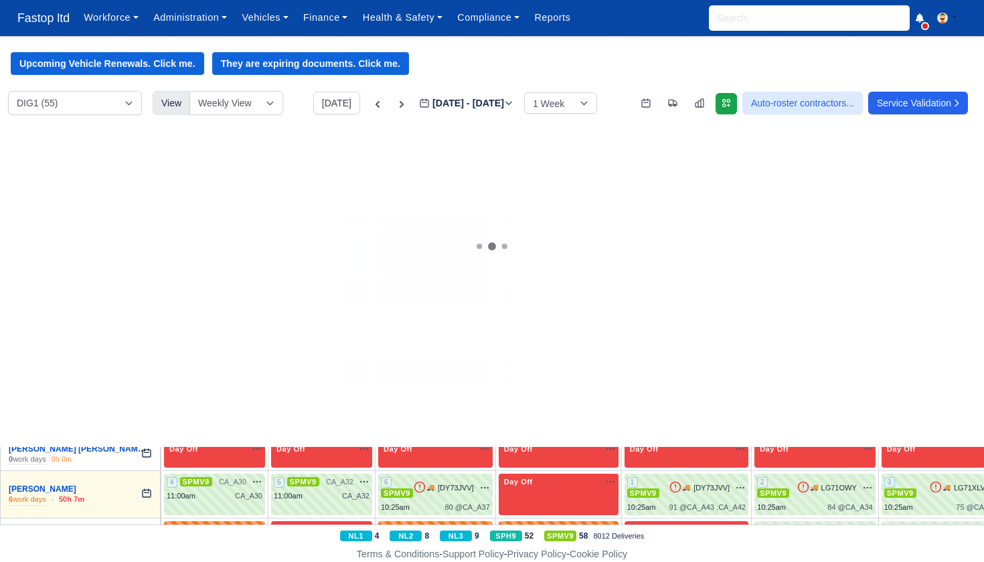
click at [353, 258] on div "4 Available A37" at bounding box center [321, 252] width 101 height 41
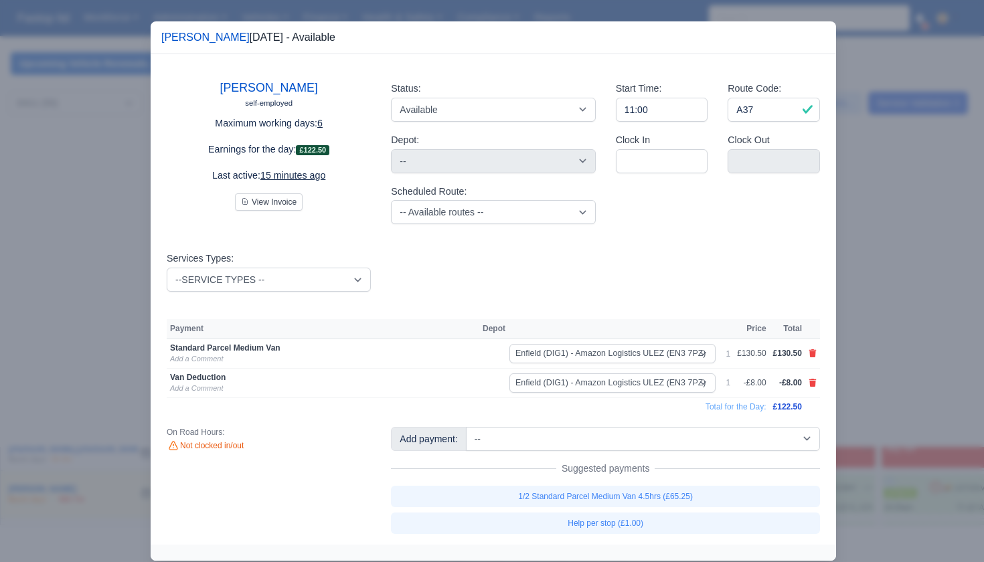
drag, startPoint x: 863, startPoint y: 328, endPoint x: 786, endPoint y: 288, distance: 86.5
click at [863, 328] on div at bounding box center [492, 281] width 984 height 562
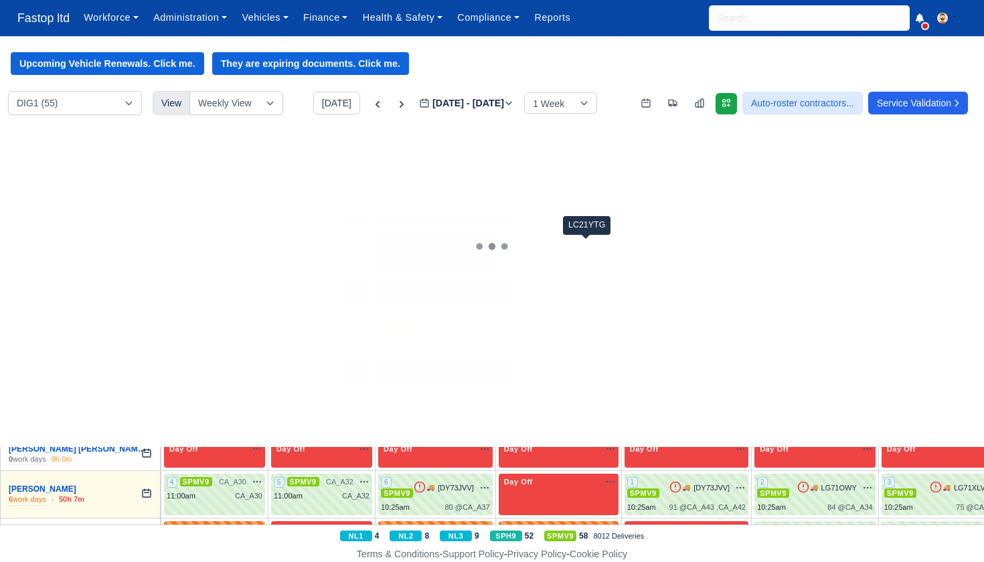
click at [592, 249] on span "LC21YTG" at bounding box center [583, 245] width 33 height 11
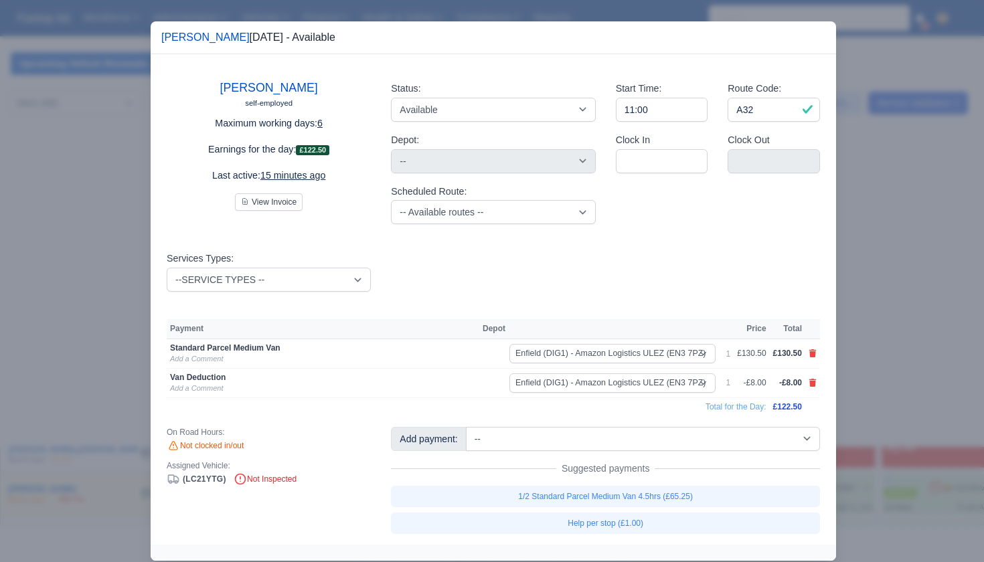
drag, startPoint x: 899, startPoint y: 335, endPoint x: 838, endPoint y: 302, distance: 69.8
click at [898, 334] on div at bounding box center [492, 281] width 984 height 562
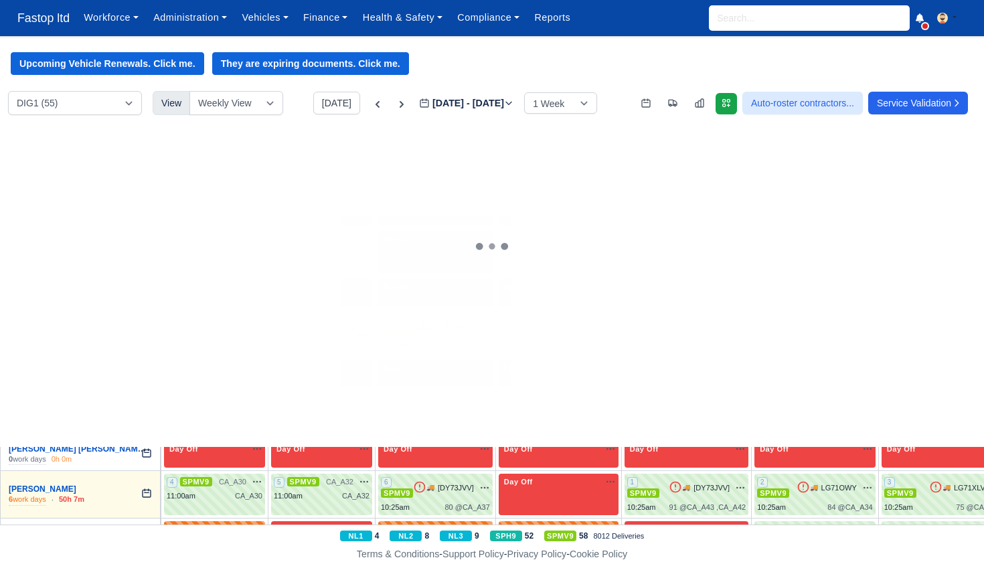
click at [700, 250] on div "11:00am A35" at bounding box center [686, 253] width 118 height 11
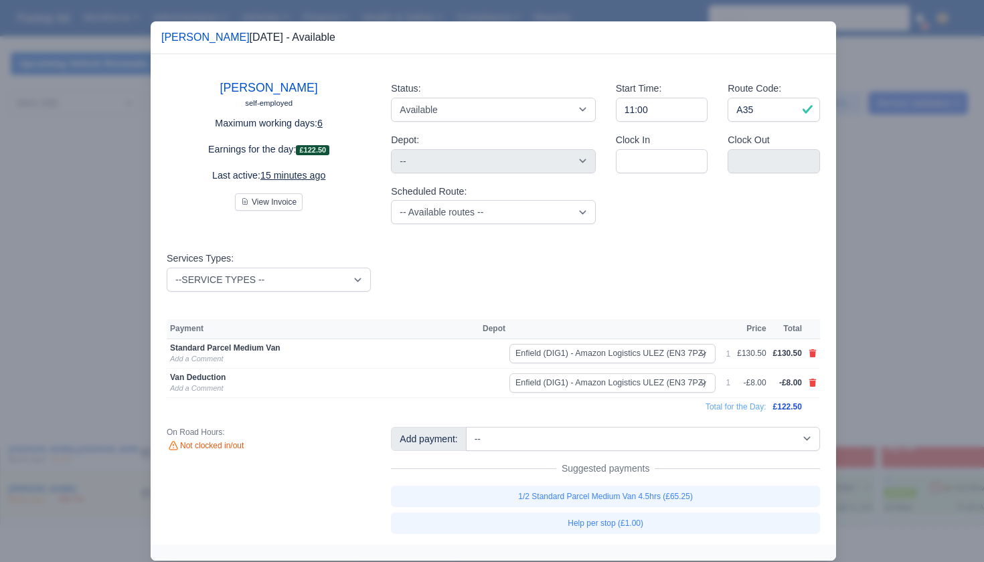
drag, startPoint x: 891, startPoint y: 339, endPoint x: 872, endPoint y: 313, distance: 33.1
click at [891, 339] on div at bounding box center [492, 281] width 984 height 562
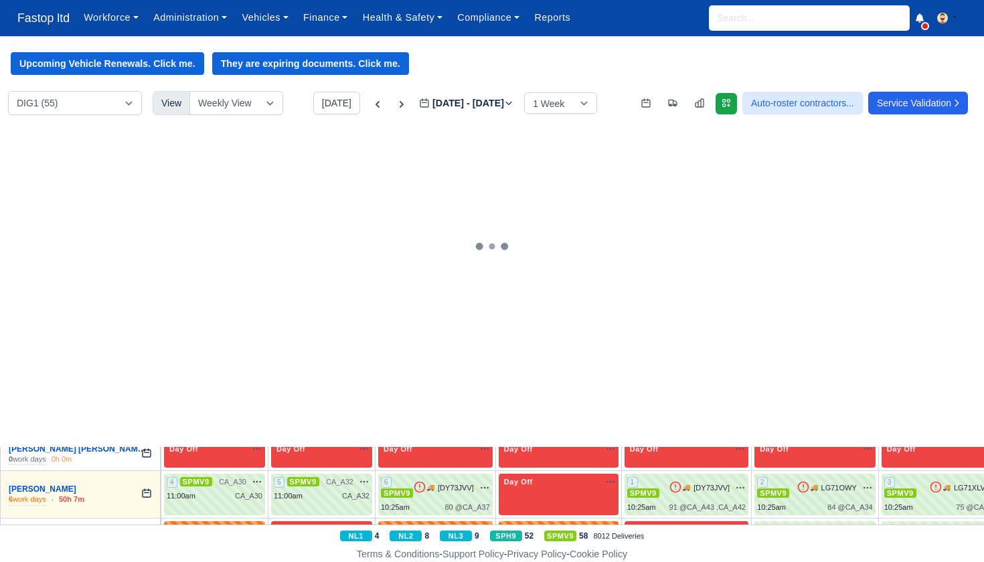
click at [820, 244] on span "🚚" at bounding box center [816, 246] width 8 height 10
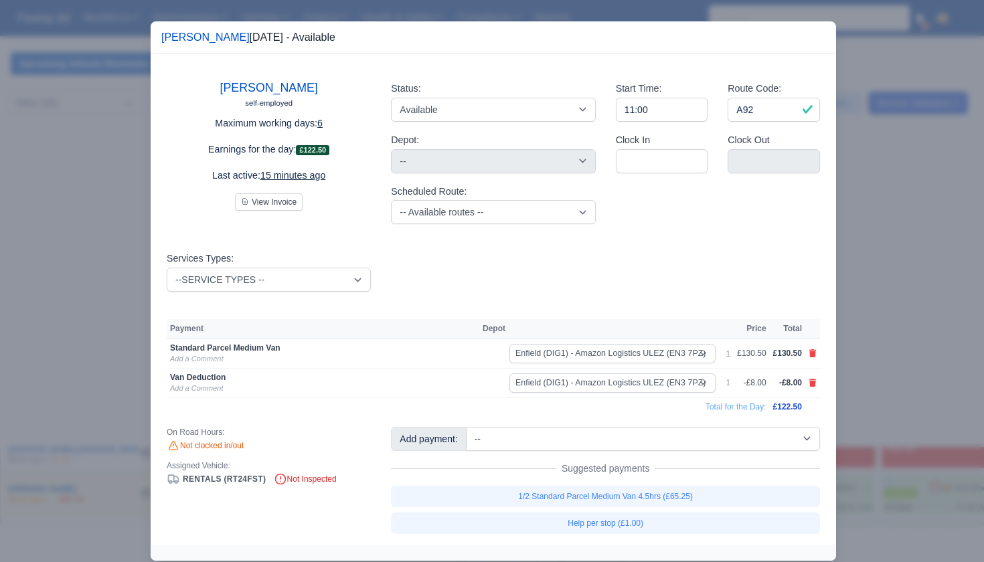
drag, startPoint x: 883, startPoint y: 315, endPoint x: 890, endPoint y: 300, distance: 16.5
click at [883, 315] on div at bounding box center [492, 281] width 984 height 562
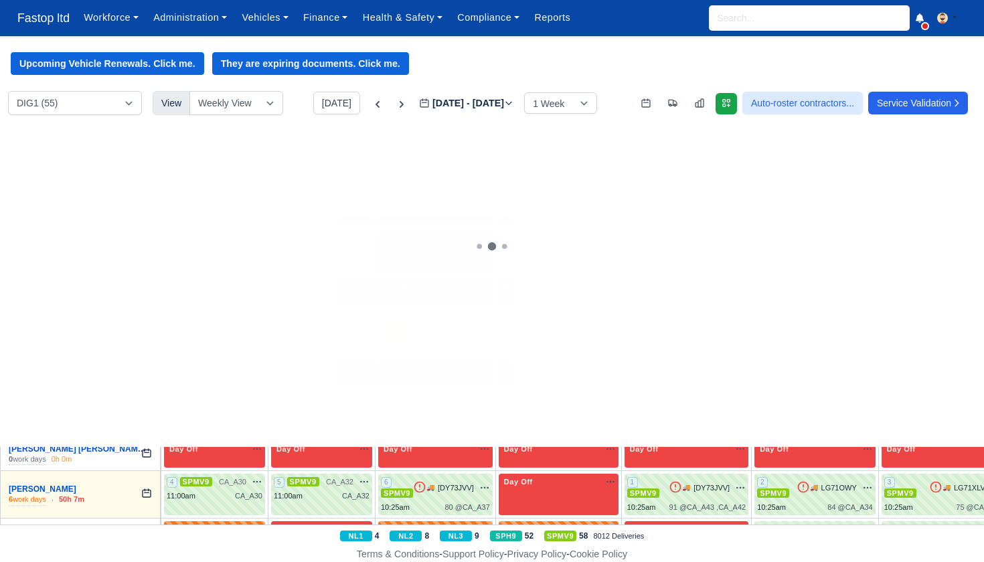
click at [913, 260] on div "11:00am" at bounding box center [898, 265] width 29 height 11
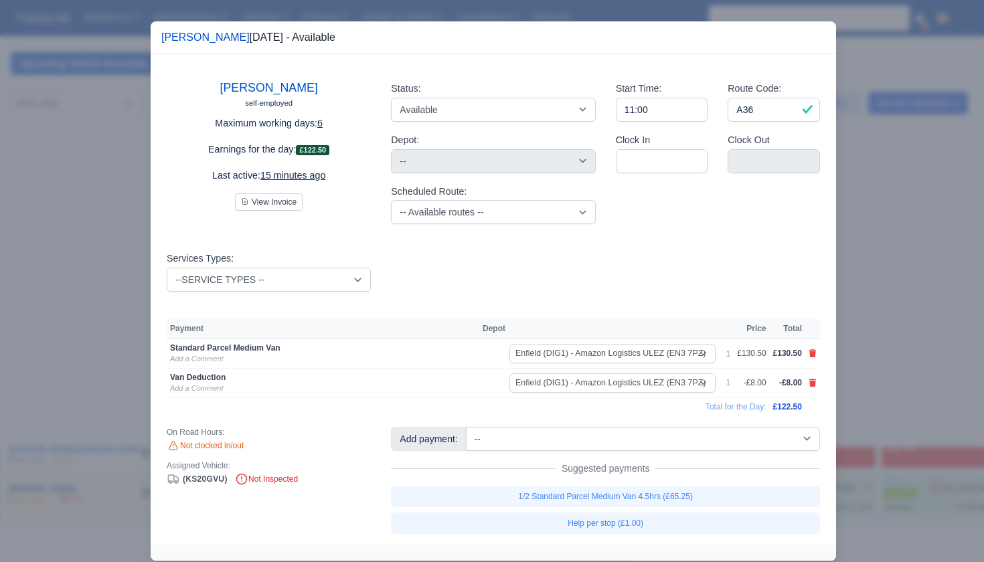
click at [912, 314] on div at bounding box center [492, 281] width 984 height 562
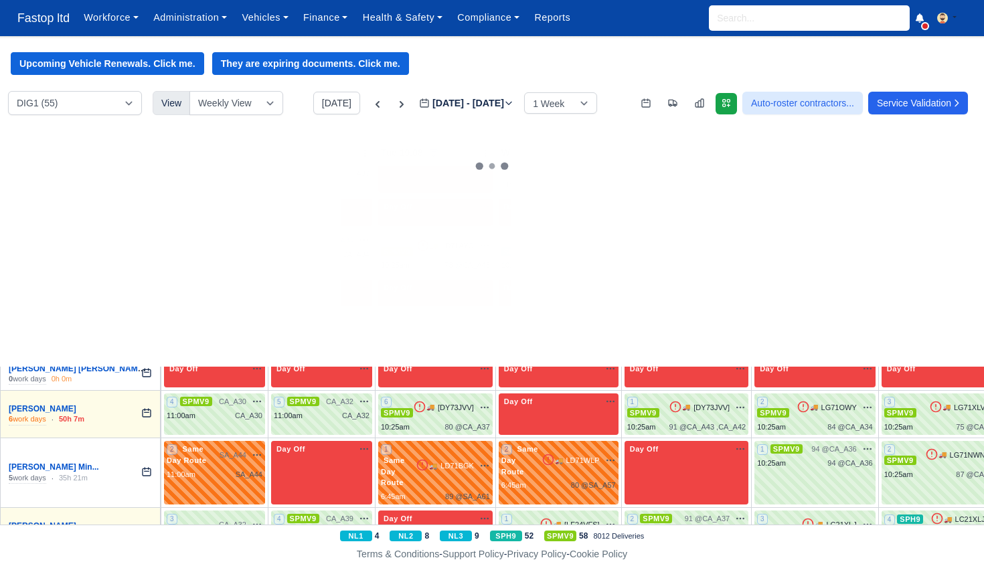
scroll to position [163, 1]
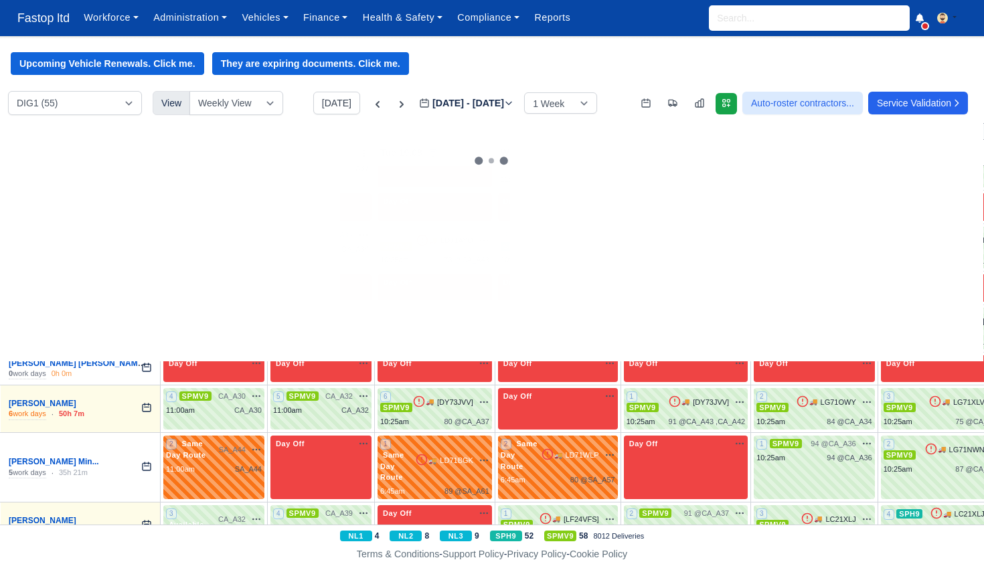
click at [211, 240] on div "1 SPMV9 CA_A33 na" at bounding box center [214, 242] width 96 height 25
select select "1"
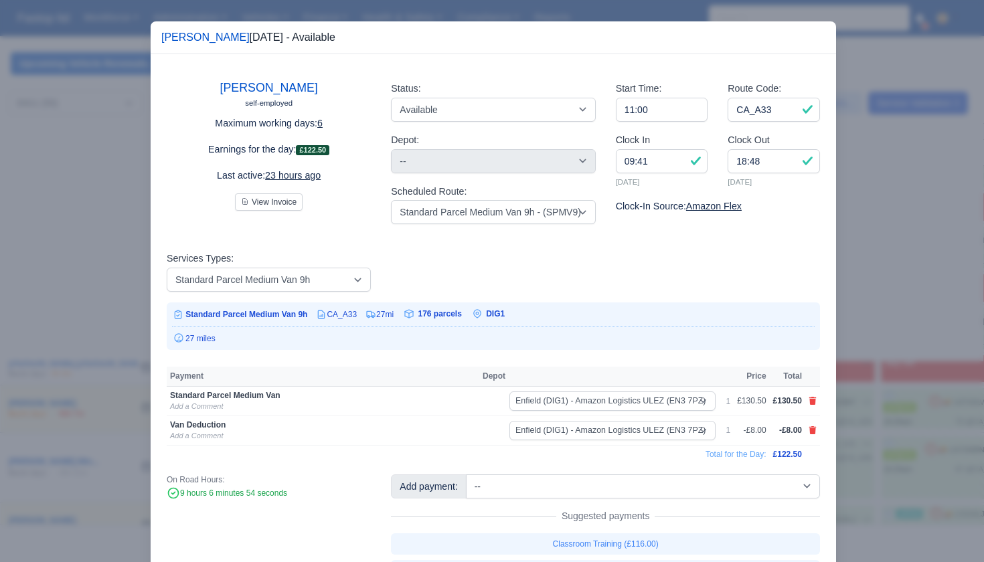
click at [885, 349] on div at bounding box center [492, 281] width 984 height 562
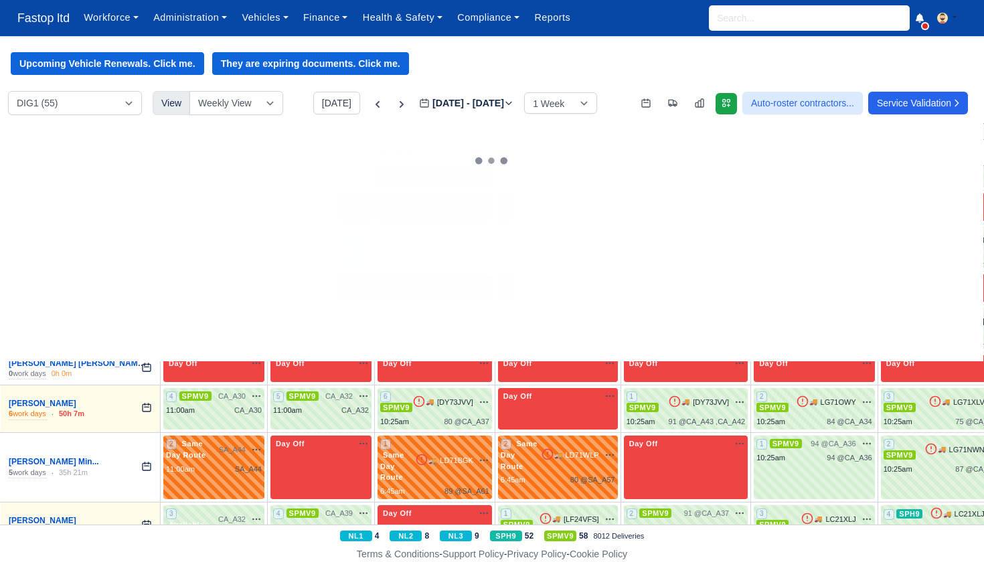
click at [333, 240] on div "2 SPMV9 CA_A34 na" at bounding box center [321, 242] width 96 height 25
select select "1"
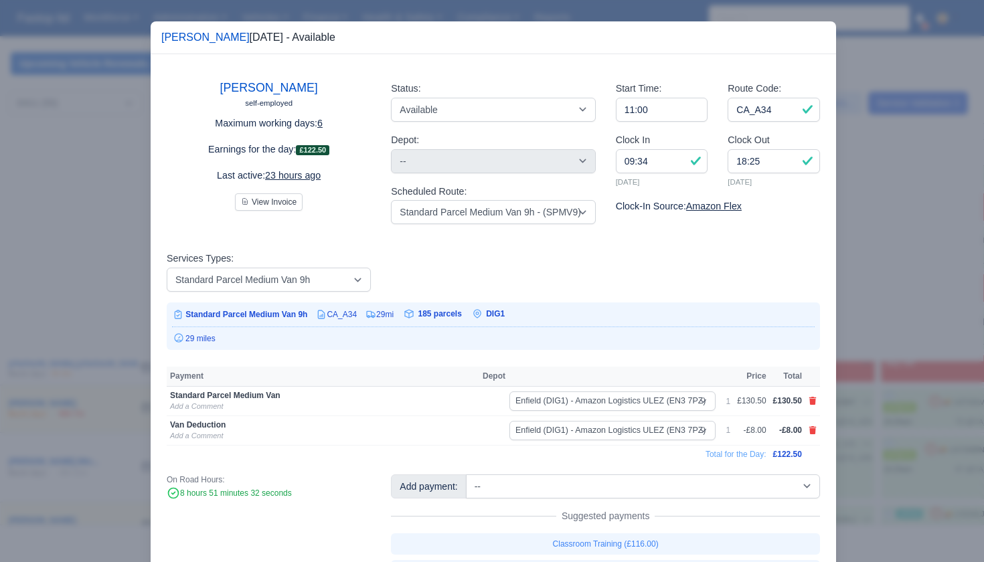
click at [885, 350] on div at bounding box center [492, 281] width 984 height 562
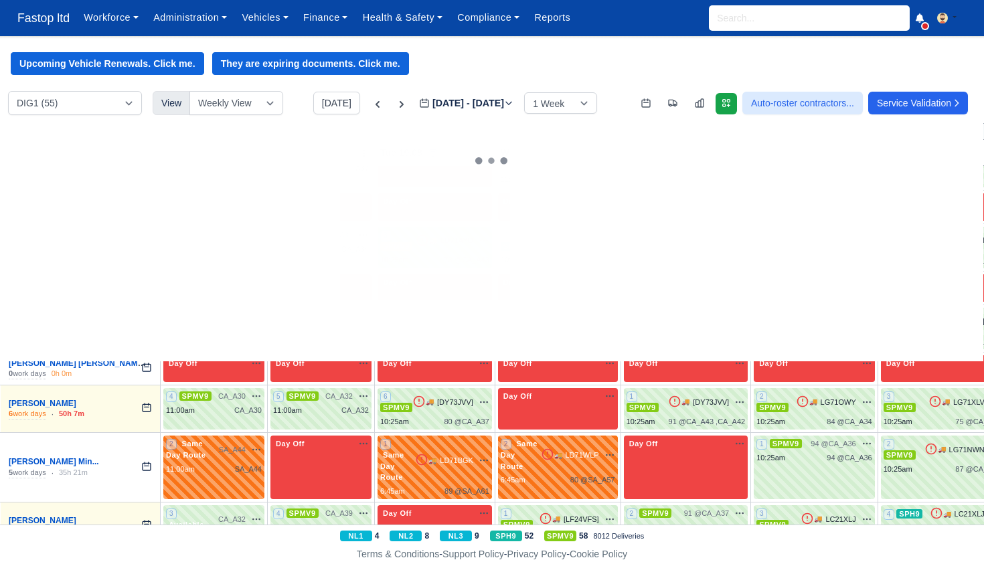
click at [412, 243] on span "SPMV9" at bounding box center [396, 246] width 32 height 9
select select "1"
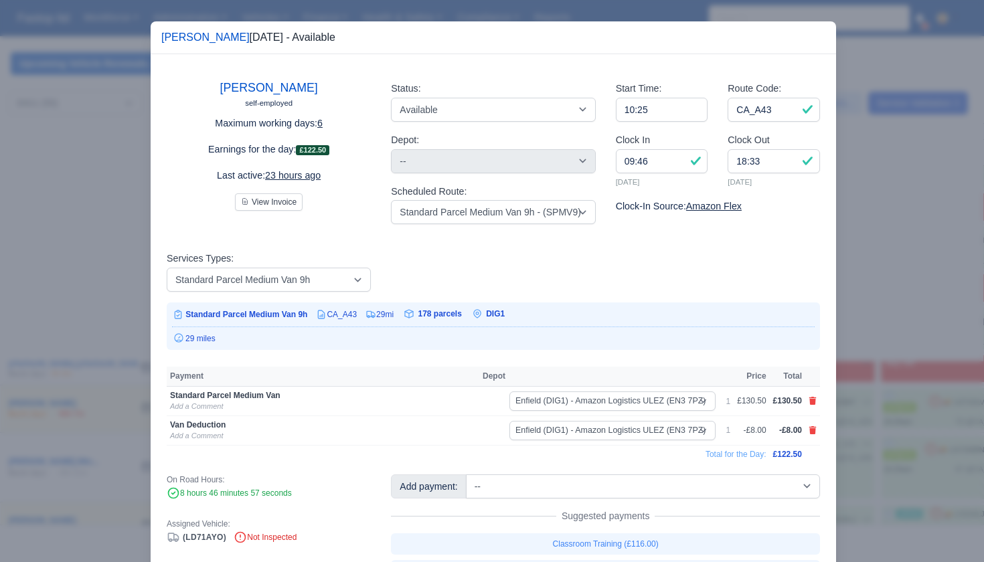
drag, startPoint x: 880, startPoint y: 333, endPoint x: 762, endPoint y: 296, distance: 123.8
click at [879, 333] on div at bounding box center [492, 281] width 984 height 562
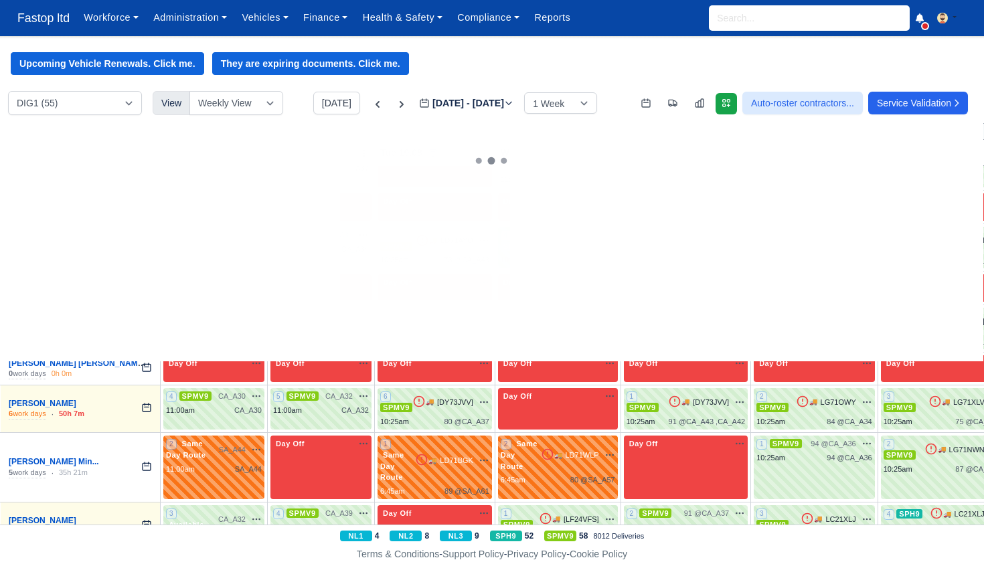
click at [585, 244] on div "4 SPH9 🚚 [KW74SYU]" at bounding box center [558, 241] width 114 height 23
select select "11"
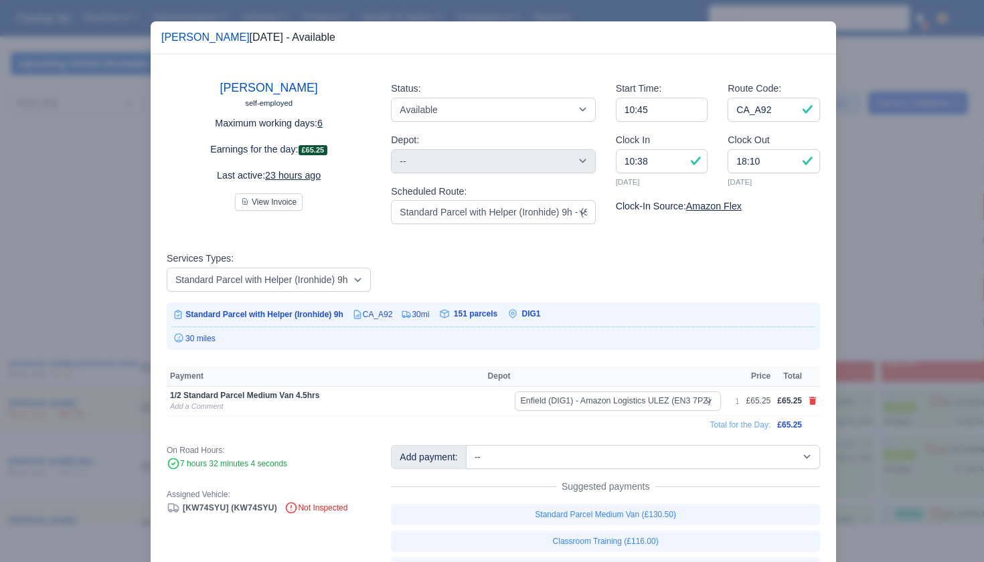
click at [852, 347] on div at bounding box center [492, 281] width 984 height 562
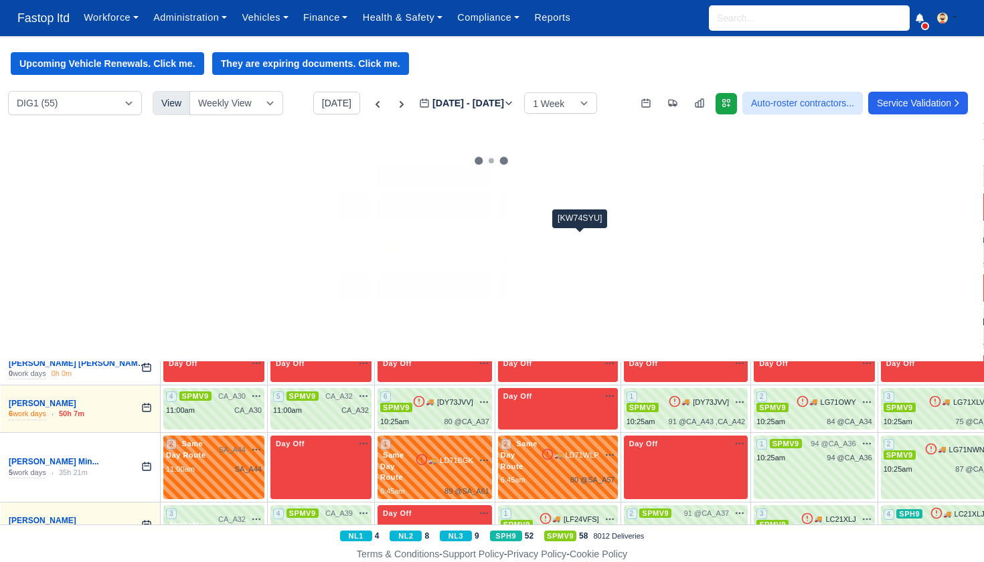
click at [593, 240] on span "[KW74SYU]" at bounding box center [578, 240] width 39 height 11
select select "11"
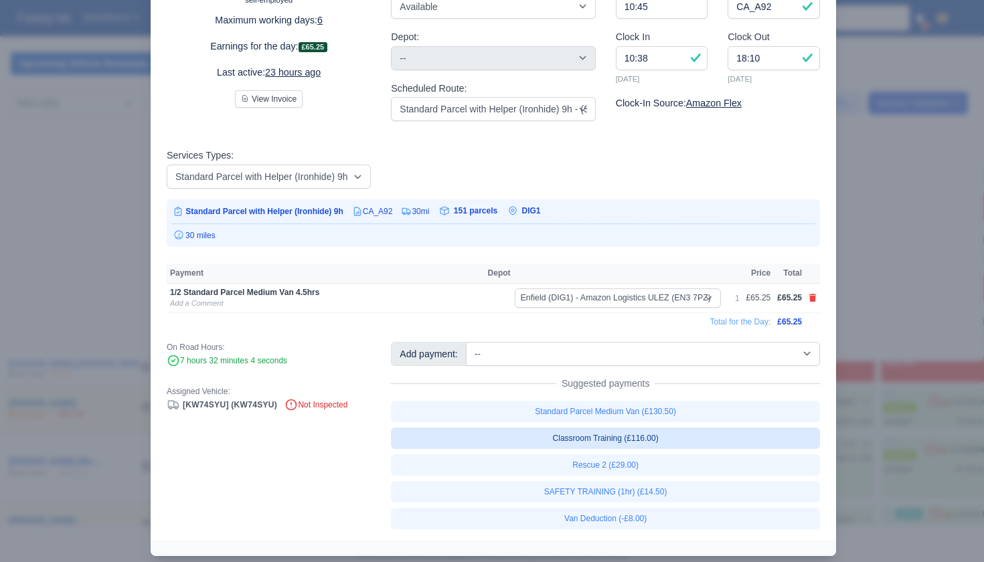
scroll to position [104, 0]
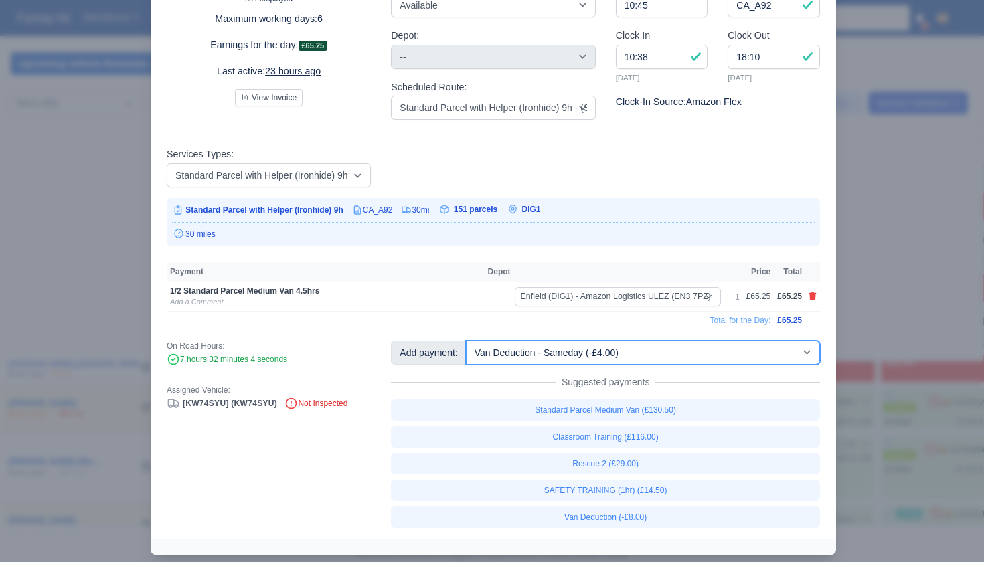
select select "1"
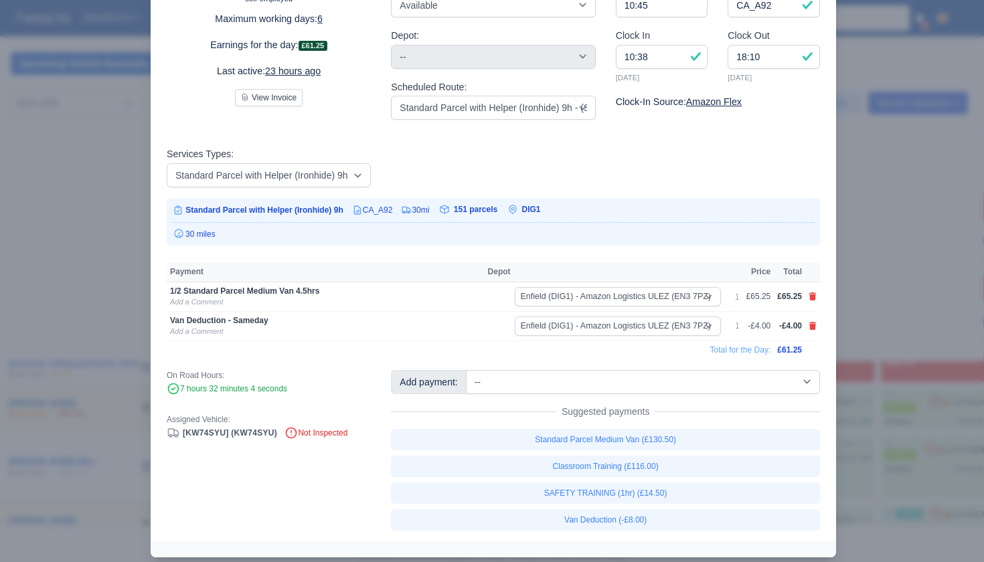
click at [879, 406] on div at bounding box center [492, 281] width 984 height 562
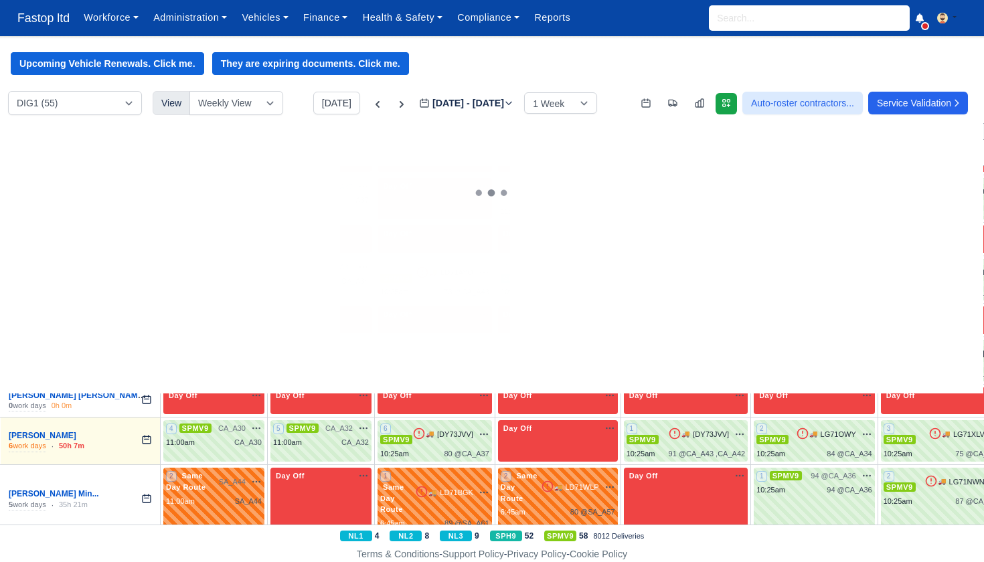
scroll to position [130, 1]
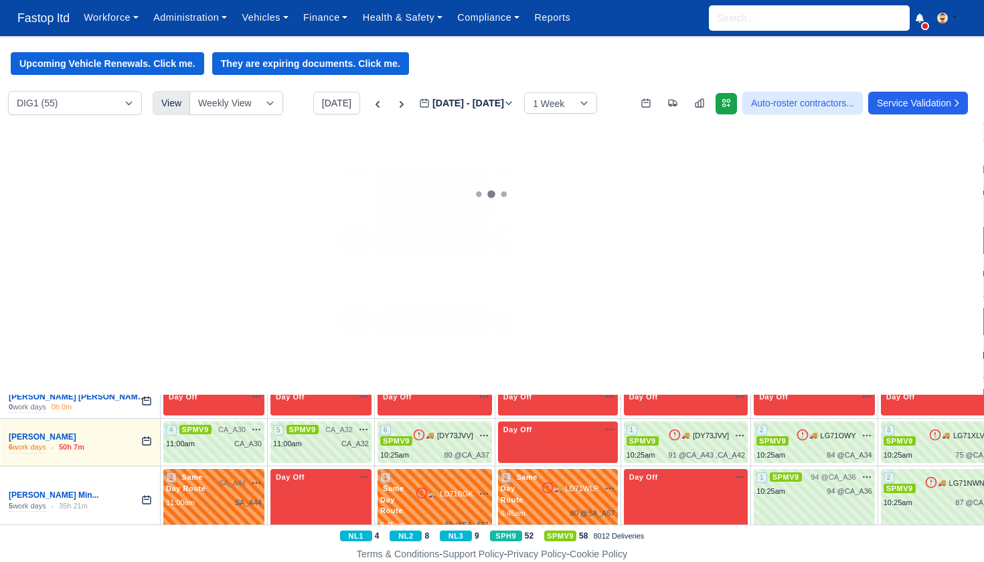
click at [840, 283] on div "1 SPMV9 🚚 LD71ZXG" at bounding box center [814, 281] width 116 height 36
select select "1"
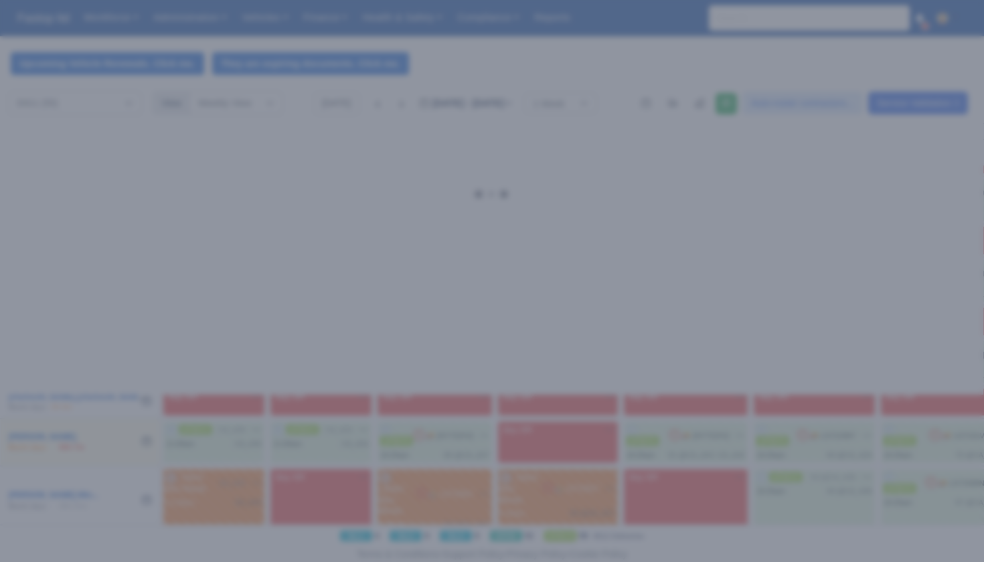
scroll to position [0, 0]
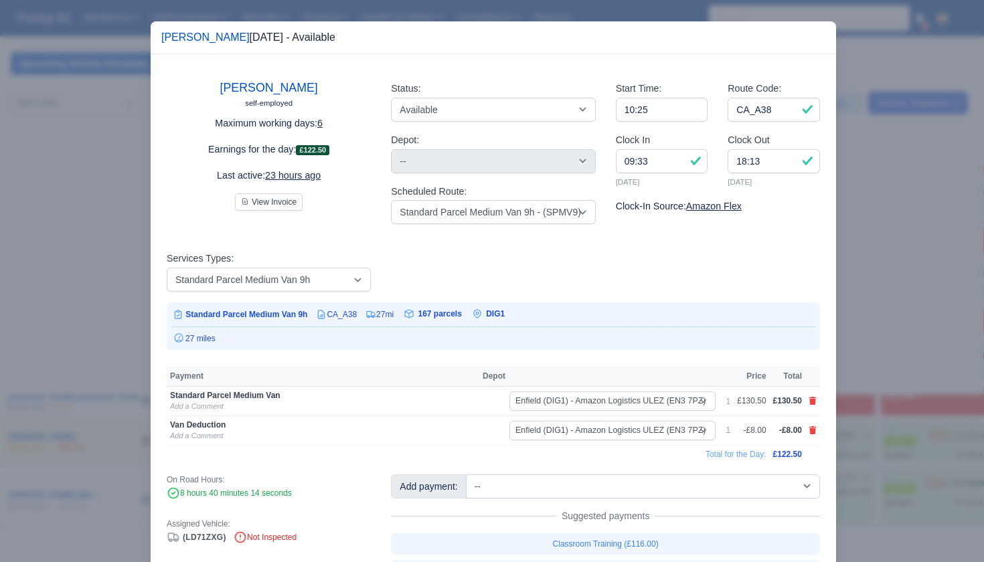
click at [844, 355] on div at bounding box center [492, 281] width 984 height 562
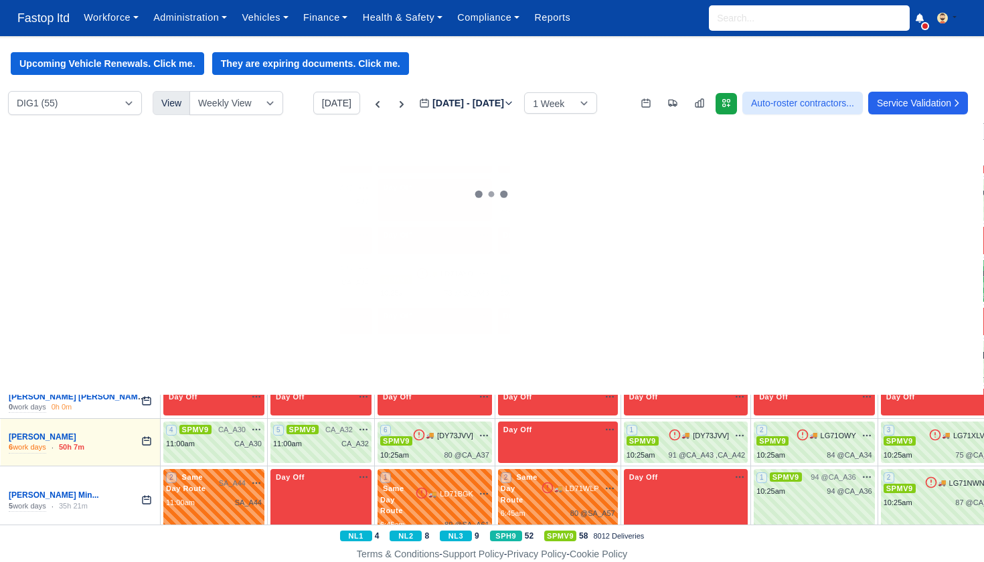
click at [909, 288] on div "10:25am" at bounding box center [897, 293] width 29 height 11
select select "1"
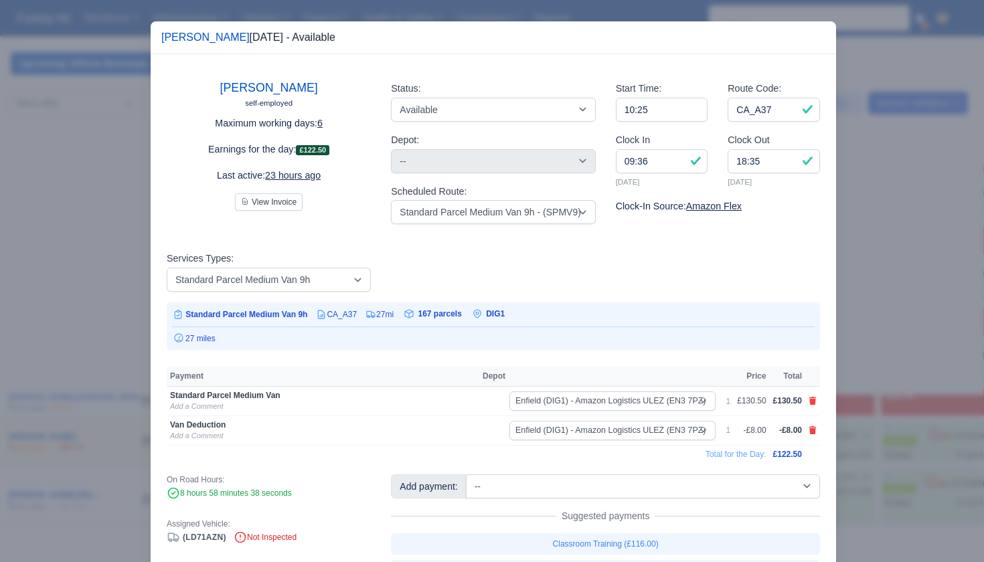
click at [883, 371] on div at bounding box center [492, 281] width 984 height 562
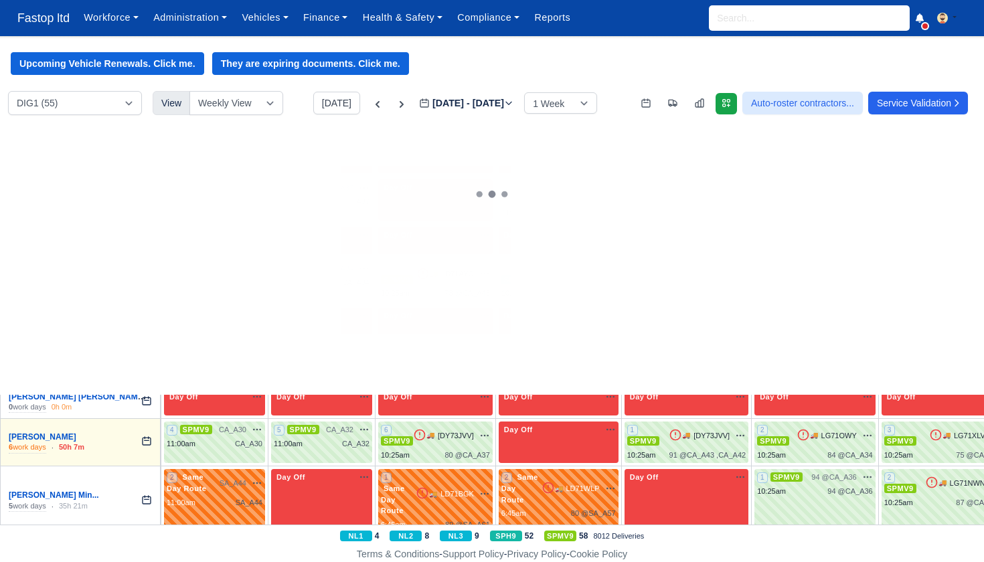
scroll to position [130, 0]
click at [440, 277] on div "3 SPMV9 🚚 LD71AYO" at bounding box center [435, 274] width 109 height 23
click at [440, 278] on div "3 SPMV9 🚚 LD71AYO" at bounding box center [435, 274] width 109 height 23
select select "1"
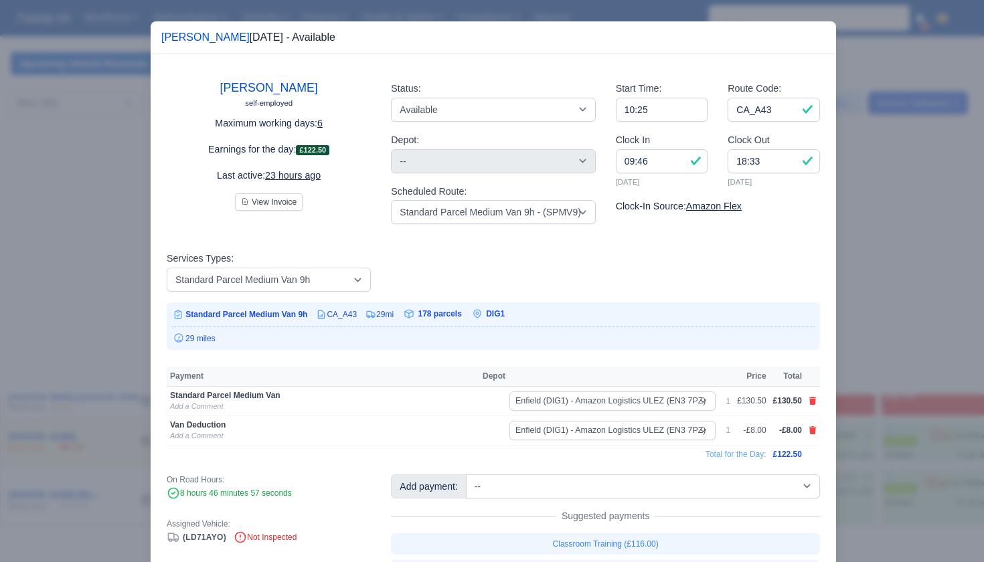
drag, startPoint x: 857, startPoint y: 300, endPoint x: 844, endPoint y: 298, distance: 13.0
click at [856, 300] on div at bounding box center [492, 281] width 984 height 562
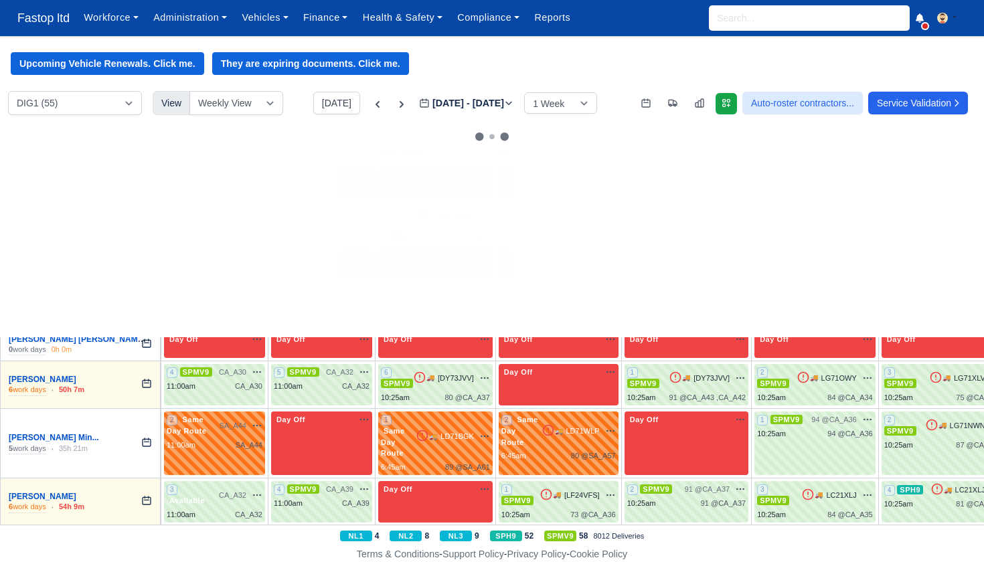
scroll to position [204, 0]
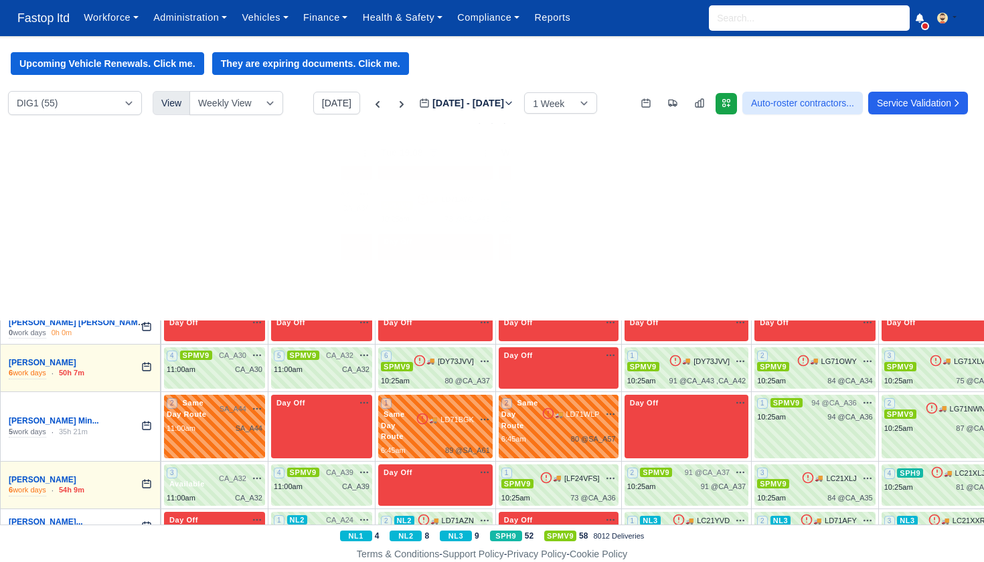
click at [215, 284] on div "9:00am A25" at bounding box center [215, 289] width 96 height 11
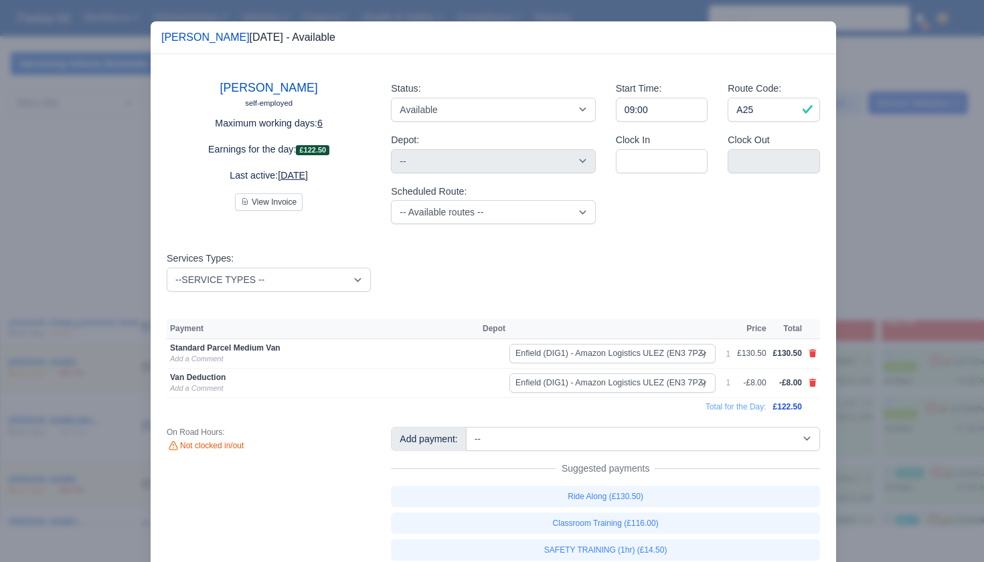
drag, startPoint x: 862, startPoint y: 296, endPoint x: 854, endPoint y: 294, distance: 8.5
click at [861, 296] on div at bounding box center [492, 281] width 984 height 562
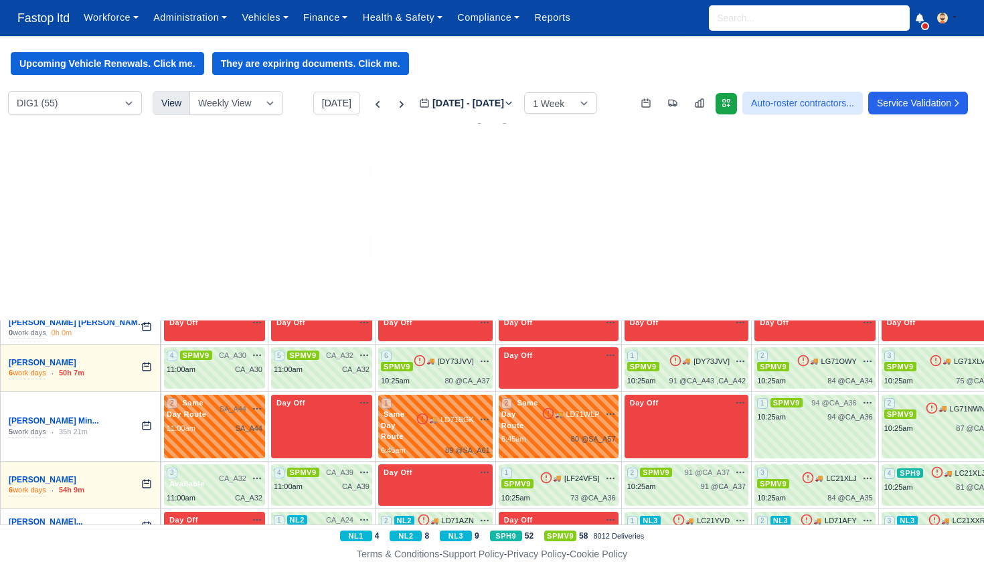
click at [476, 278] on div "1 NL3 🚚 LG71VXX" at bounding box center [435, 283] width 109 height 26
select select "9"
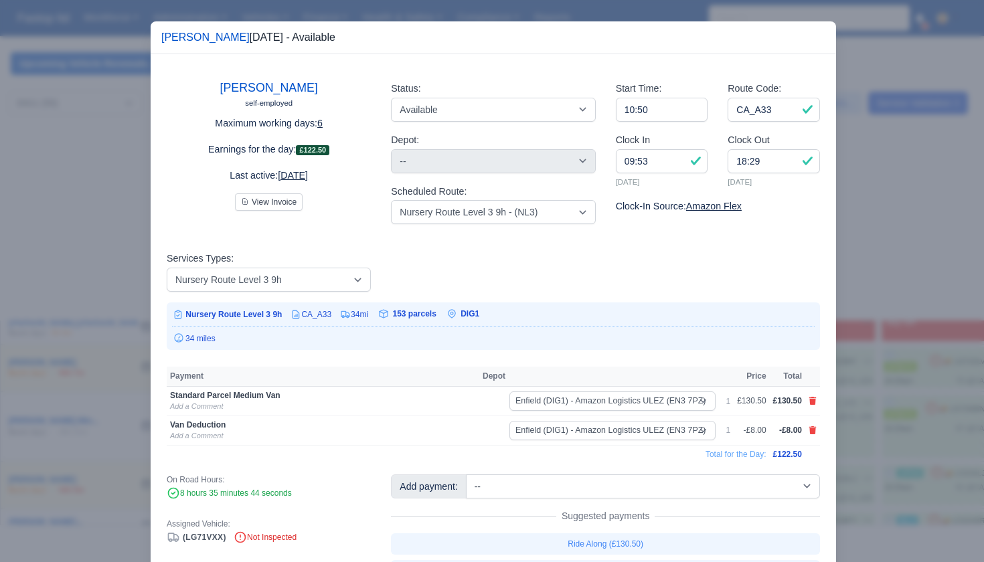
click at [976, 319] on div at bounding box center [492, 281] width 984 height 562
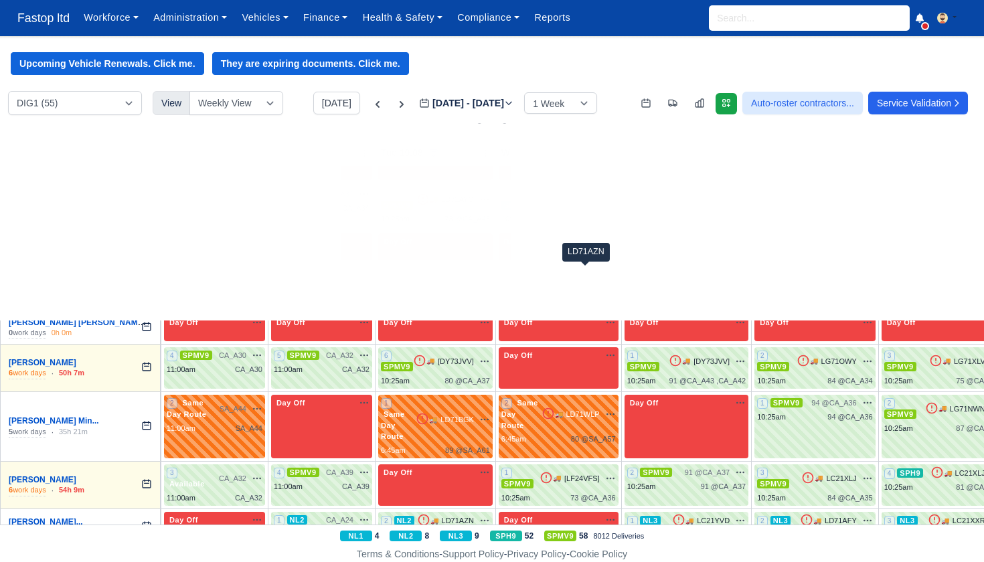
click at [591, 274] on span "LD71AZN" at bounding box center [583, 275] width 32 height 11
select select "9"
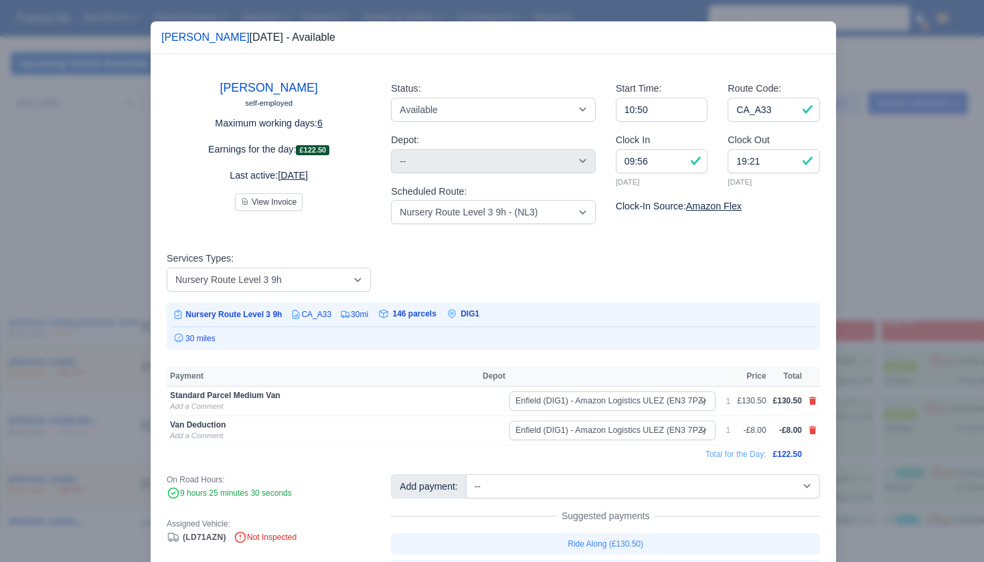
drag, startPoint x: 869, startPoint y: 319, endPoint x: 862, endPoint y: 317, distance: 6.8
click at [868, 319] on div at bounding box center [492, 281] width 984 height 562
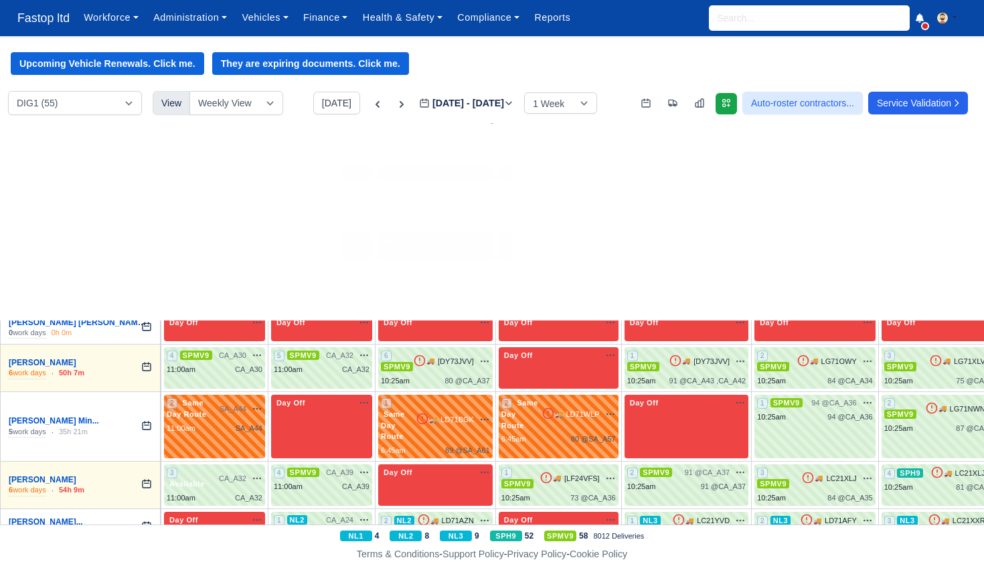
click at [718, 286] on span "75 @" at bounding box center [709, 290] width 17 height 8
select select "9"
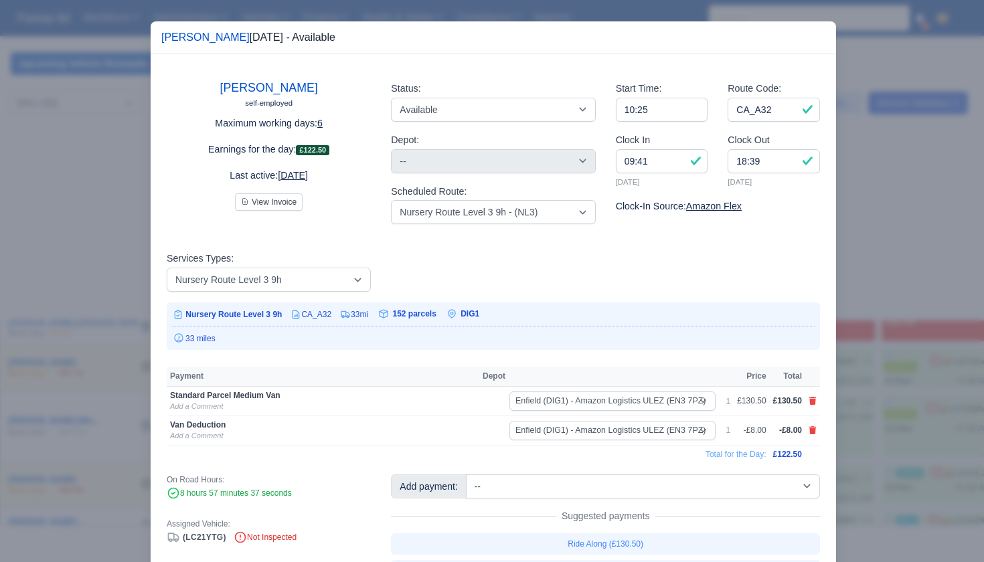
drag, startPoint x: 841, startPoint y: 342, endPoint x: 841, endPoint y: 333, distance: 9.4
click at [841, 342] on div at bounding box center [492, 281] width 984 height 562
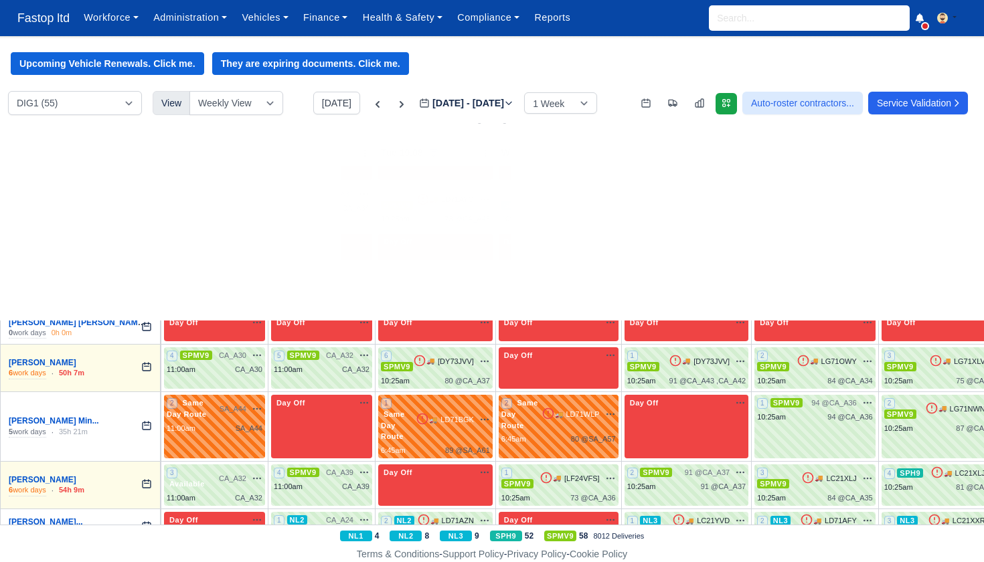
click at [814, 284] on div "10:25am 62 @ CA_A32" at bounding box center [815, 289] width 116 height 11
select select "9"
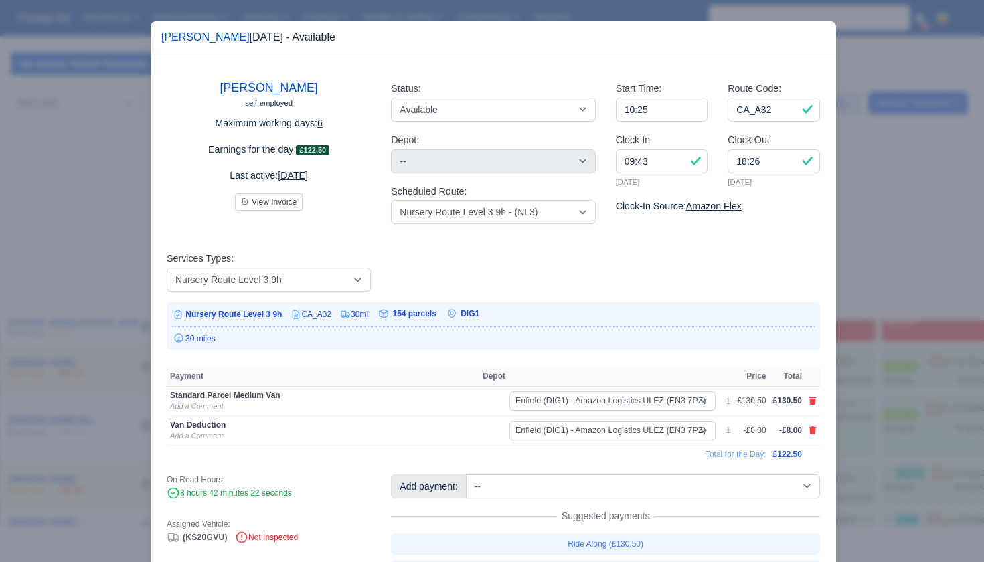
drag, startPoint x: 853, startPoint y: 333, endPoint x: 858, endPoint y: 324, distance: 9.9
click at [853, 333] on div at bounding box center [492, 281] width 984 height 562
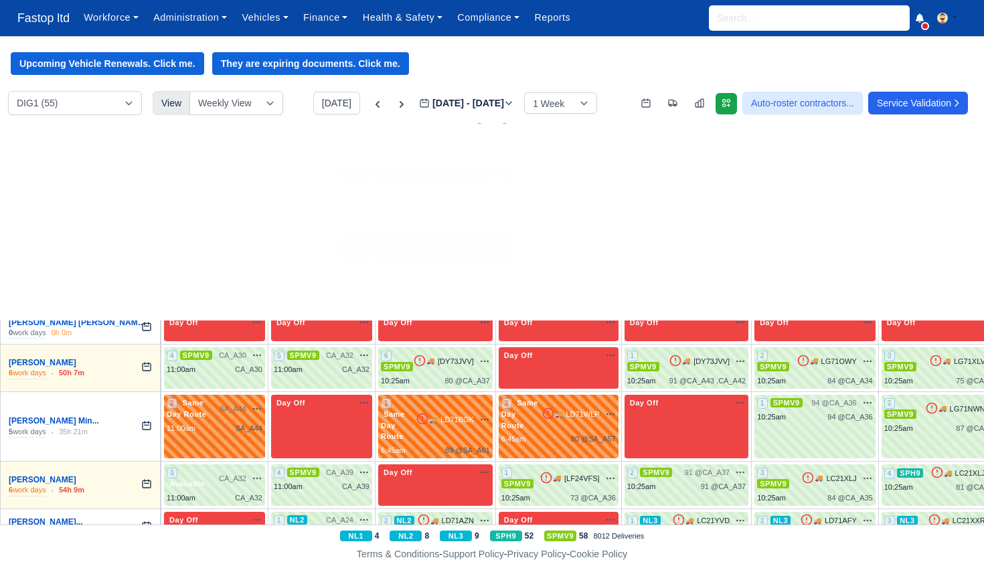
click at [903, 282] on span "Available" at bounding box center [904, 286] width 41 height 9
select select "40522"
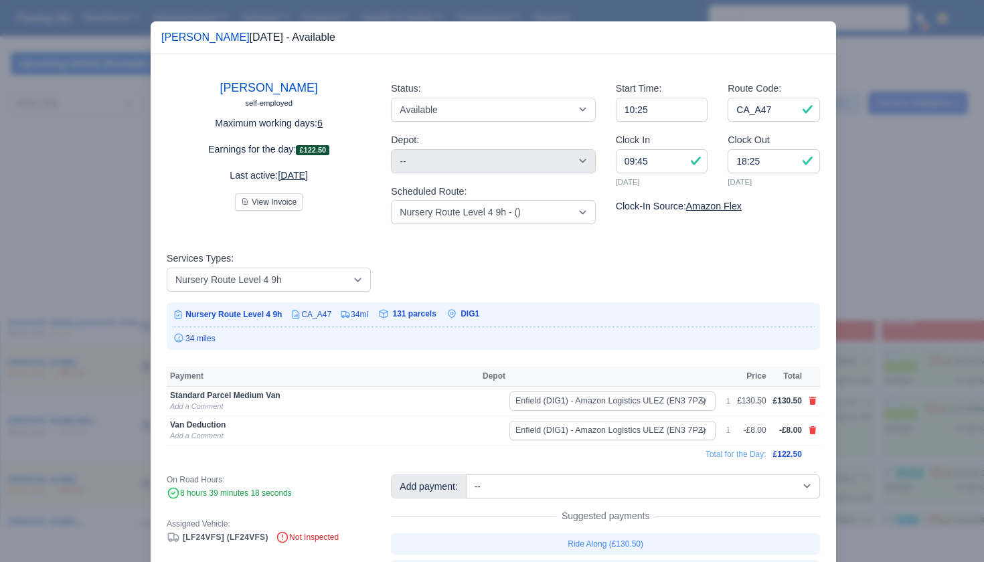
click at [889, 339] on div at bounding box center [492, 281] width 984 height 562
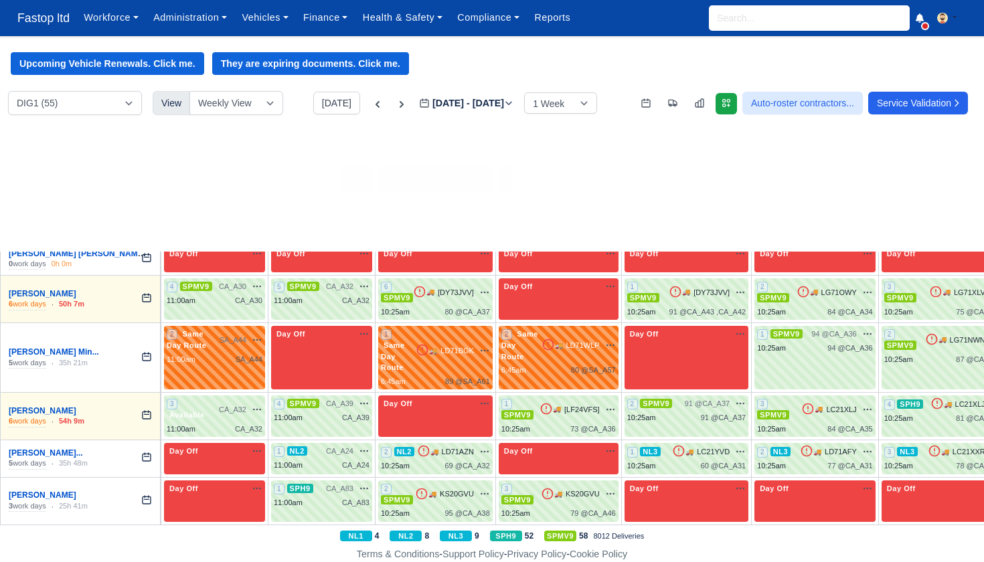
scroll to position [284, 0]
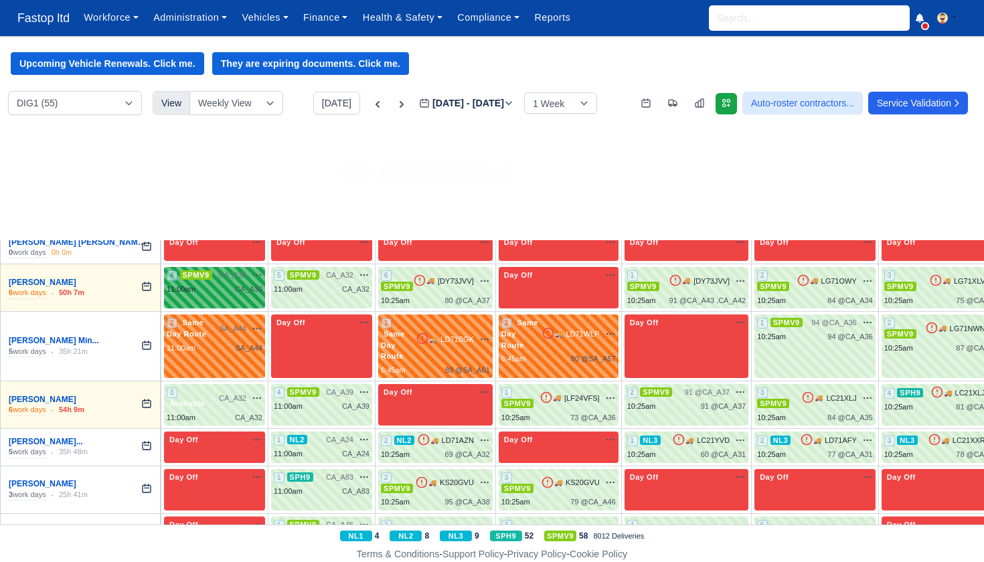
click at [242, 284] on div "CA_A30" at bounding box center [248, 289] width 27 height 11
select select "1"
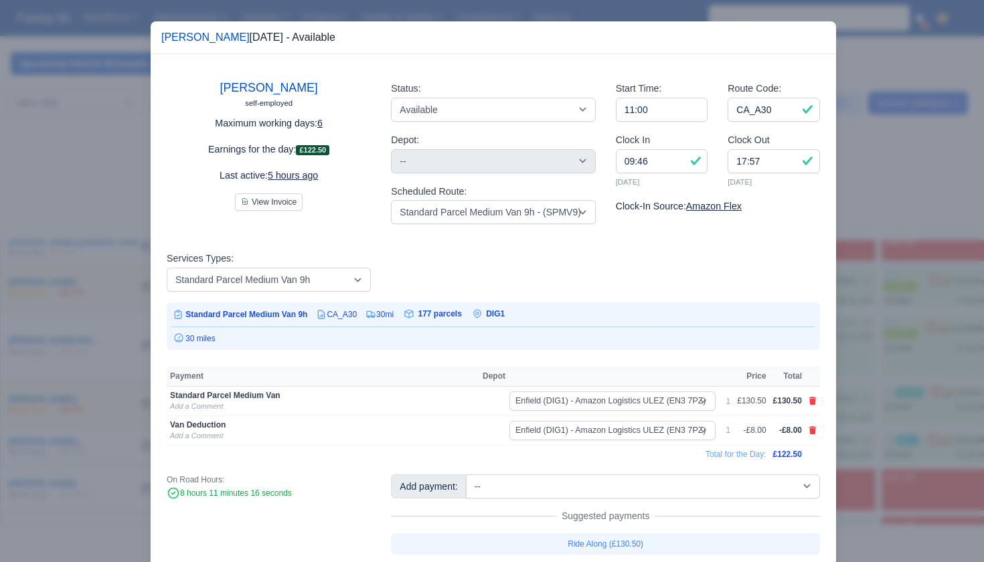
drag, startPoint x: 847, startPoint y: 314, endPoint x: 829, endPoint y: 309, distance: 18.7
click at [847, 314] on div at bounding box center [492, 281] width 984 height 562
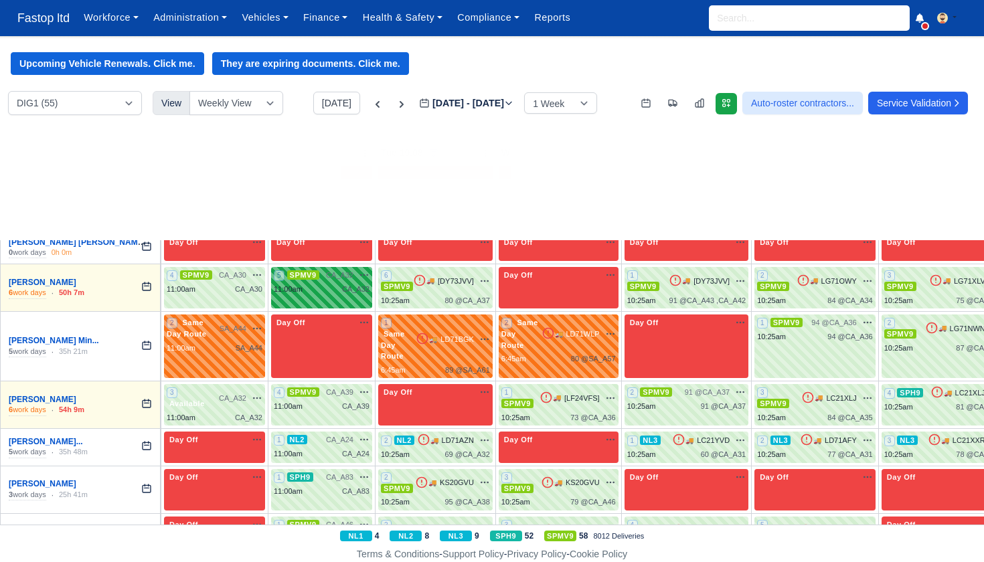
click at [339, 284] on div "11:00am CA_A32" at bounding box center [322, 289] width 96 height 11
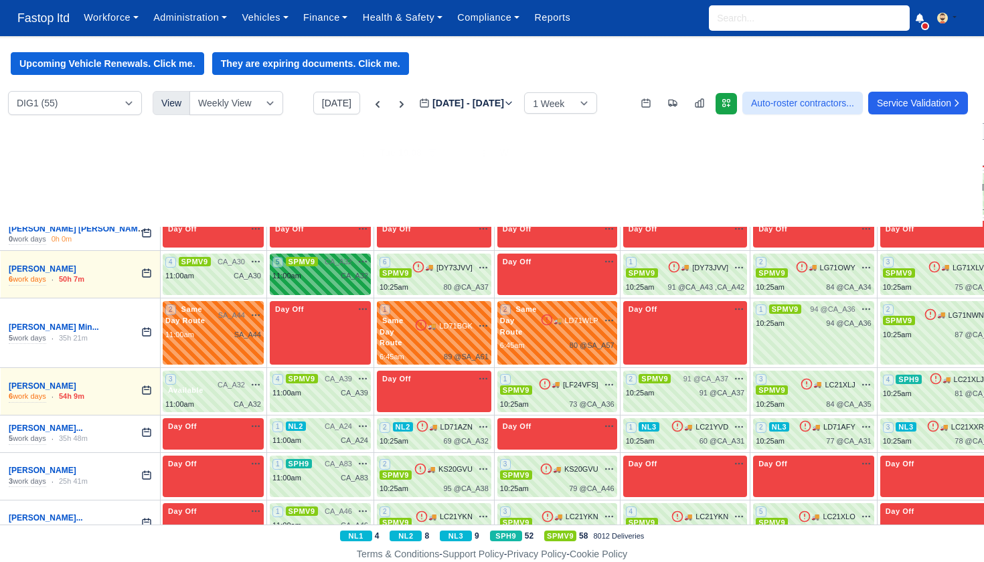
select select "1"
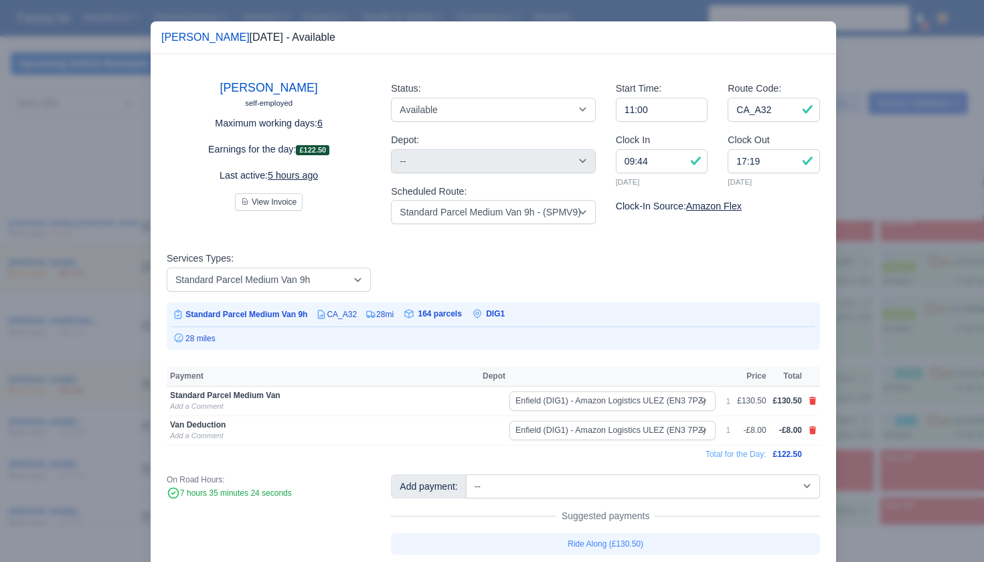
scroll to position [1, 0]
click at [852, 347] on div at bounding box center [492, 281] width 984 height 562
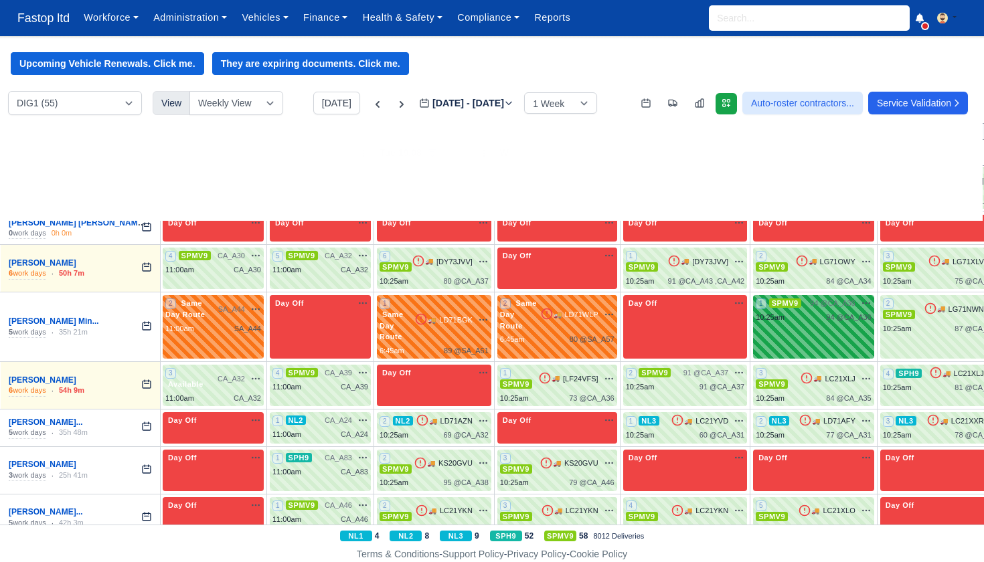
scroll to position [0, 0]
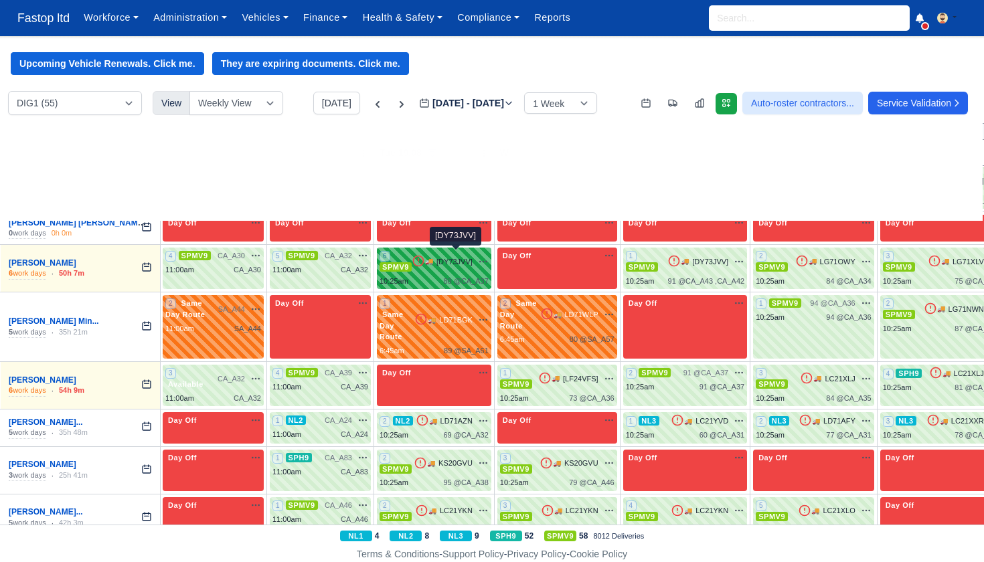
click at [456, 258] on span "[DY73JVV]" at bounding box center [454, 261] width 36 height 11
select select "1"
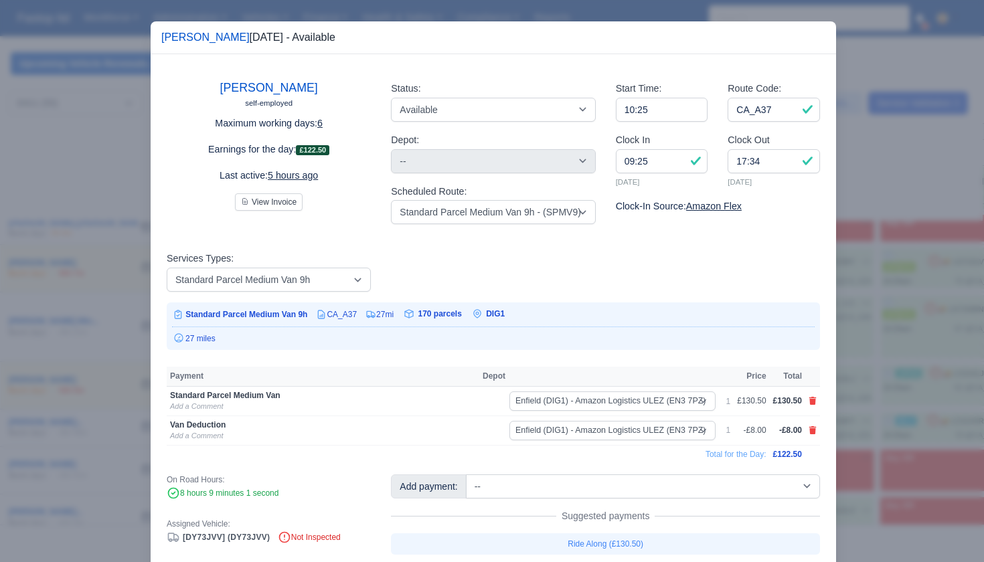
drag, startPoint x: 873, startPoint y: 325, endPoint x: 867, endPoint y: 319, distance: 8.1
click at [873, 325] on div at bounding box center [492, 281] width 984 height 562
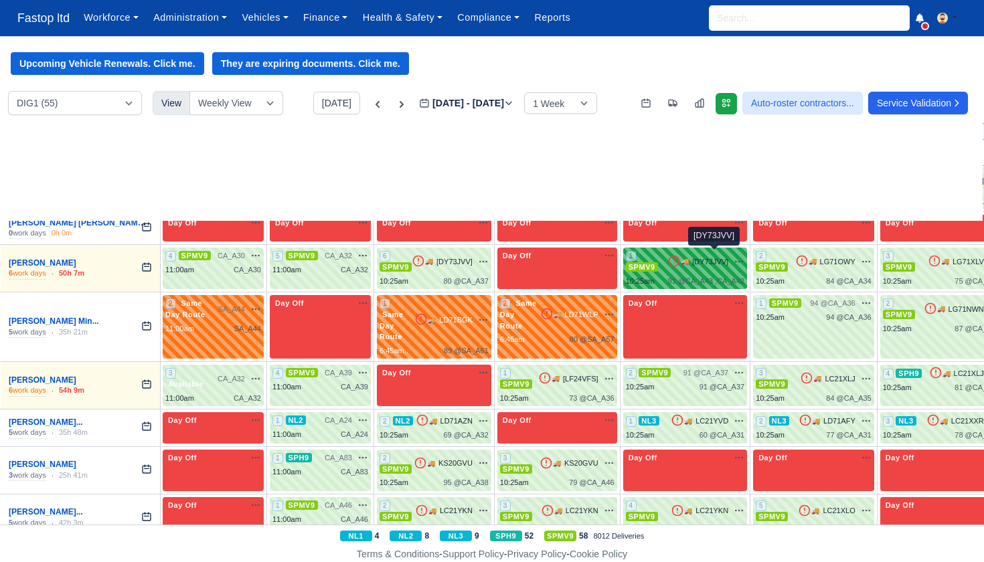
click at [711, 257] on span "[DY73JVV]" at bounding box center [710, 261] width 36 height 11
select select "1"
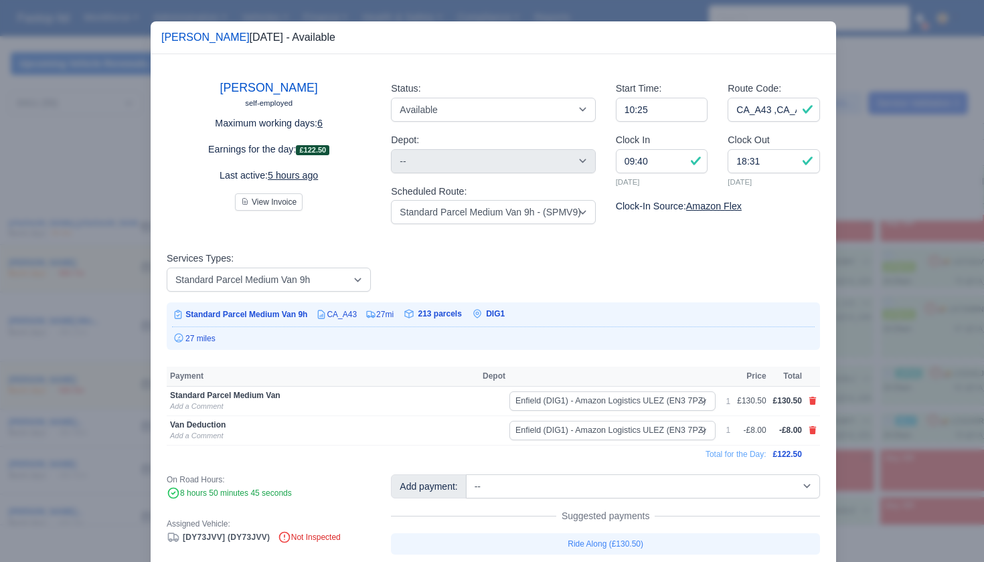
drag, startPoint x: 904, startPoint y: 350, endPoint x: 885, endPoint y: 320, distance: 35.8
click at [904, 351] on div at bounding box center [492, 281] width 984 height 562
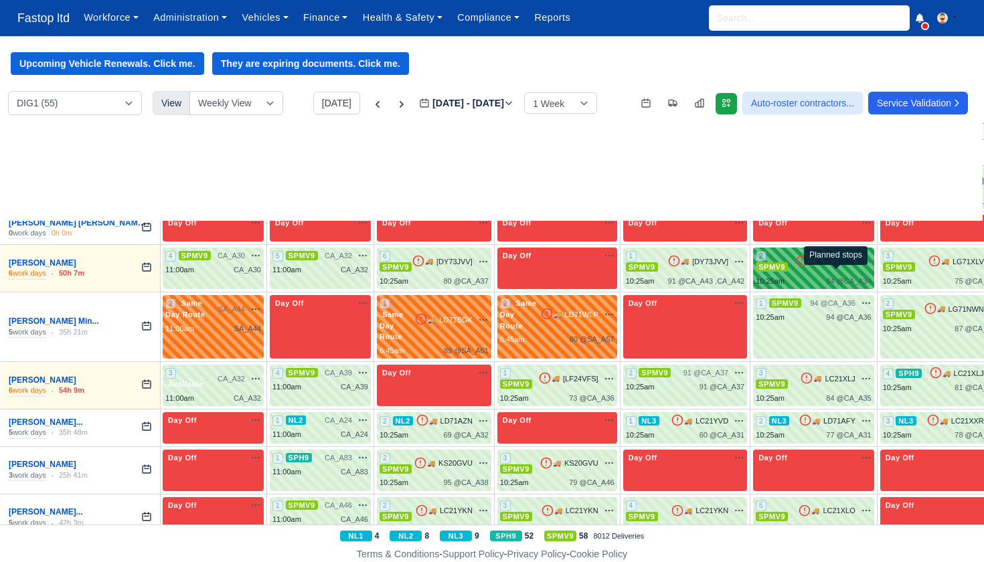
click at [828, 266] on div "2 SPMV9 🚚 LG71OWY" at bounding box center [814, 268] width 116 height 36
select select "1"
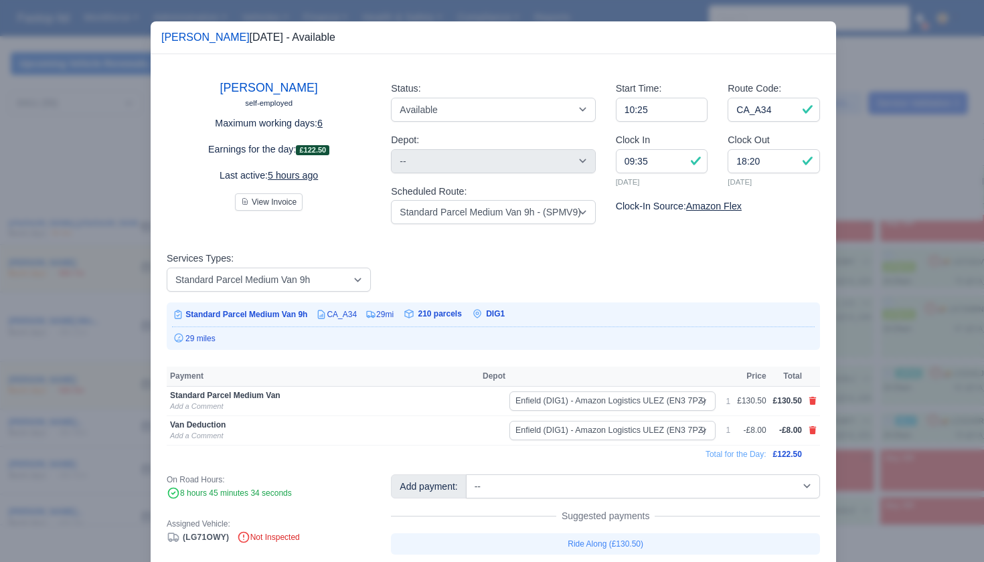
click at [852, 341] on div at bounding box center [492, 281] width 984 height 562
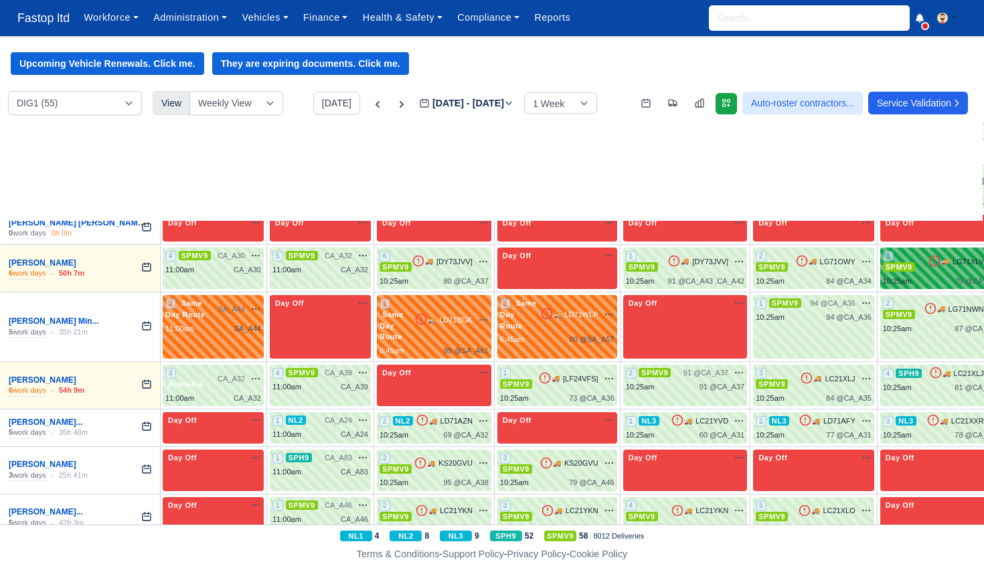
click at [899, 272] on div "3 SPMV9 🚚" at bounding box center [941, 268] width 122 height 41
select select "1"
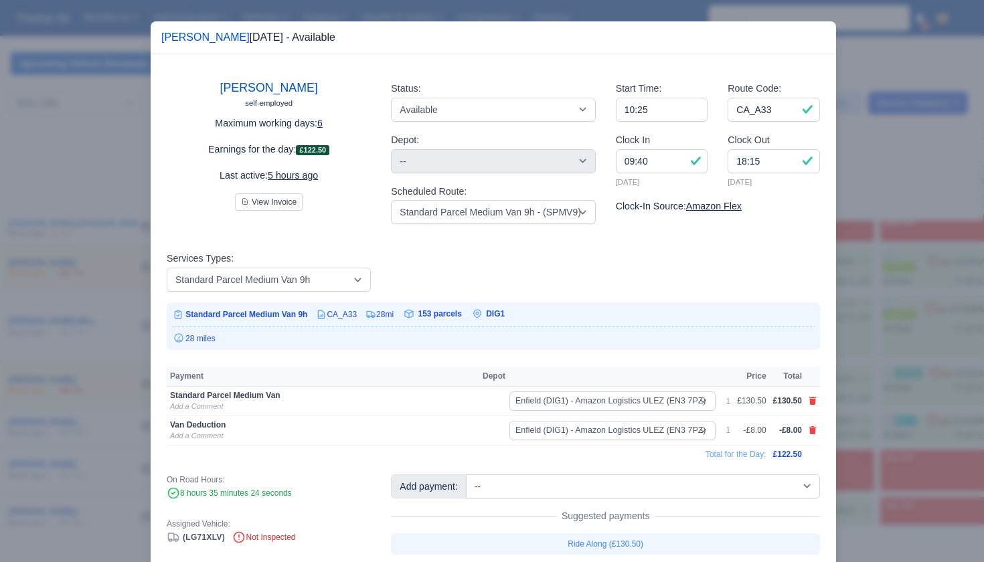
click at [875, 344] on div at bounding box center [492, 281] width 984 height 562
